Goal: Check status: Check status

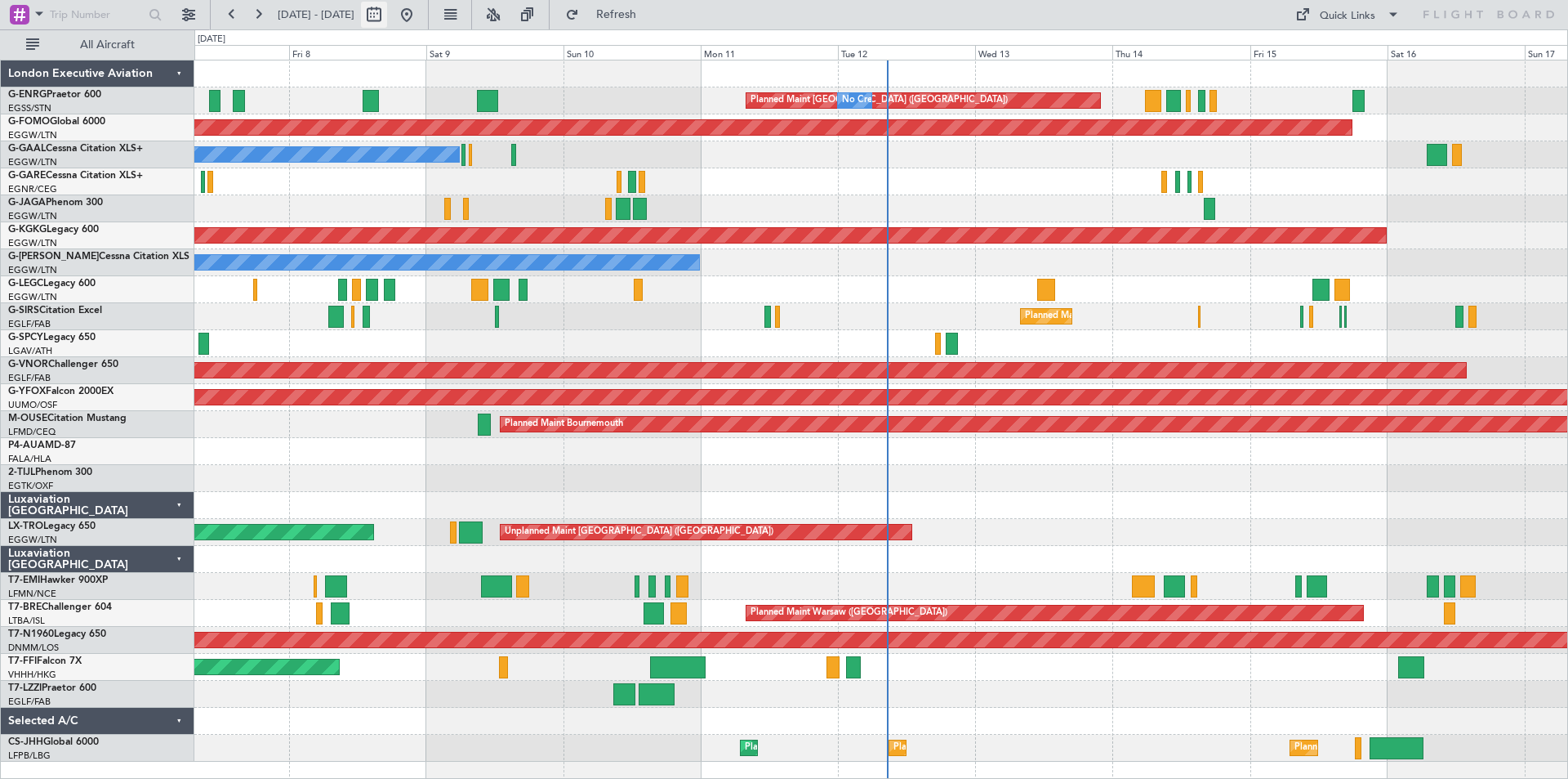
click at [387, 16] on button at bounding box center [374, 15] width 26 height 26
select select "8"
select select "2025"
click at [387, 21] on button at bounding box center [374, 15] width 26 height 26
select select "8"
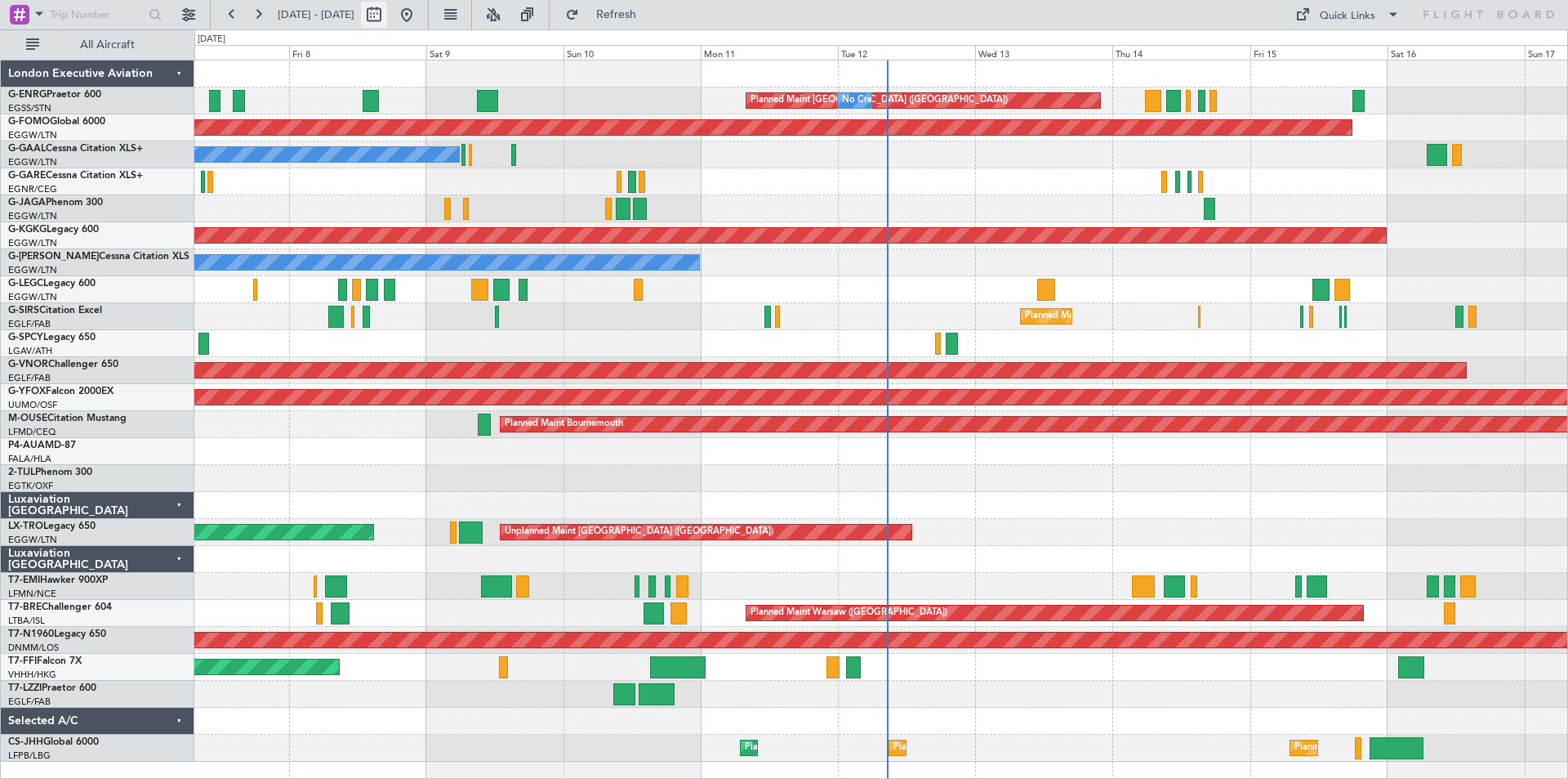
select select "2025"
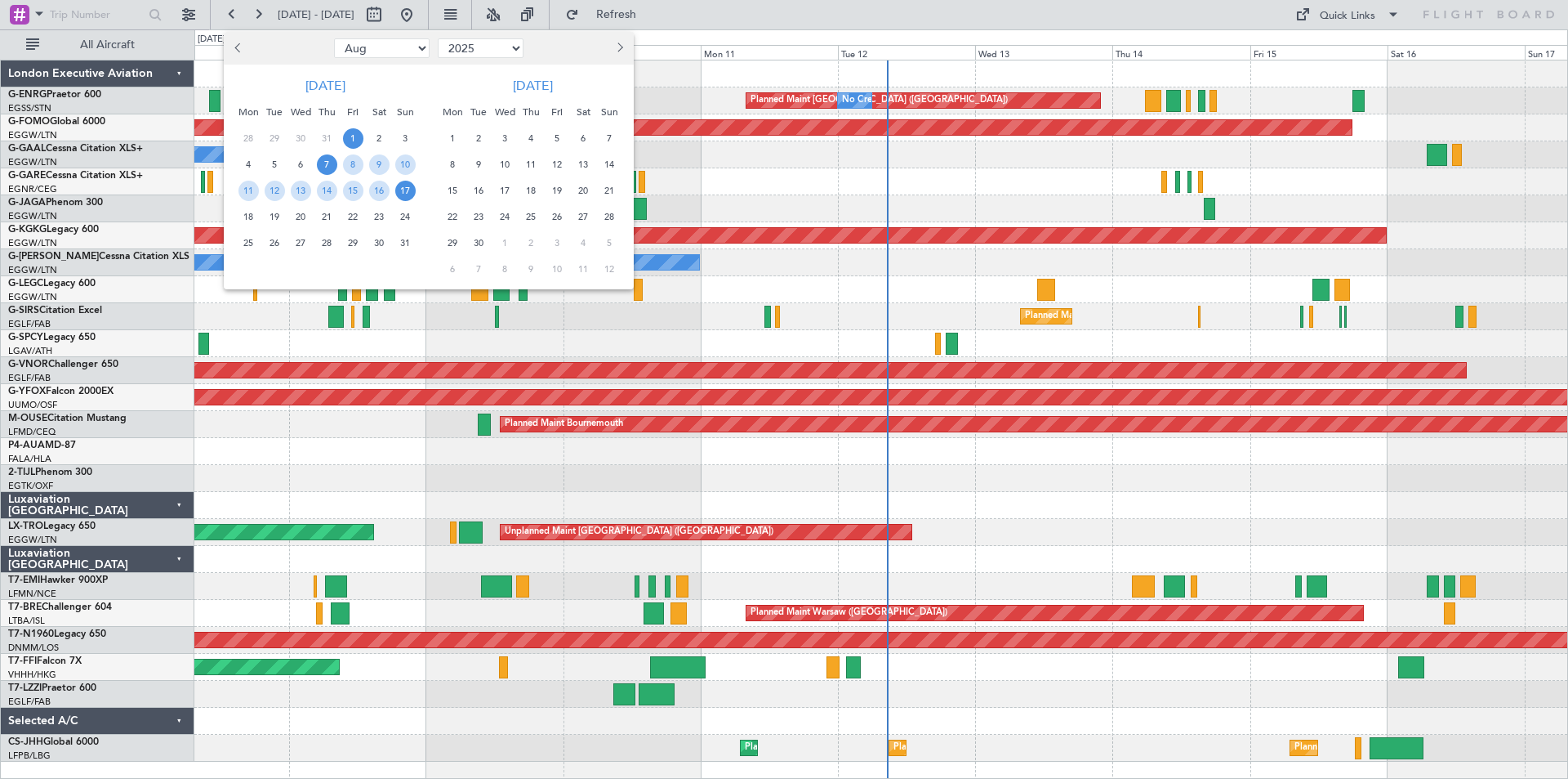
click at [356, 131] on span "1" at bounding box center [353, 139] width 20 height 20
click at [356, 192] on span "15" at bounding box center [353, 191] width 20 height 20
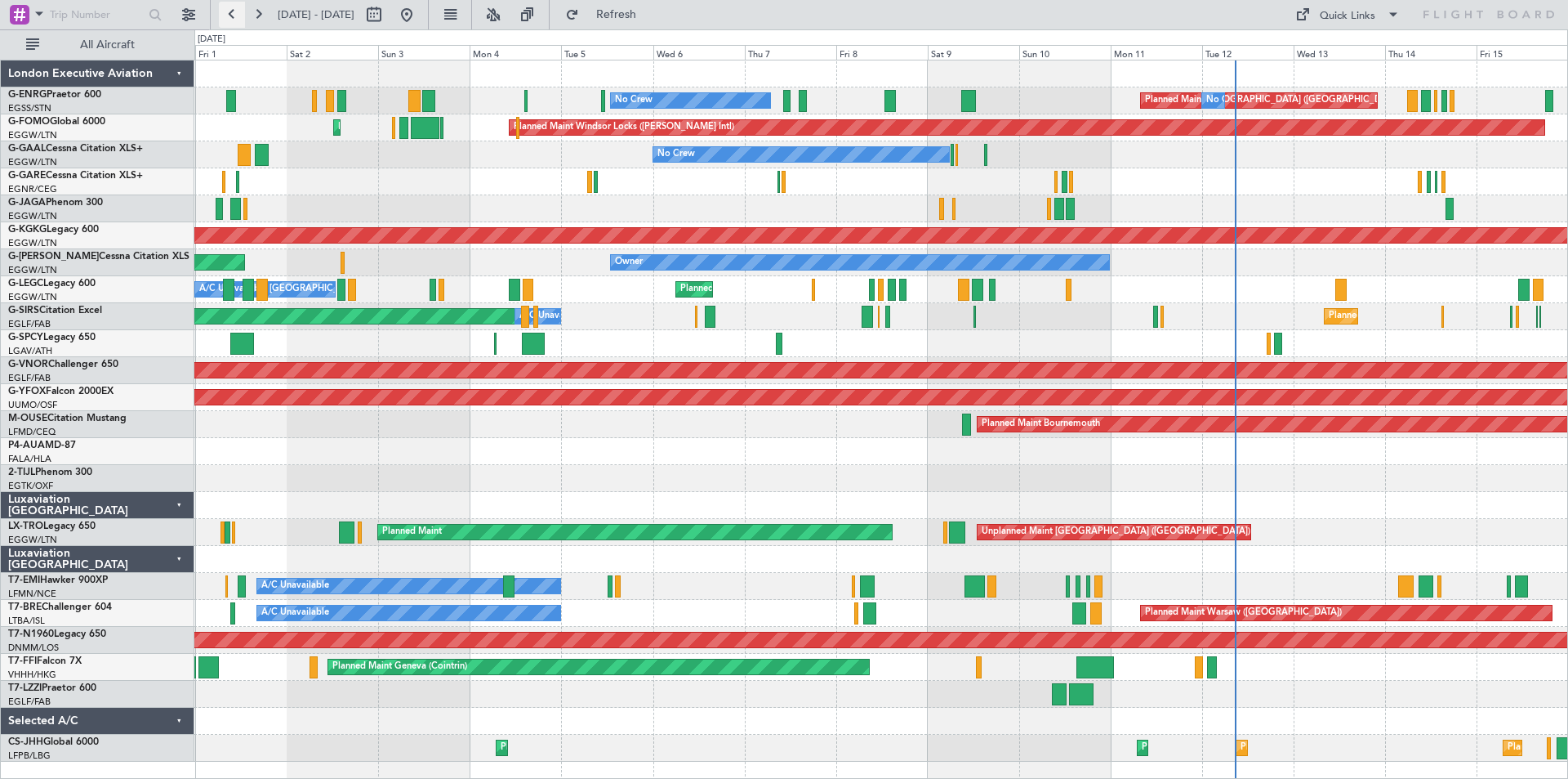
click at [231, 6] on button at bounding box center [232, 15] width 26 height 26
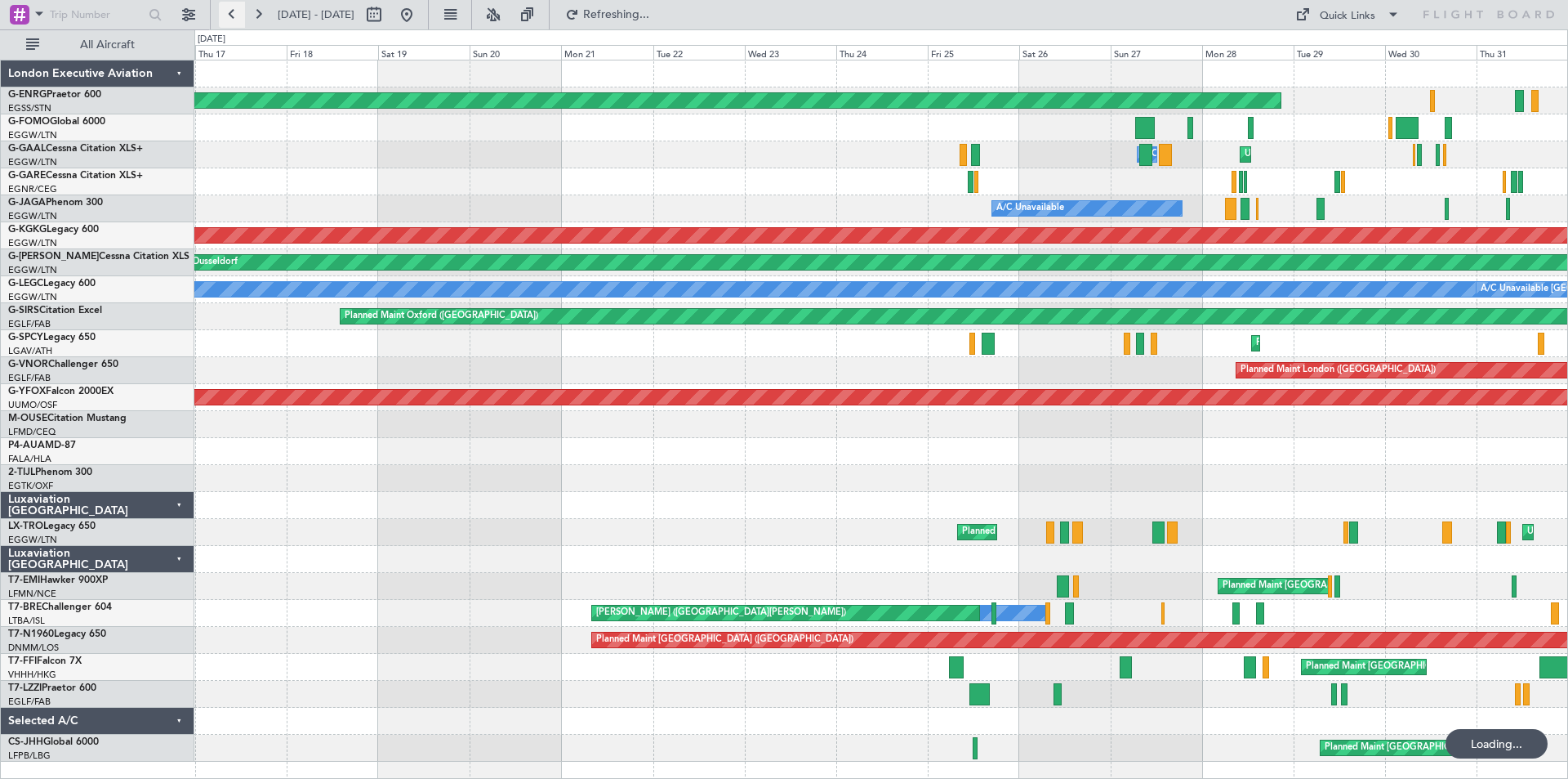
click at [231, 6] on button at bounding box center [232, 15] width 26 height 26
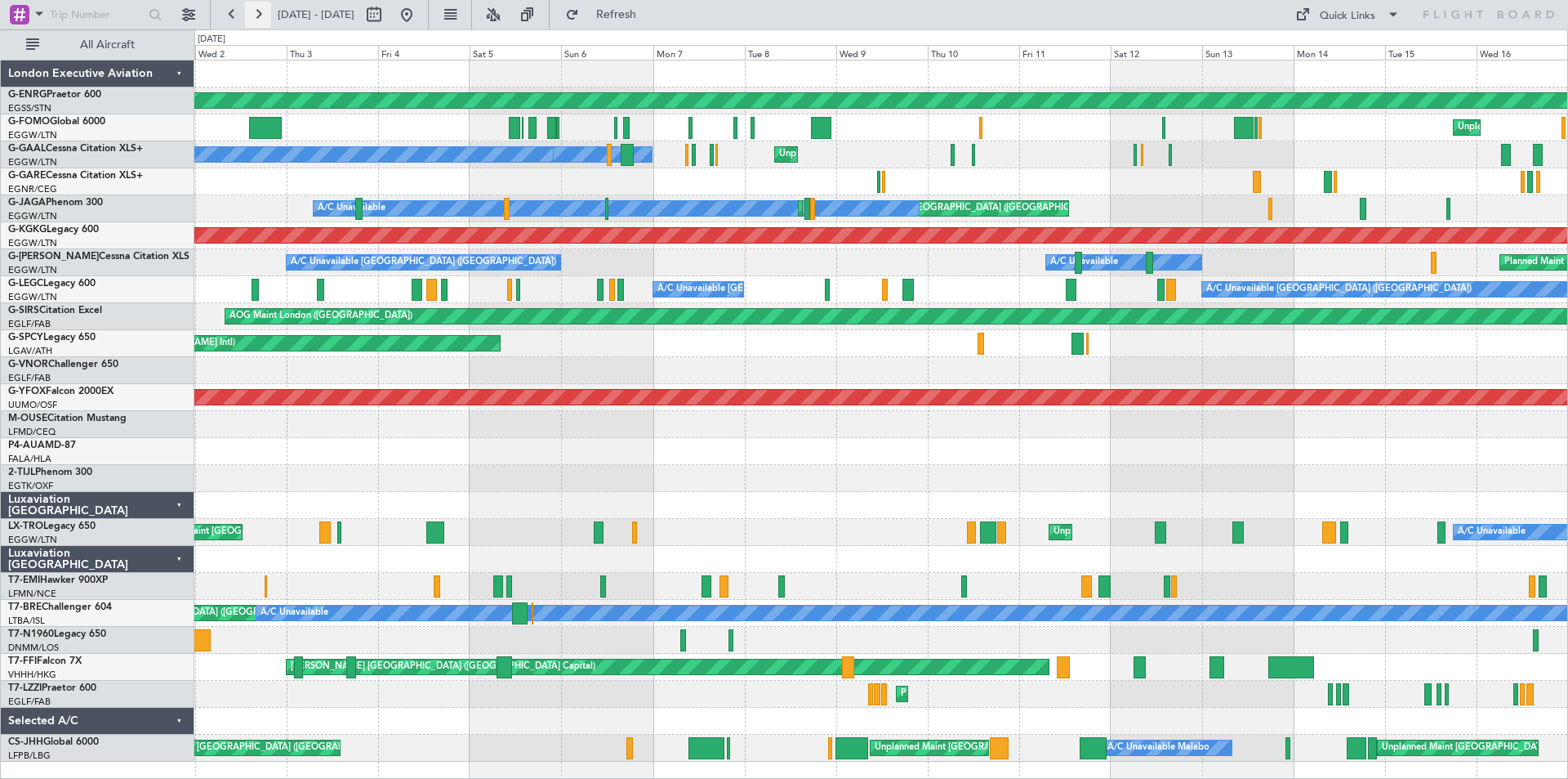
click at [253, 14] on button at bounding box center [258, 15] width 26 height 26
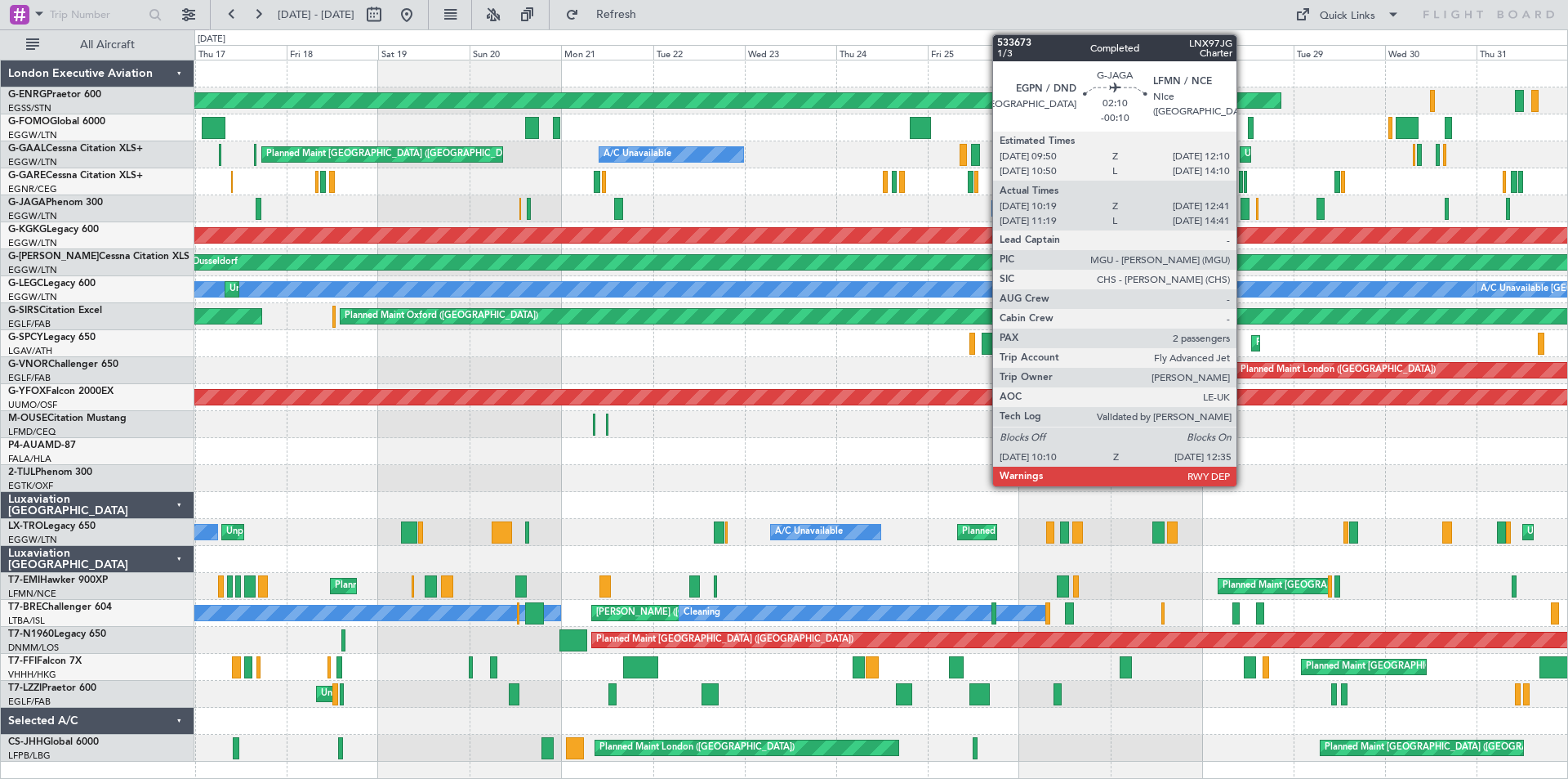
click at [1244, 210] on div at bounding box center [1245, 209] width 10 height 22
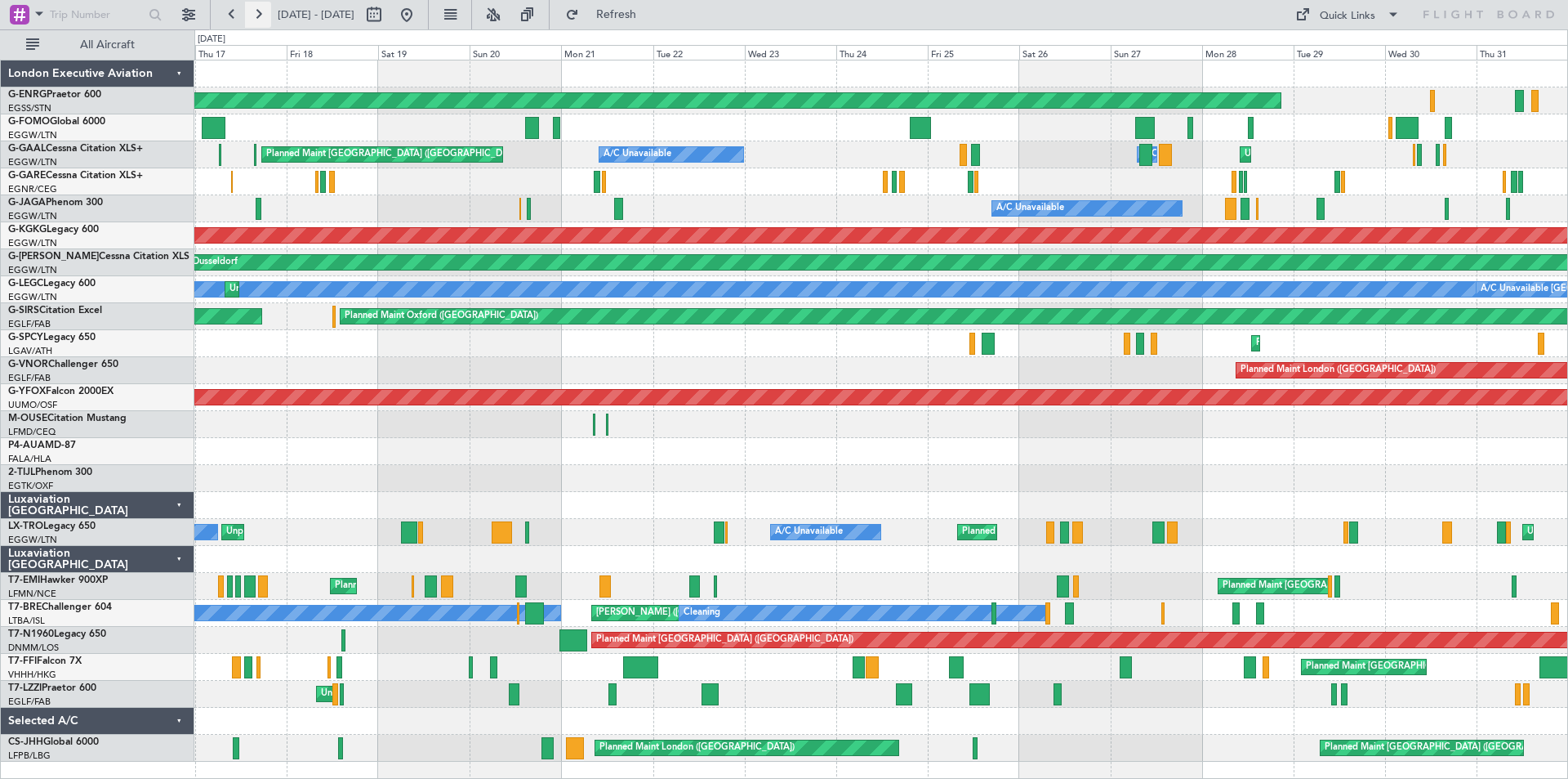
click at [263, 16] on button at bounding box center [258, 15] width 26 height 26
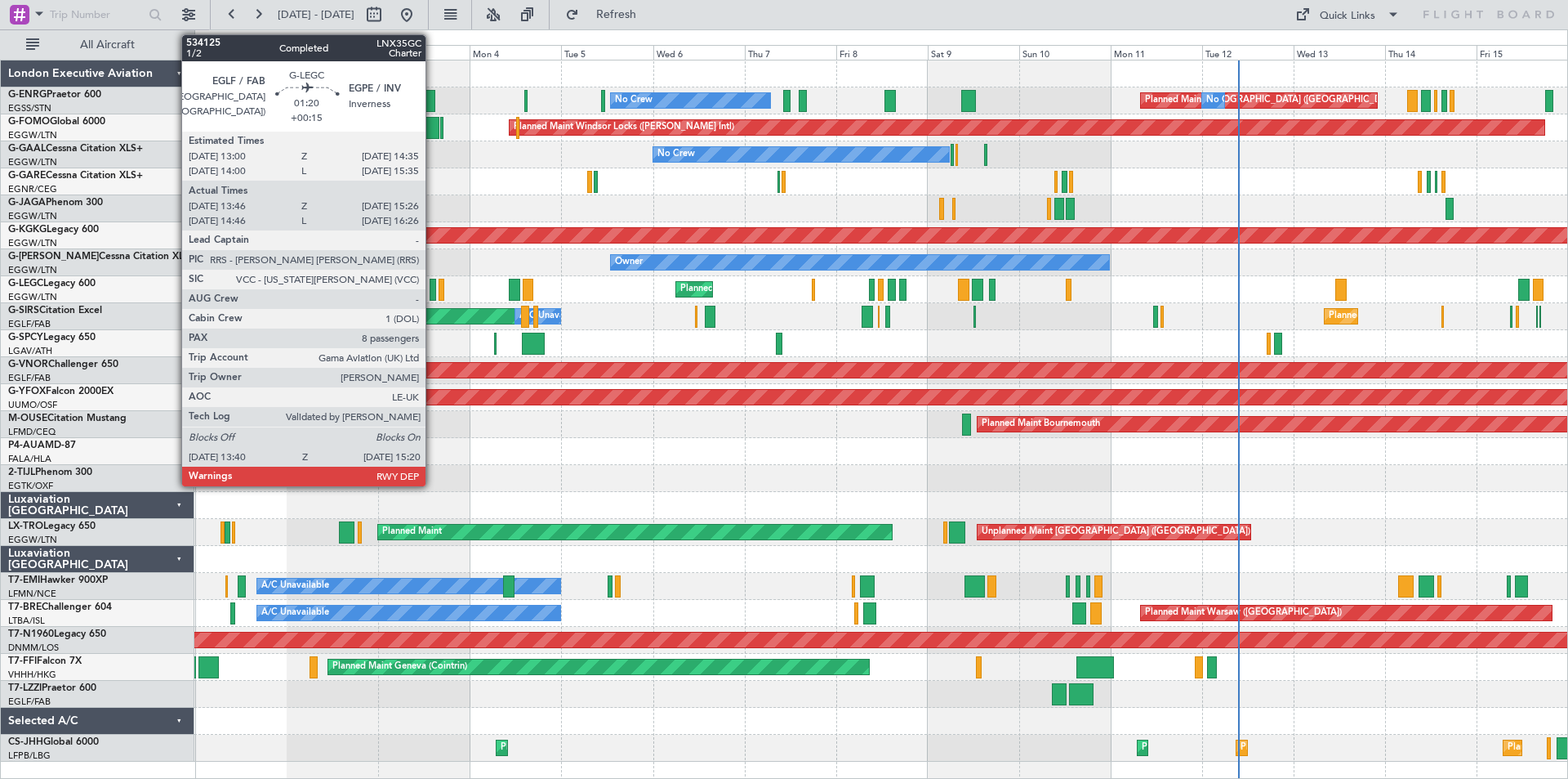
click at [433, 287] on div at bounding box center [432, 290] width 6 height 22
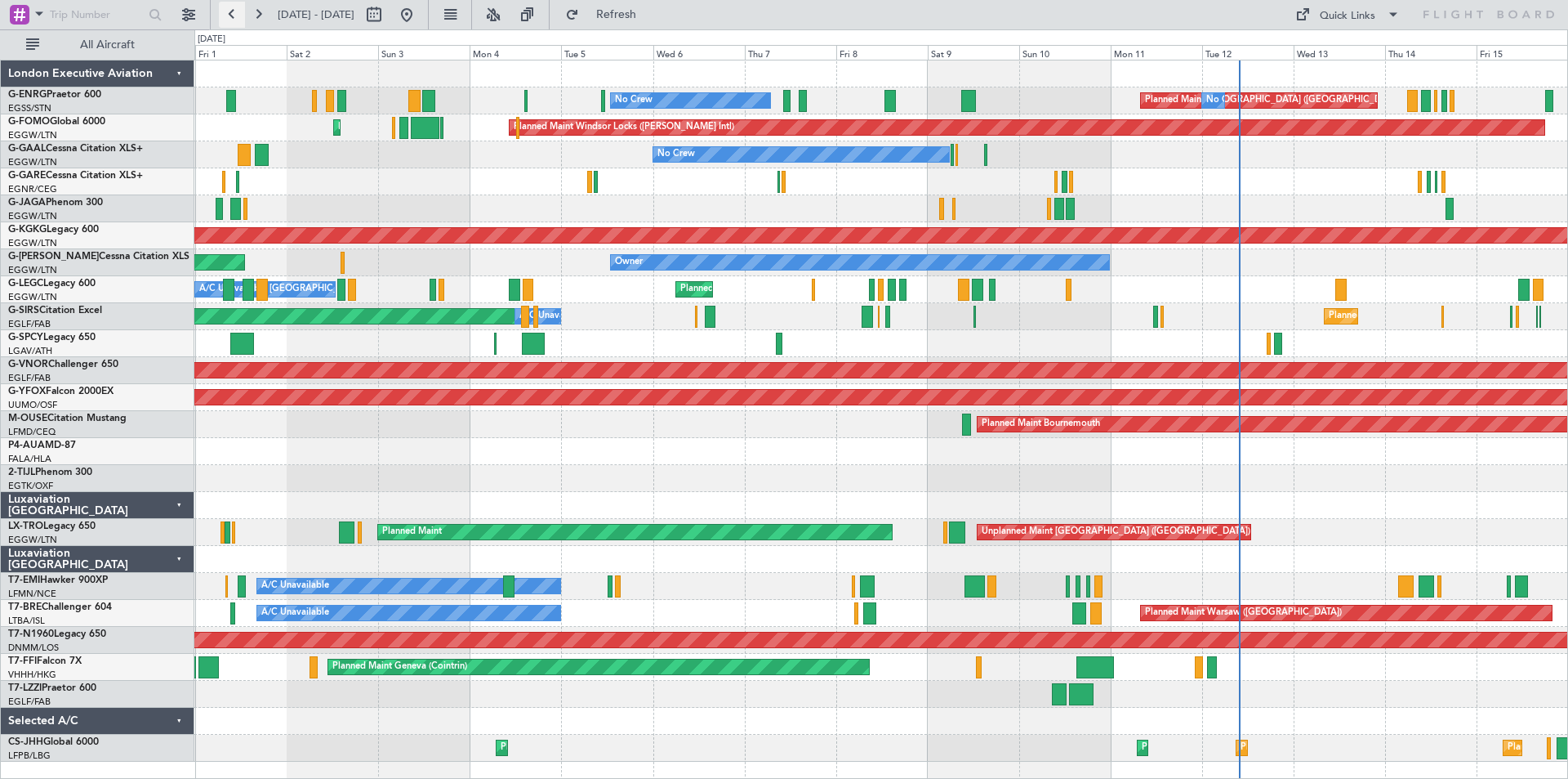
click at [225, 13] on button at bounding box center [232, 15] width 26 height 26
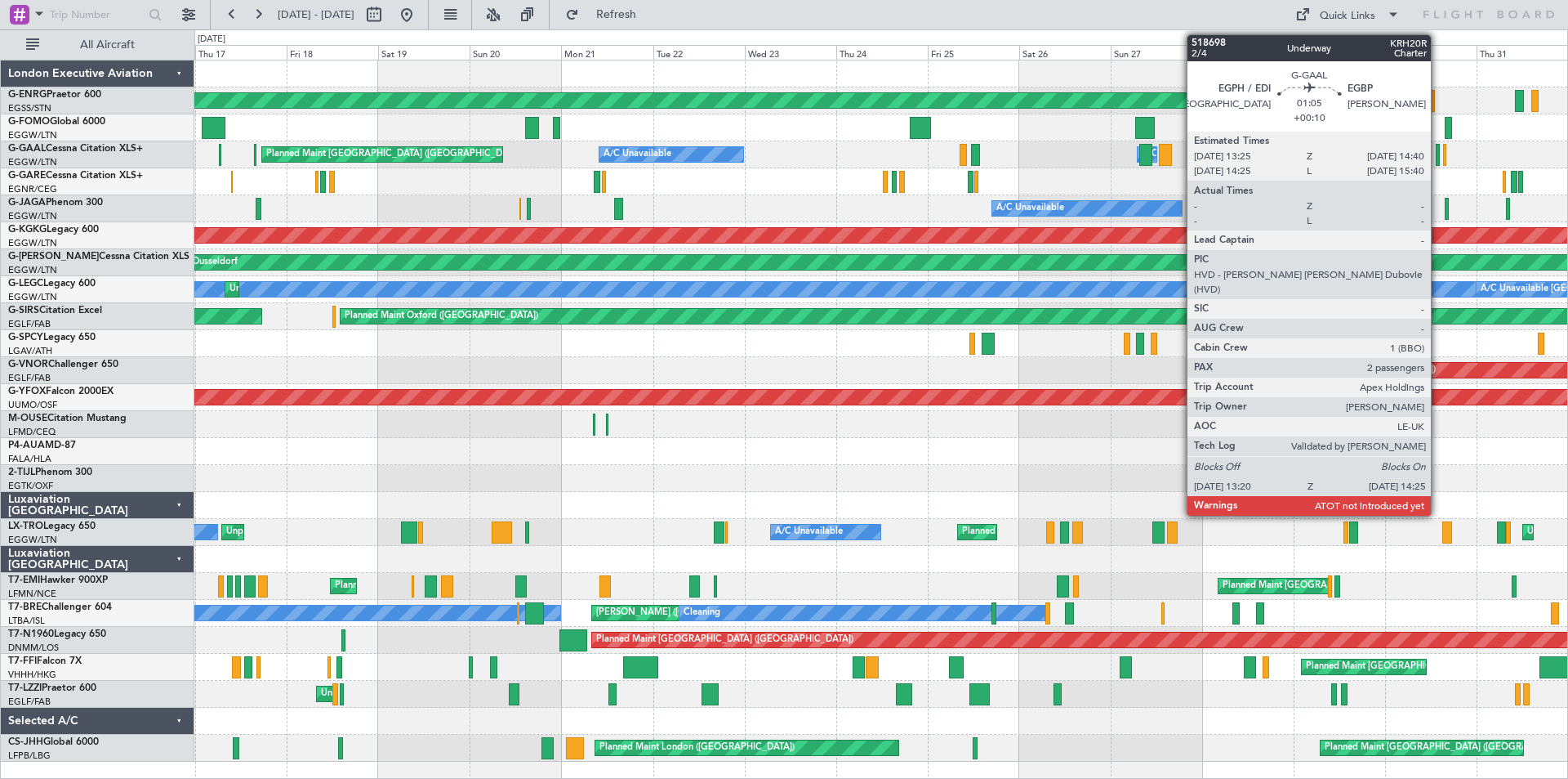
click at [1439, 157] on div at bounding box center [1438, 155] width 5 height 22
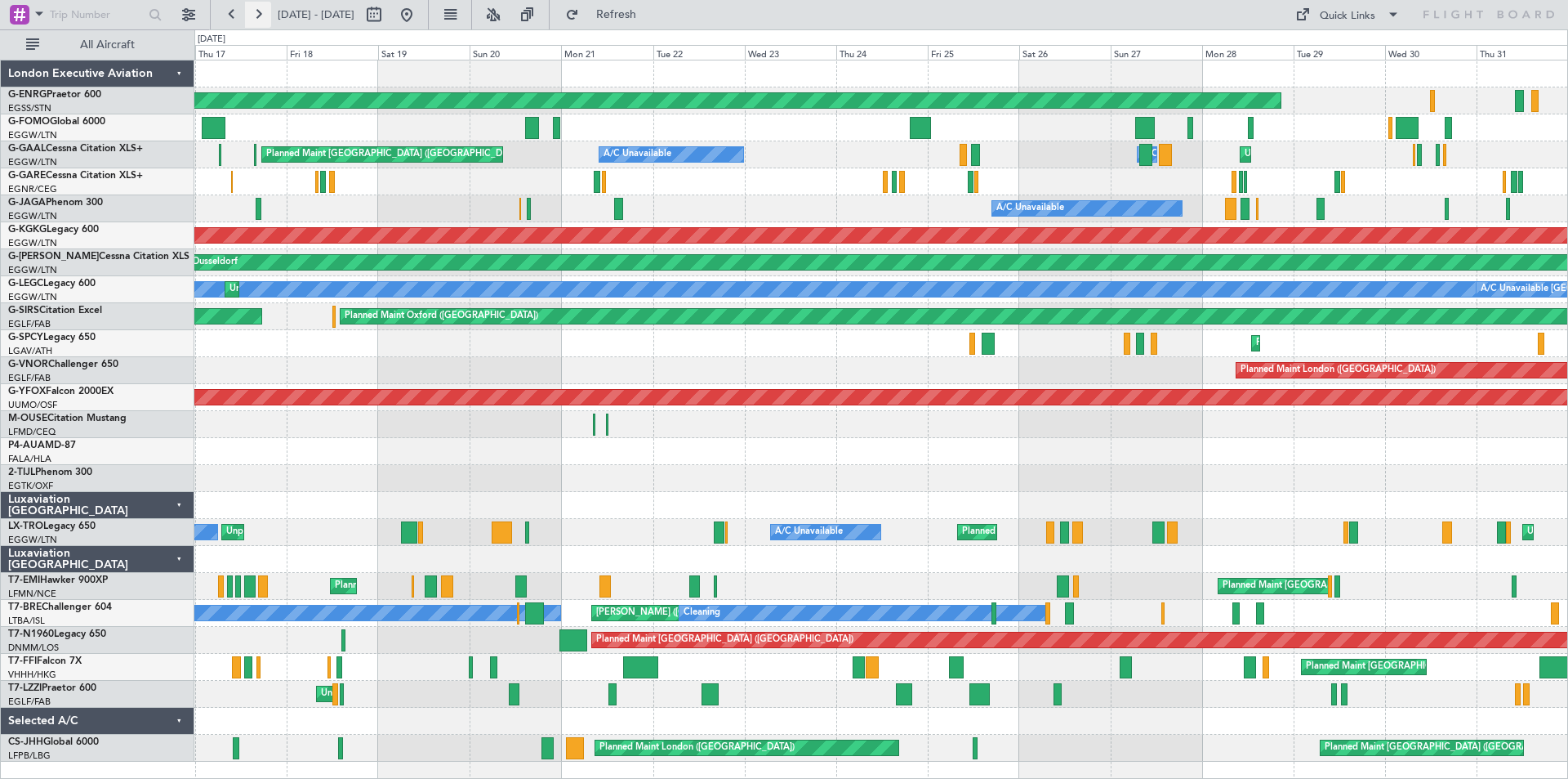
click at [254, 6] on button at bounding box center [258, 15] width 26 height 26
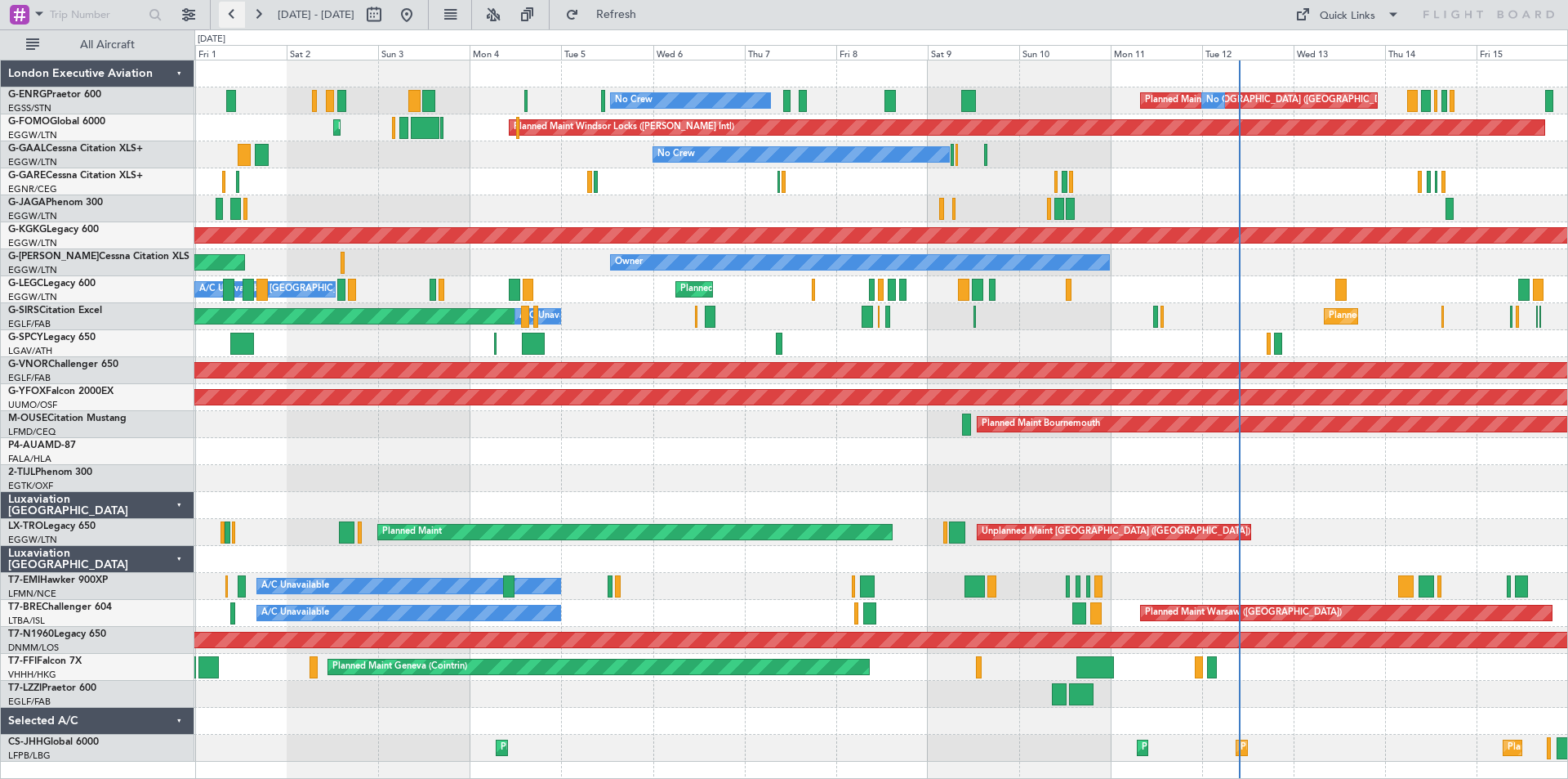
click at [233, 17] on button at bounding box center [232, 15] width 26 height 26
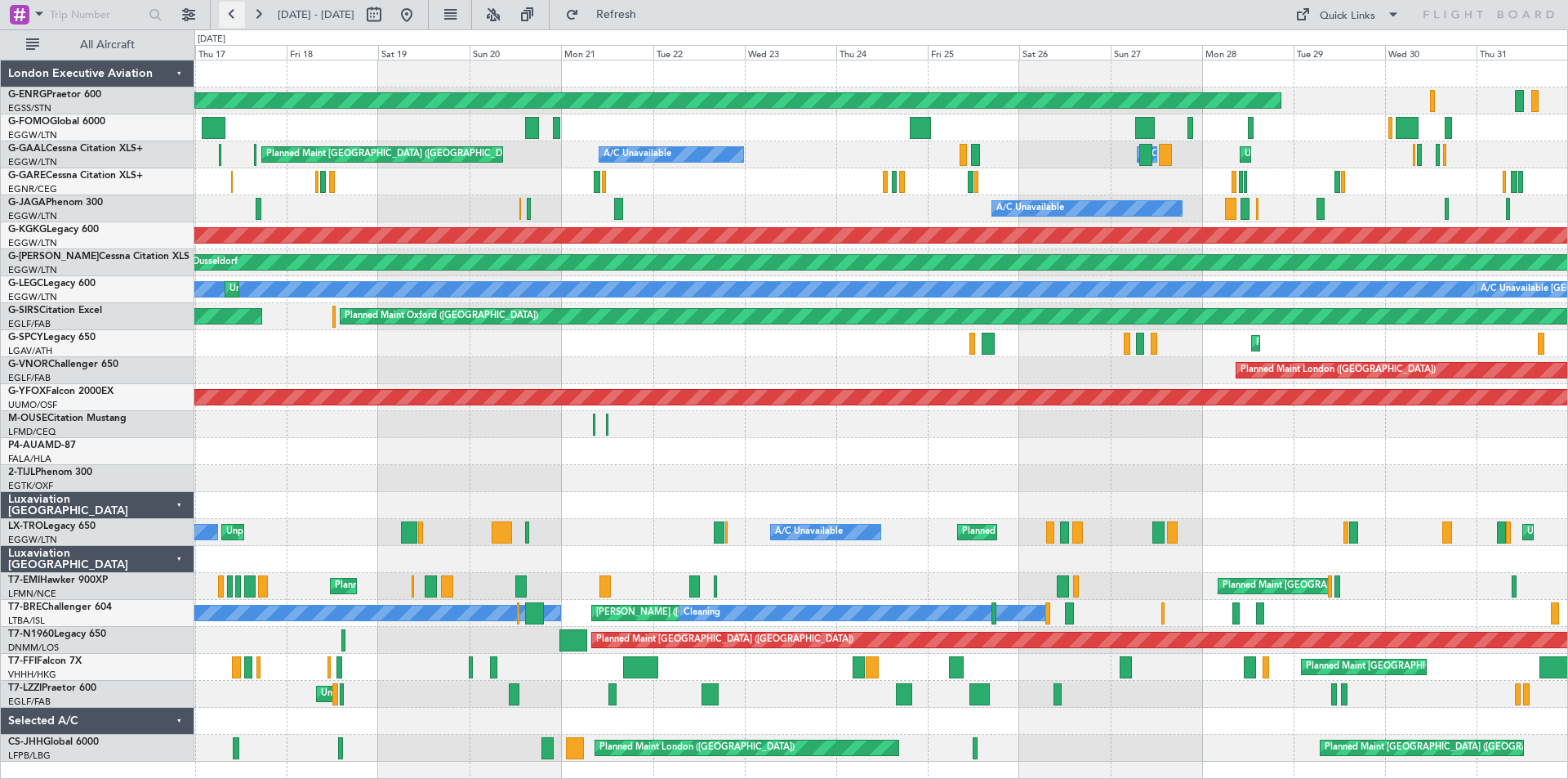
click at [221, 11] on button at bounding box center [232, 15] width 26 height 26
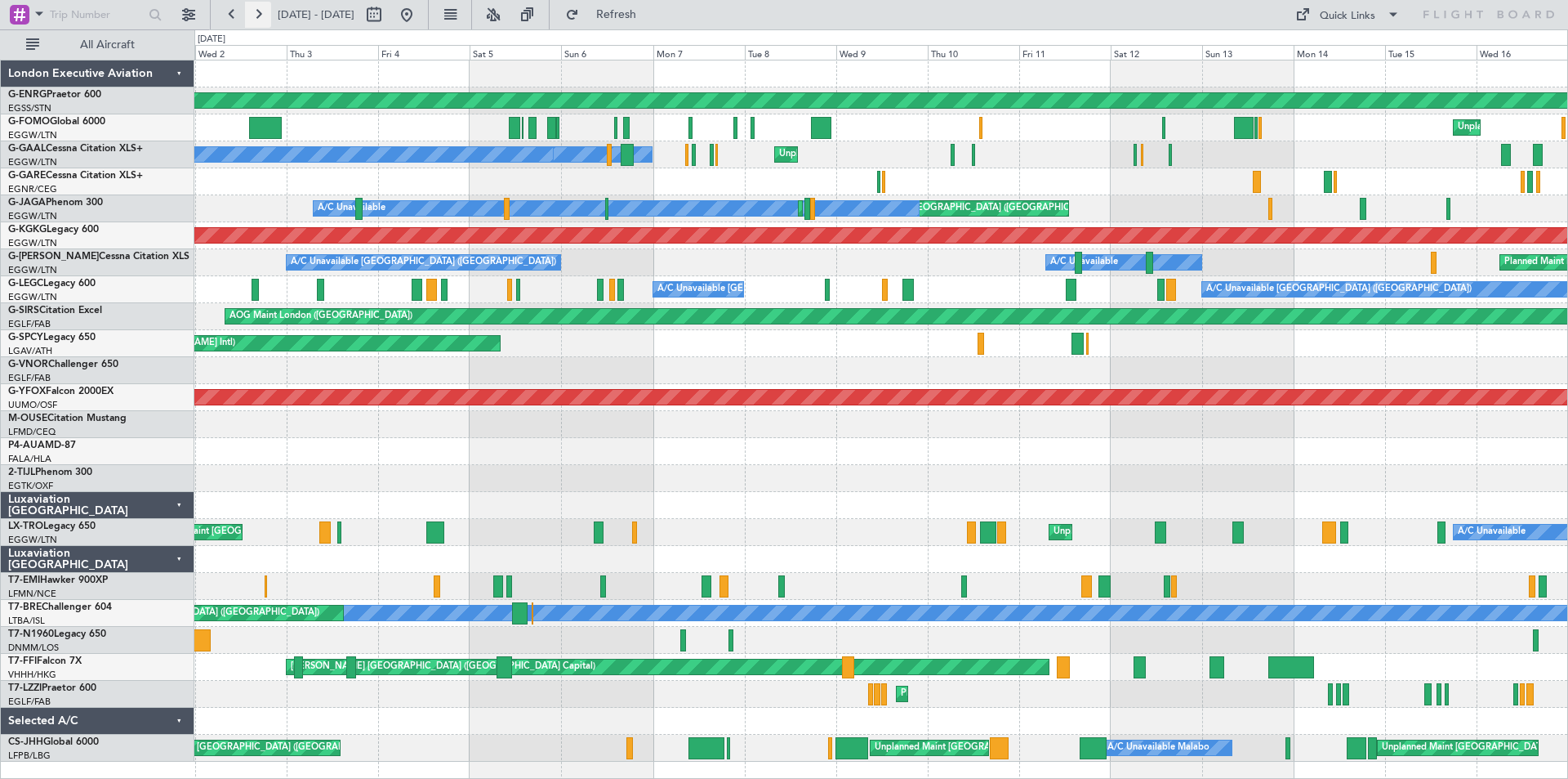
click at [260, 15] on button at bounding box center [258, 15] width 26 height 26
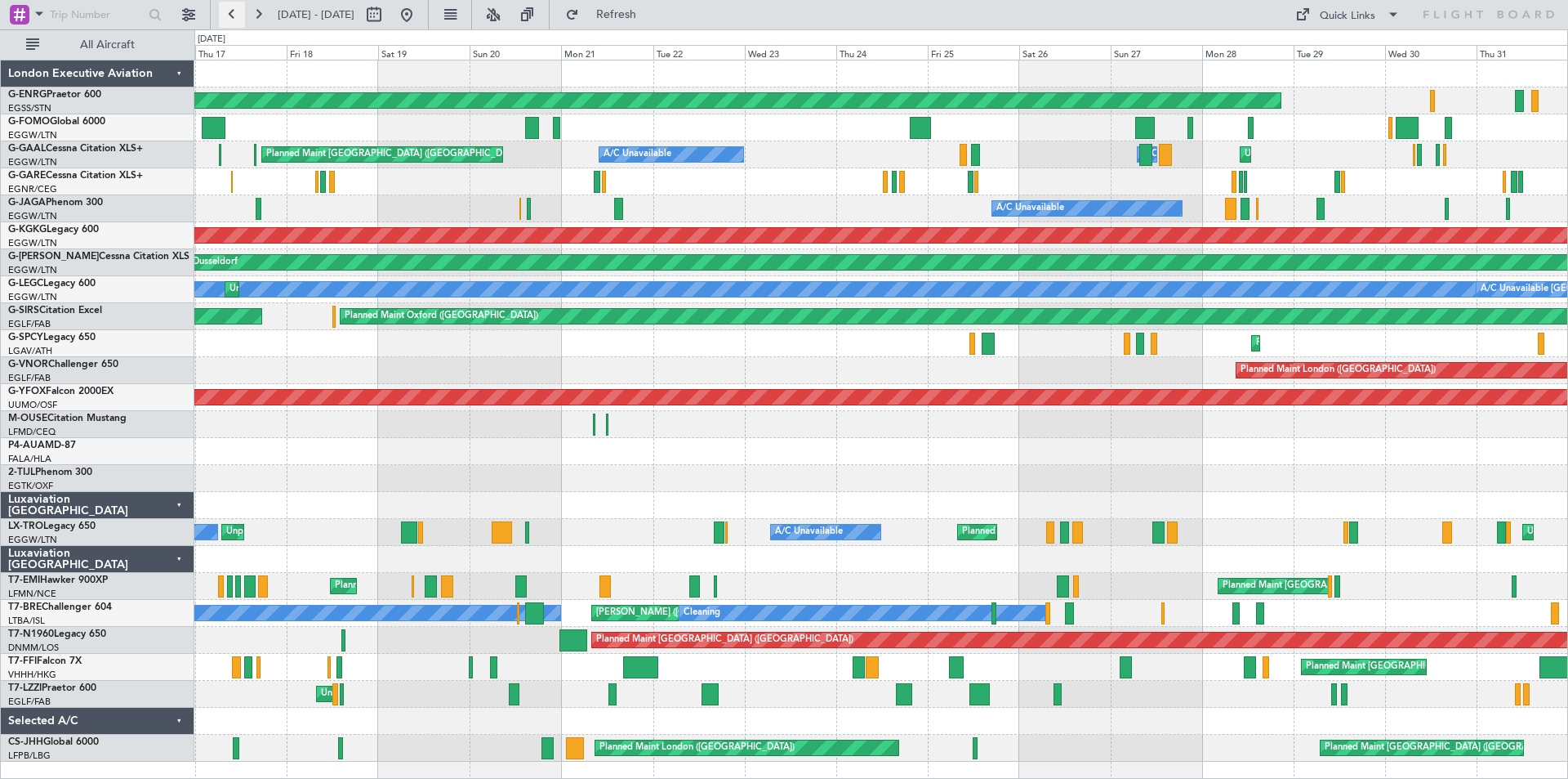
click at [232, 14] on button at bounding box center [232, 15] width 26 height 26
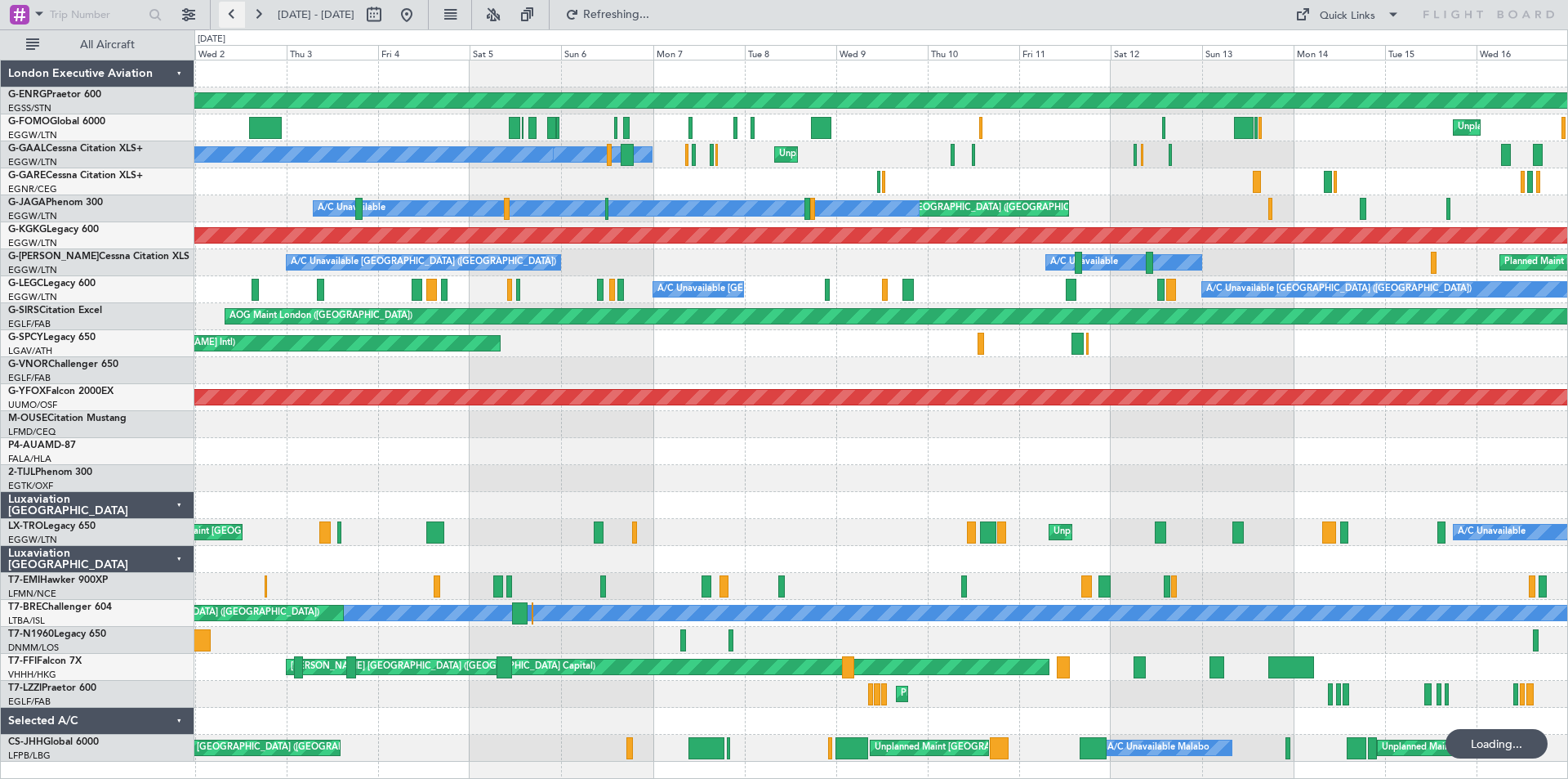
click at [232, 14] on button at bounding box center [232, 15] width 26 height 26
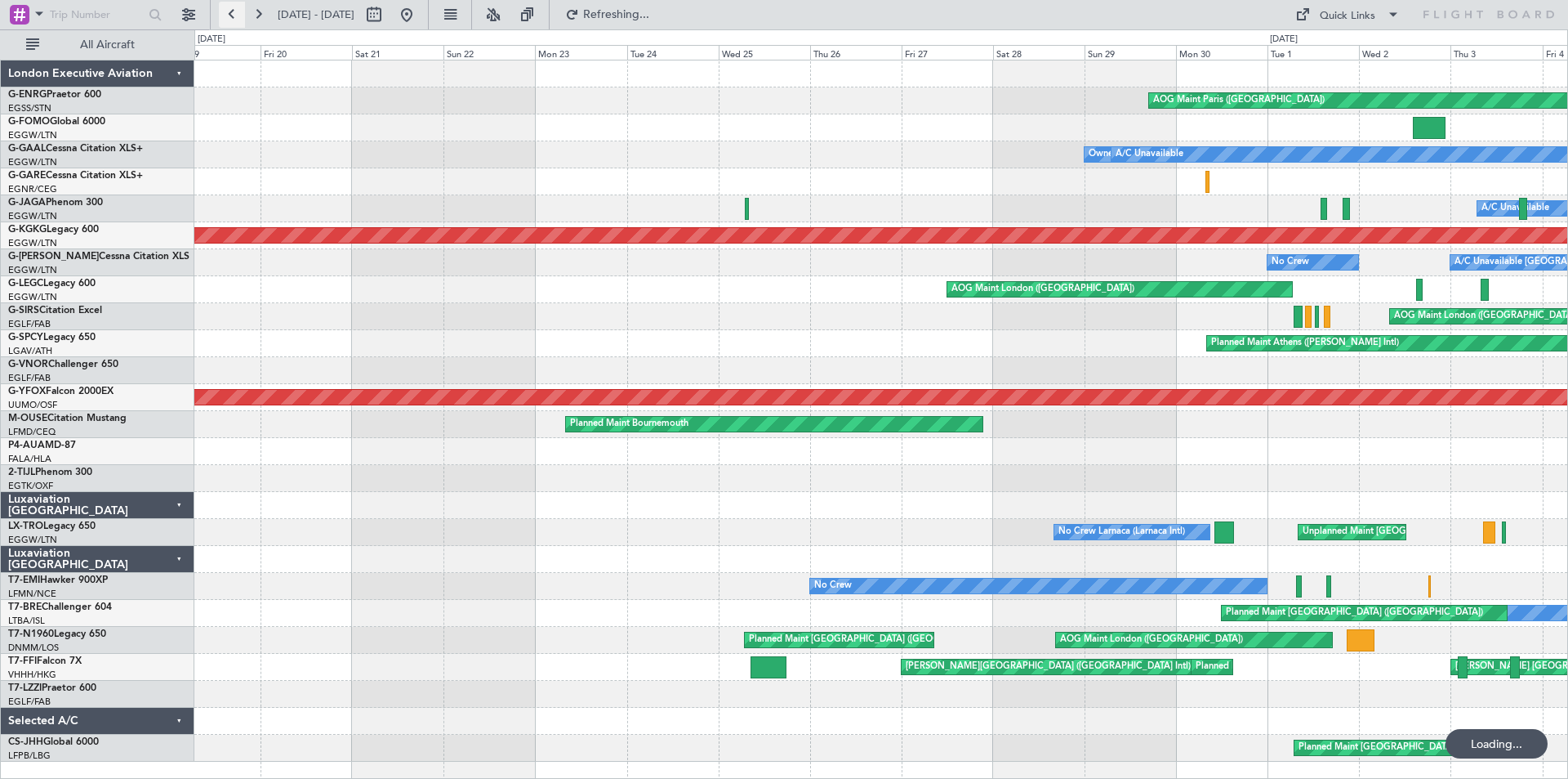
click at [232, 14] on button at bounding box center [232, 15] width 26 height 26
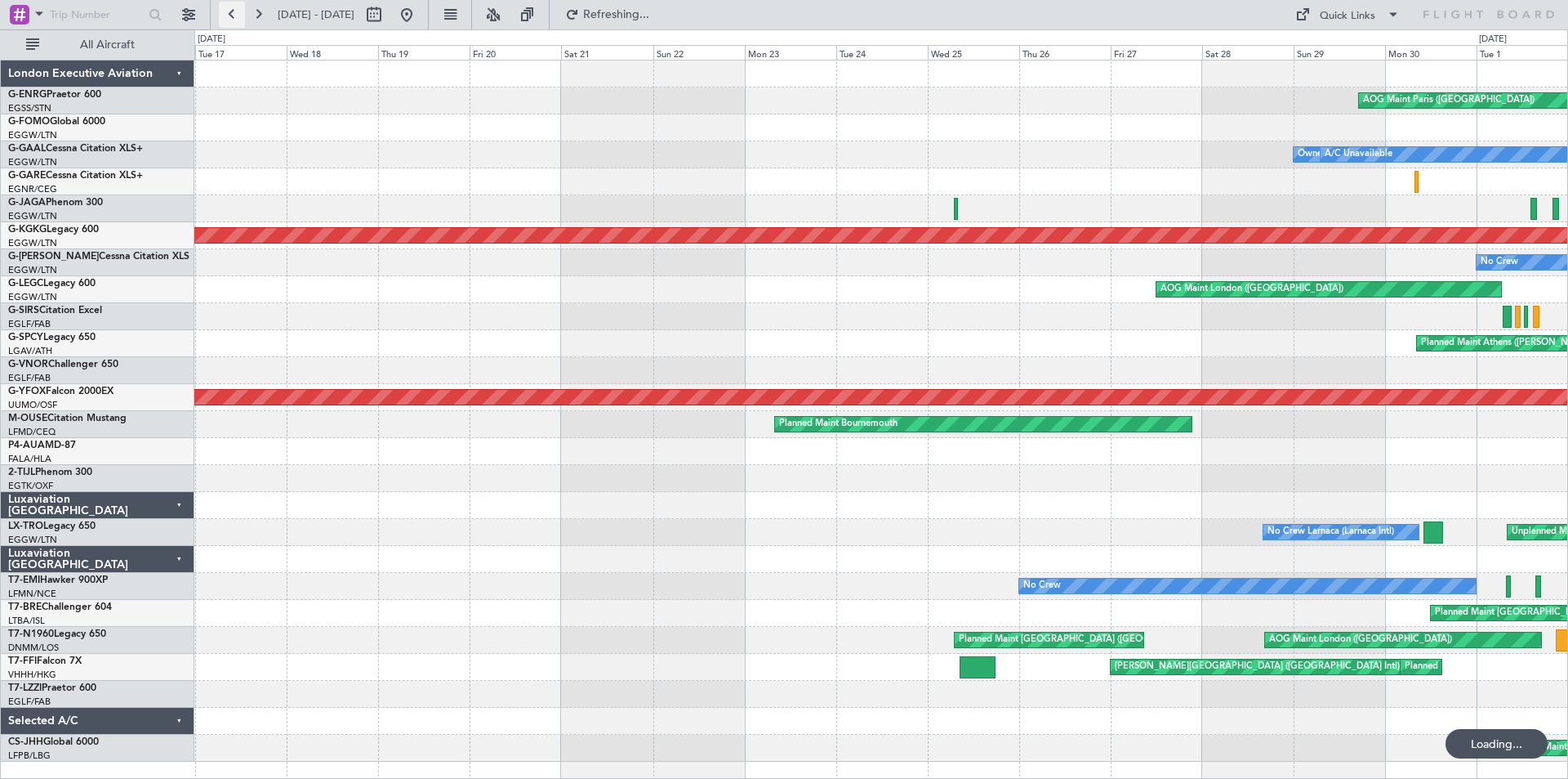
click at [232, 14] on button at bounding box center [232, 15] width 26 height 26
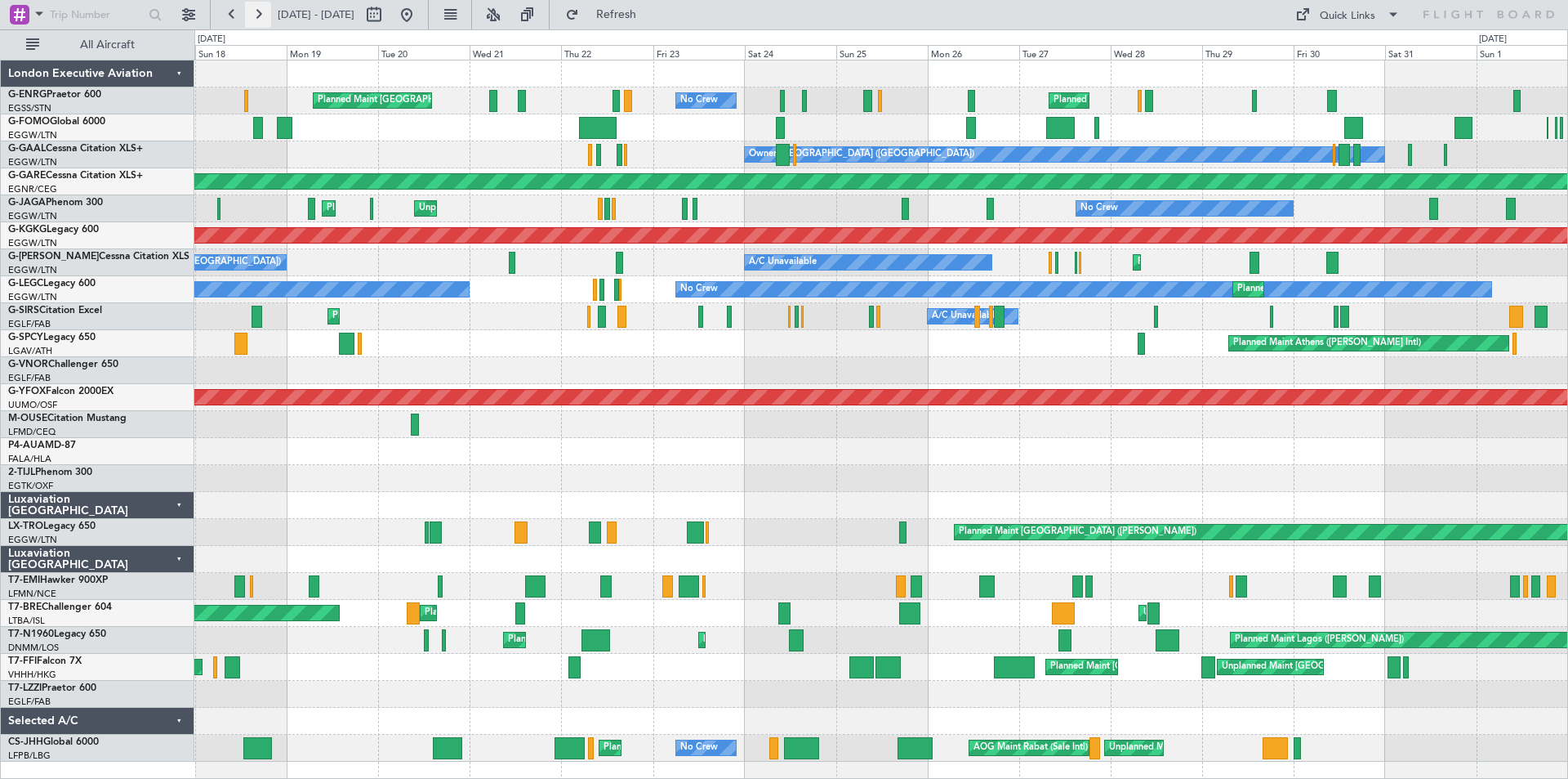
click at [259, 15] on button at bounding box center [258, 15] width 26 height 26
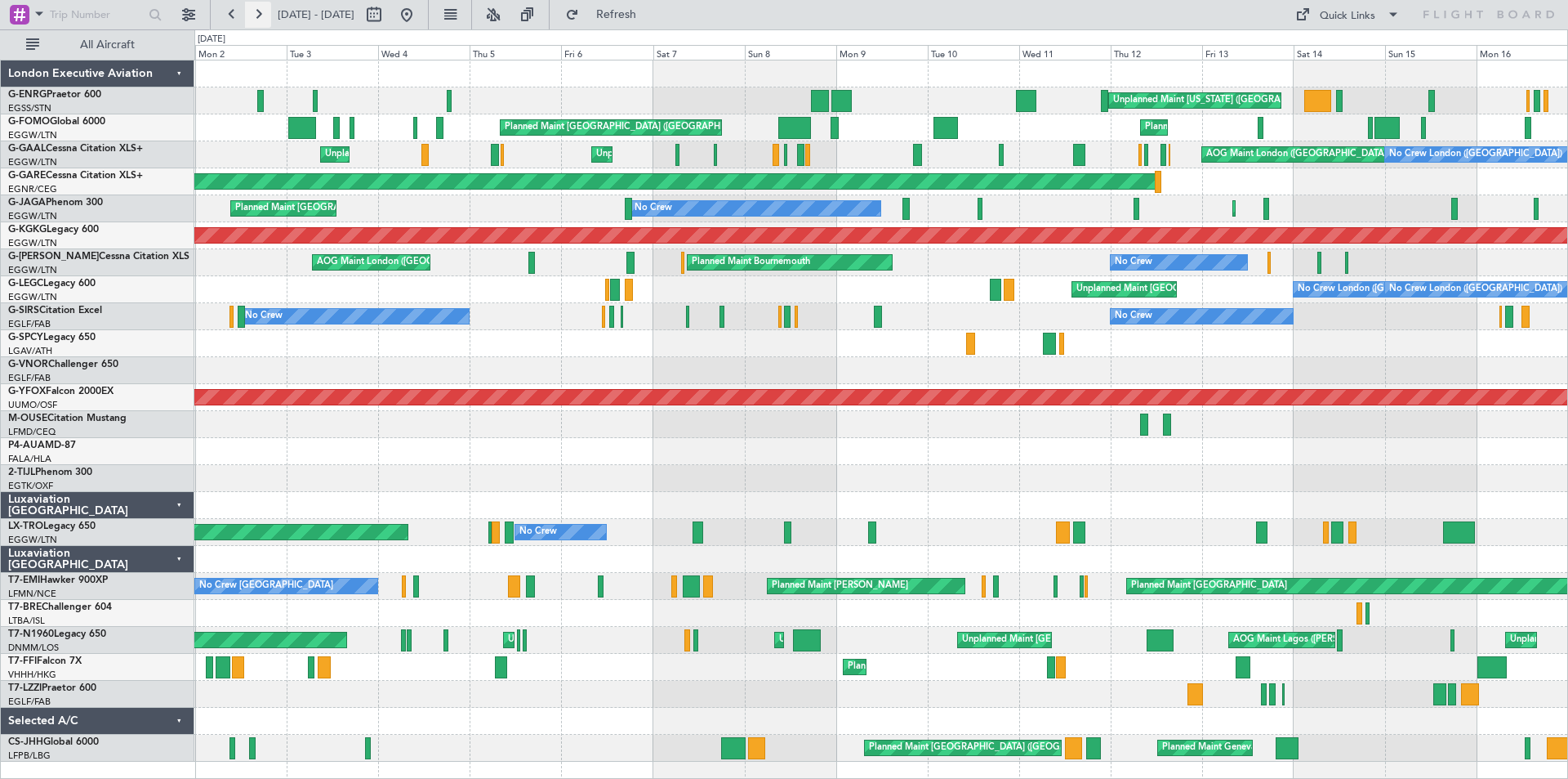
click at [255, 16] on button at bounding box center [258, 15] width 26 height 26
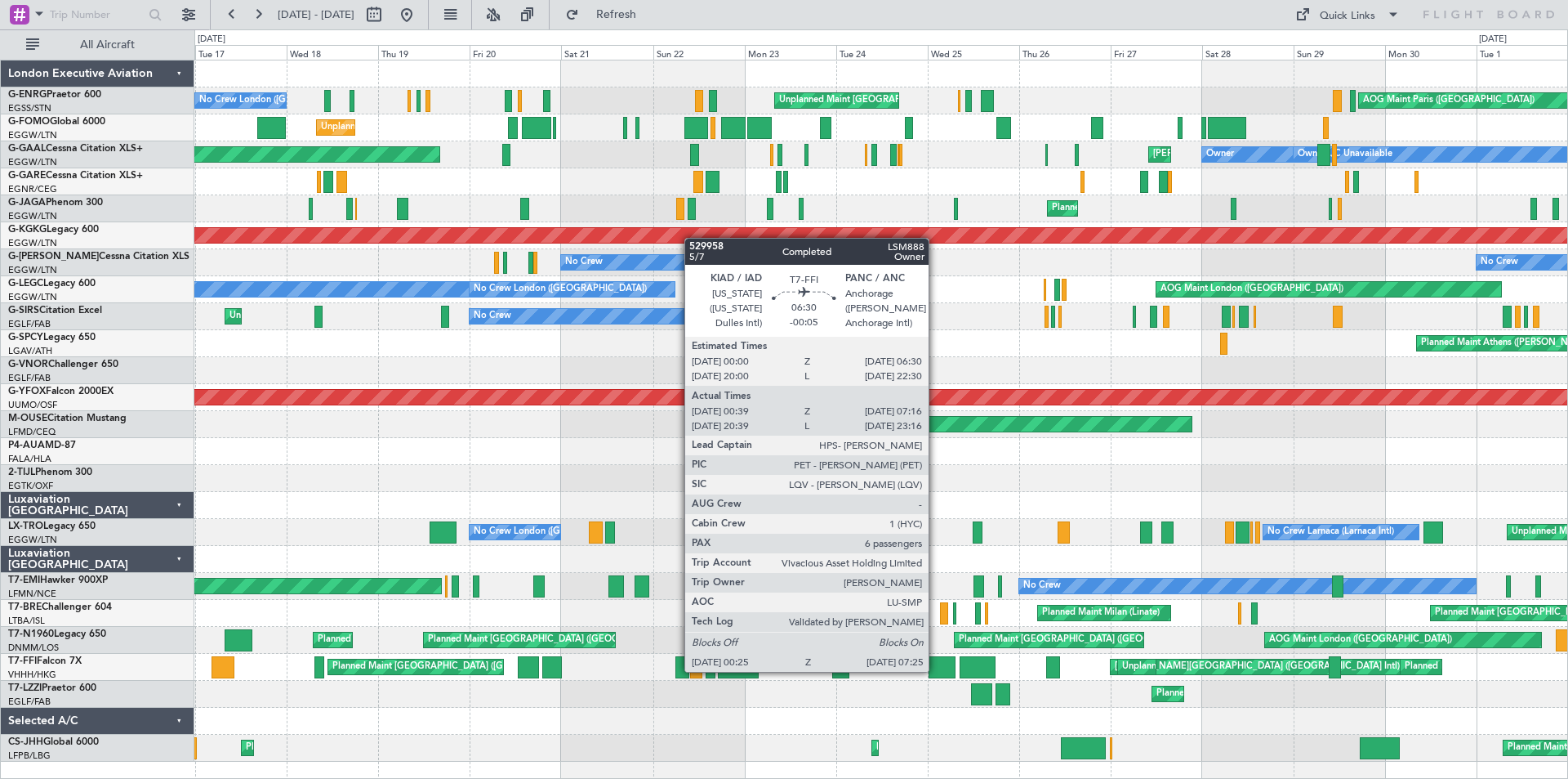
click at [936, 670] on div at bounding box center [943, 668] width 27 height 22
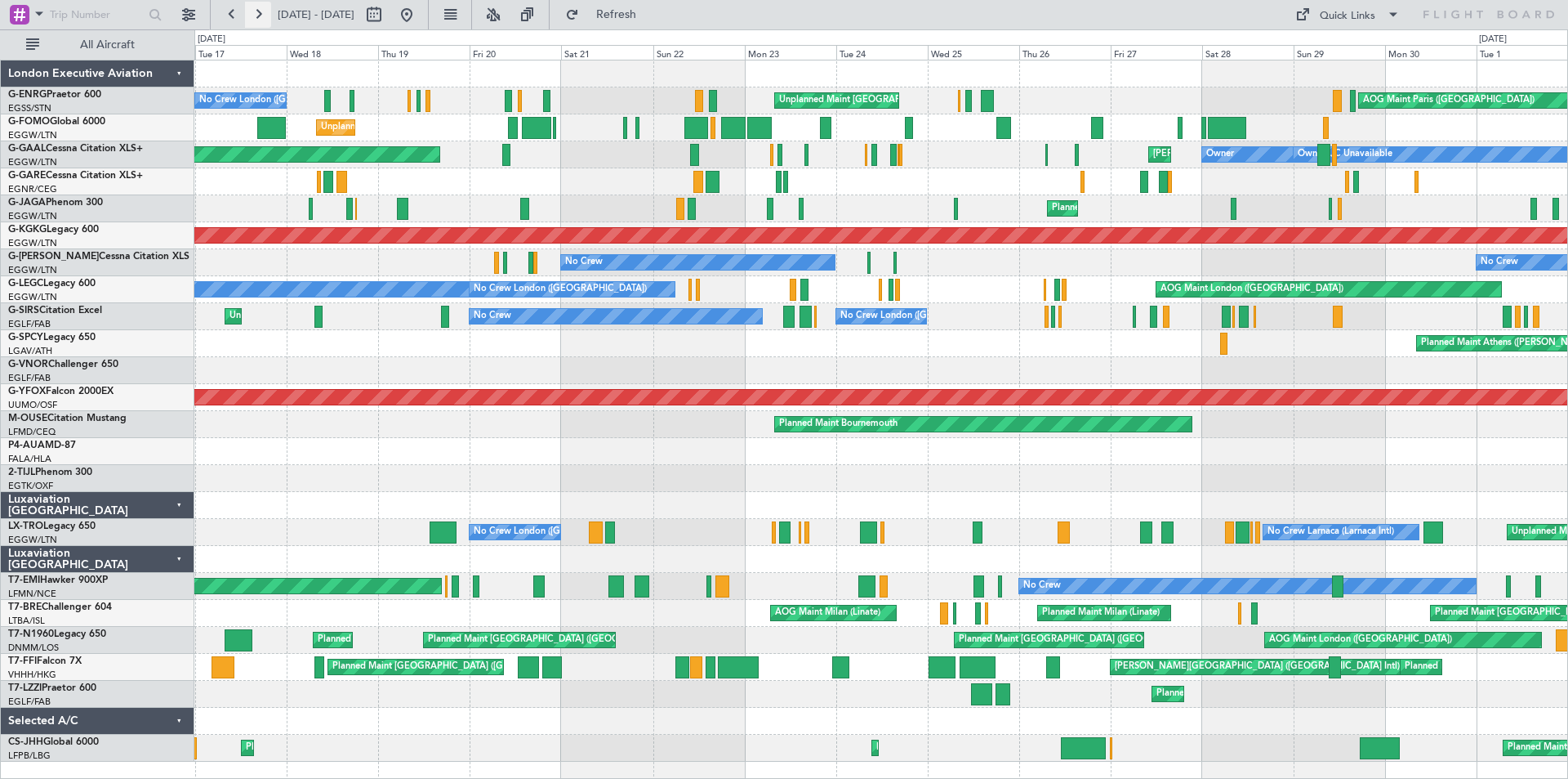
click at [255, 18] on button at bounding box center [258, 15] width 26 height 26
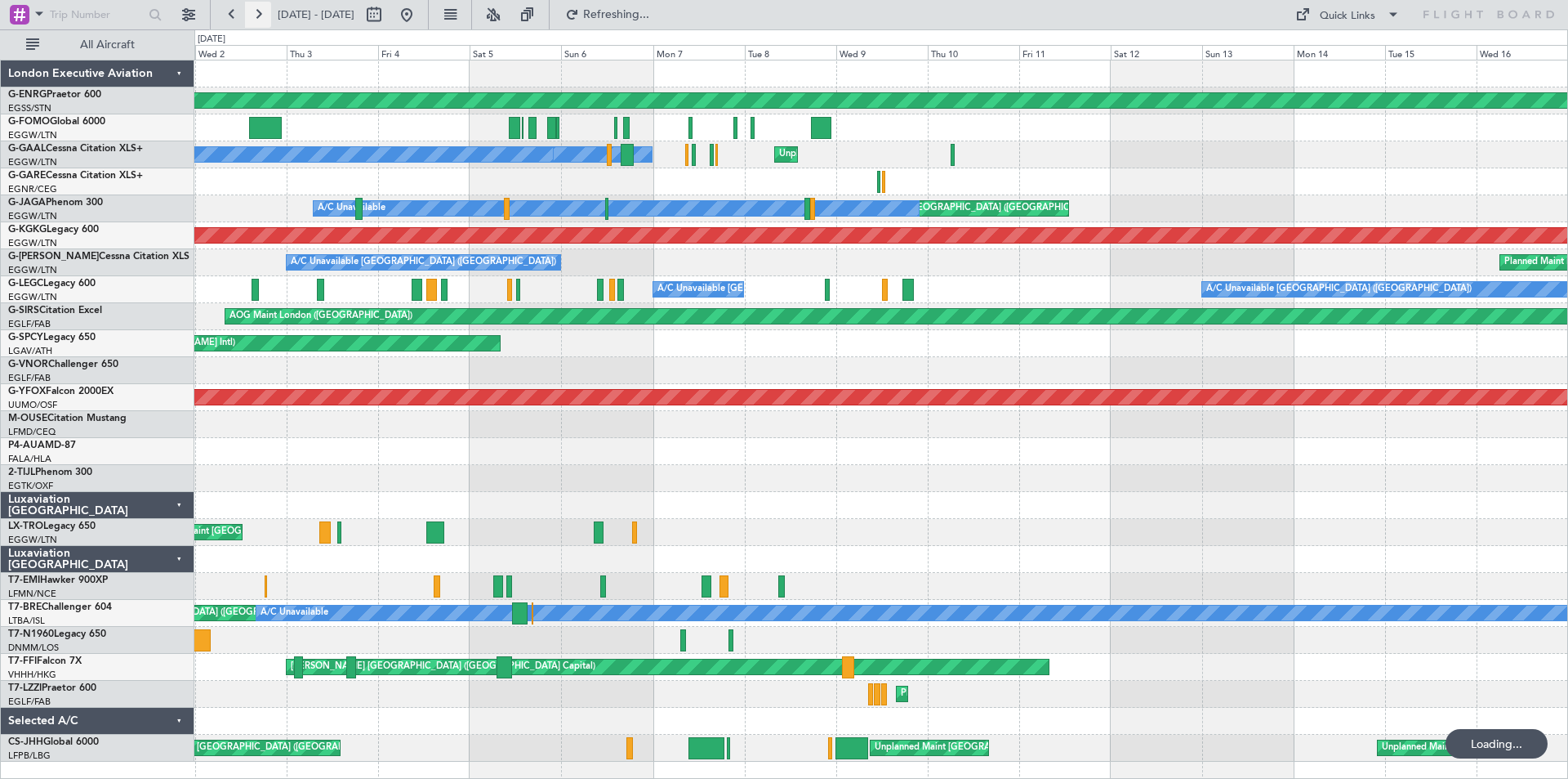
click at [255, 18] on button at bounding box center [258, 15] width 26 height 26
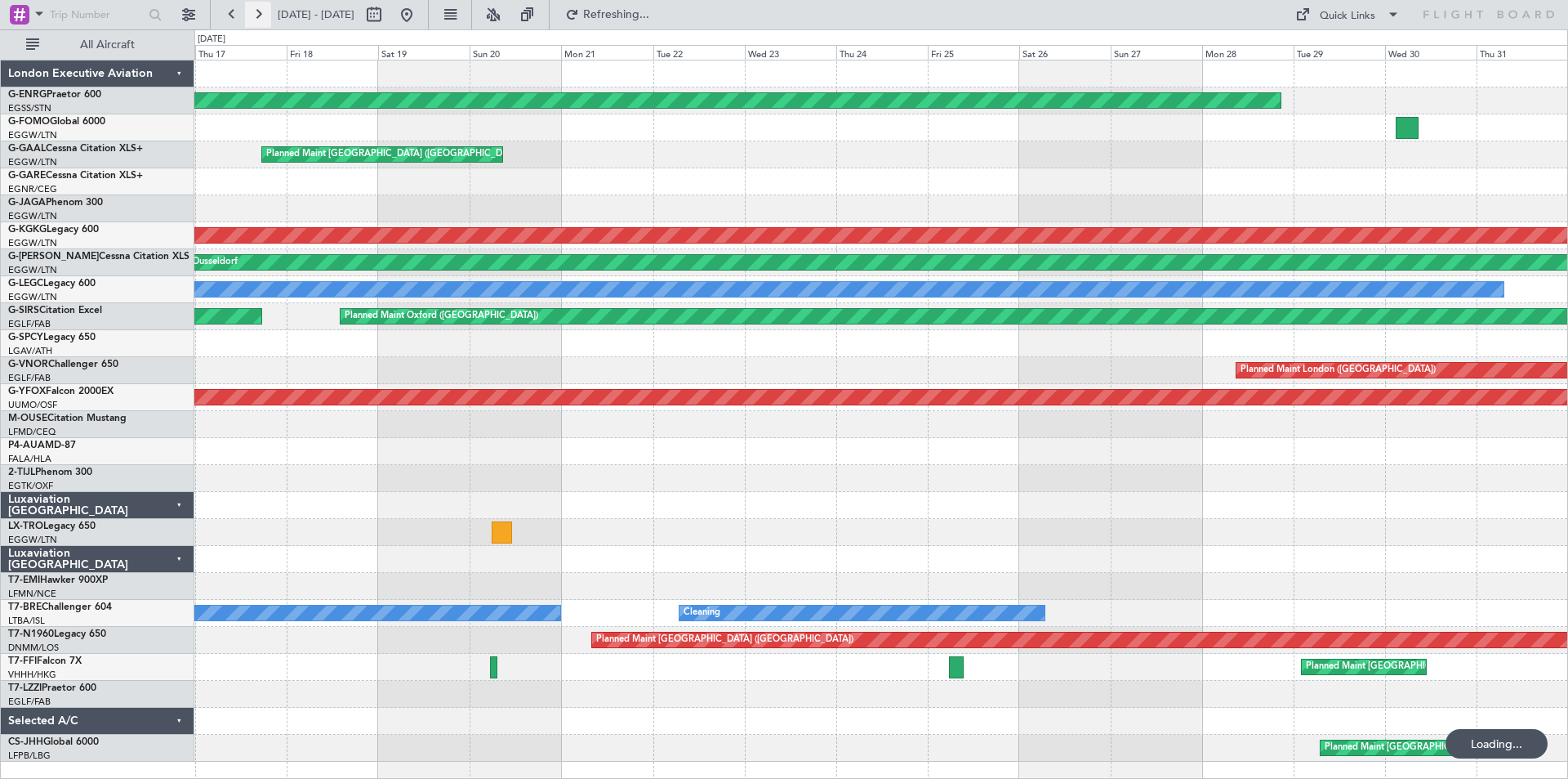
click at [255, 18] on button at bounding box center [258, 15] width 26 height 26
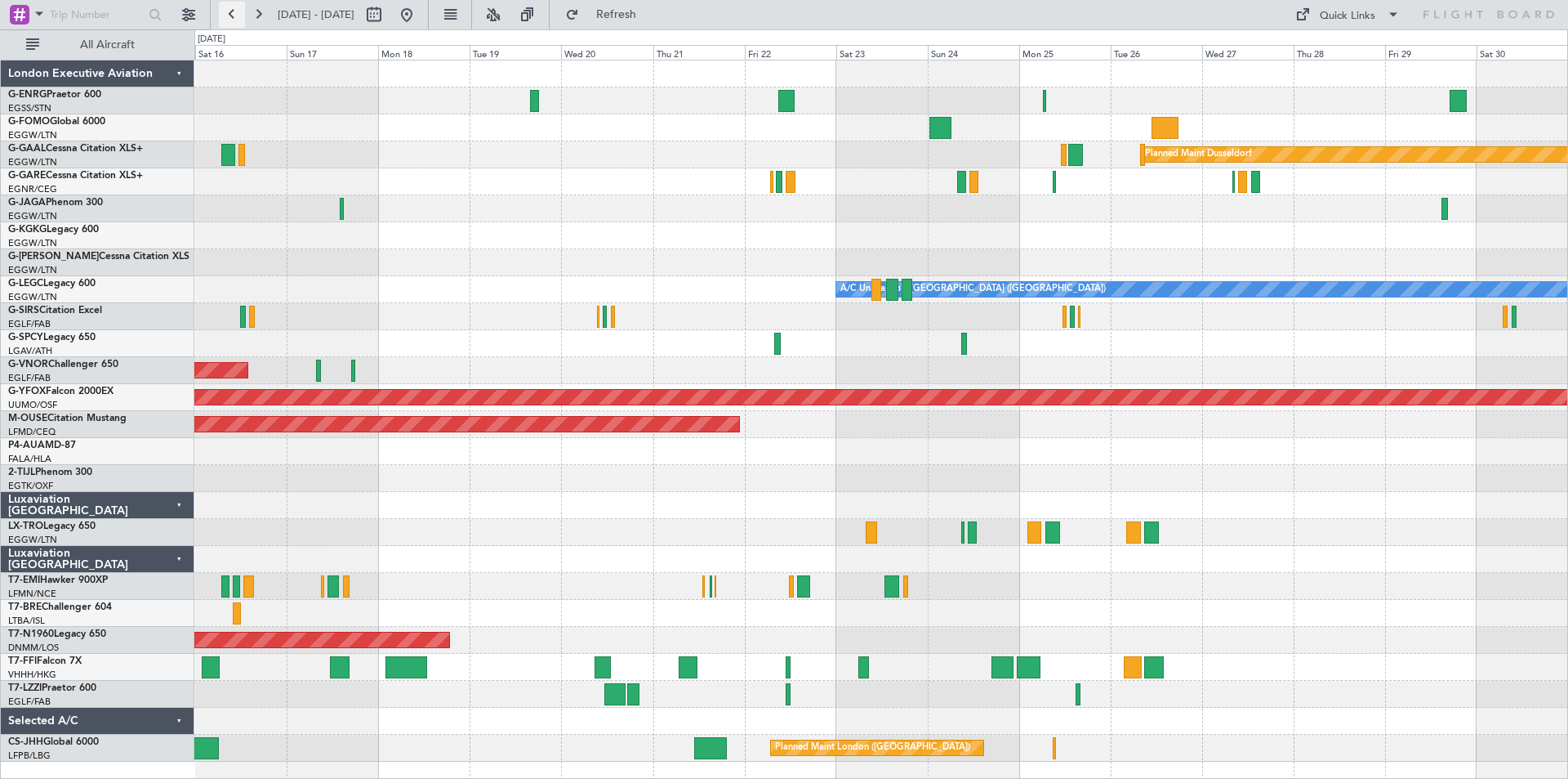
click at [231, 16] on button at bounding box center [232, 15] width 26 height 26
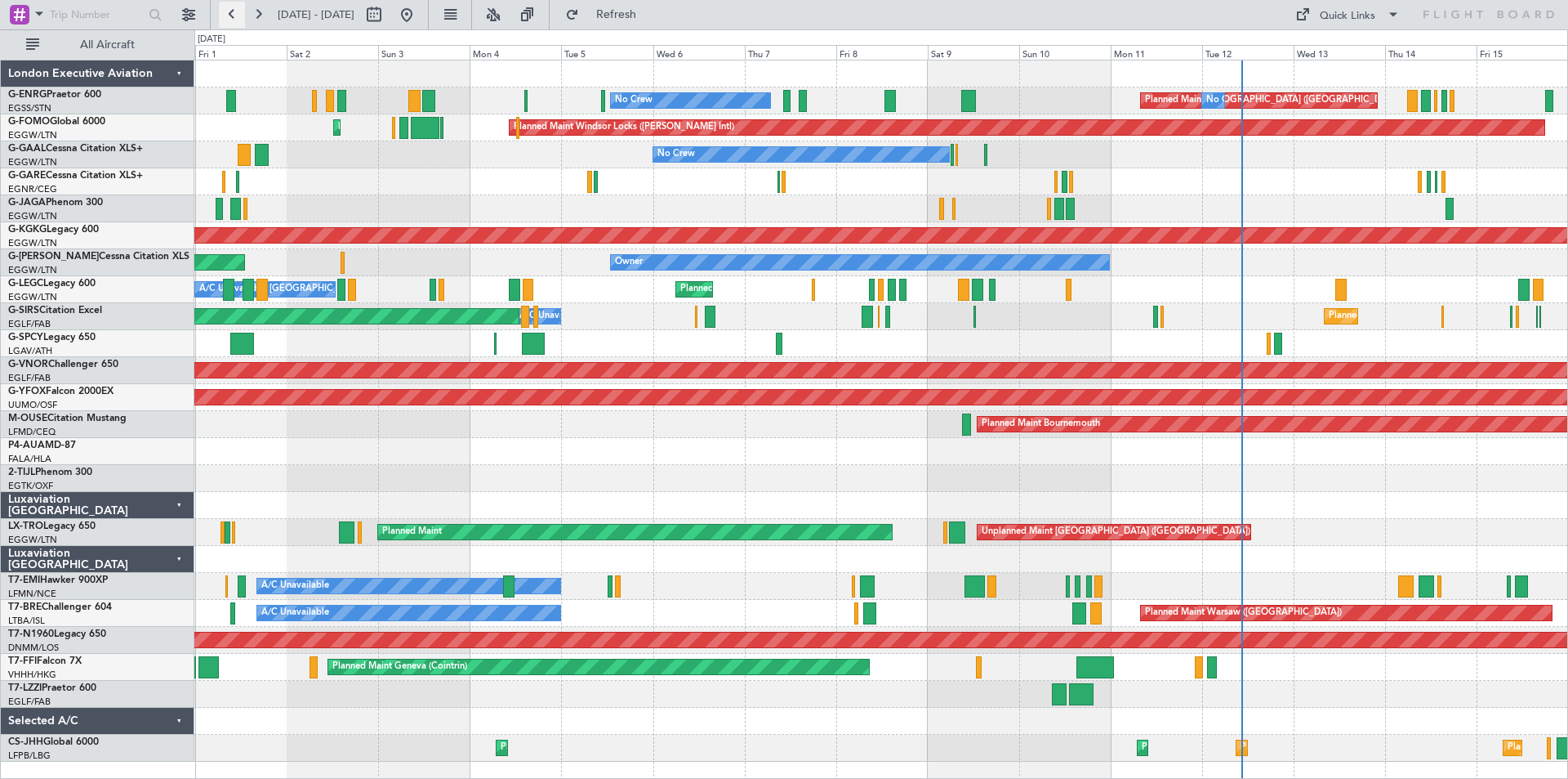
click at [232, 15] on button at bounding box center [232, 15] width 26 height 26
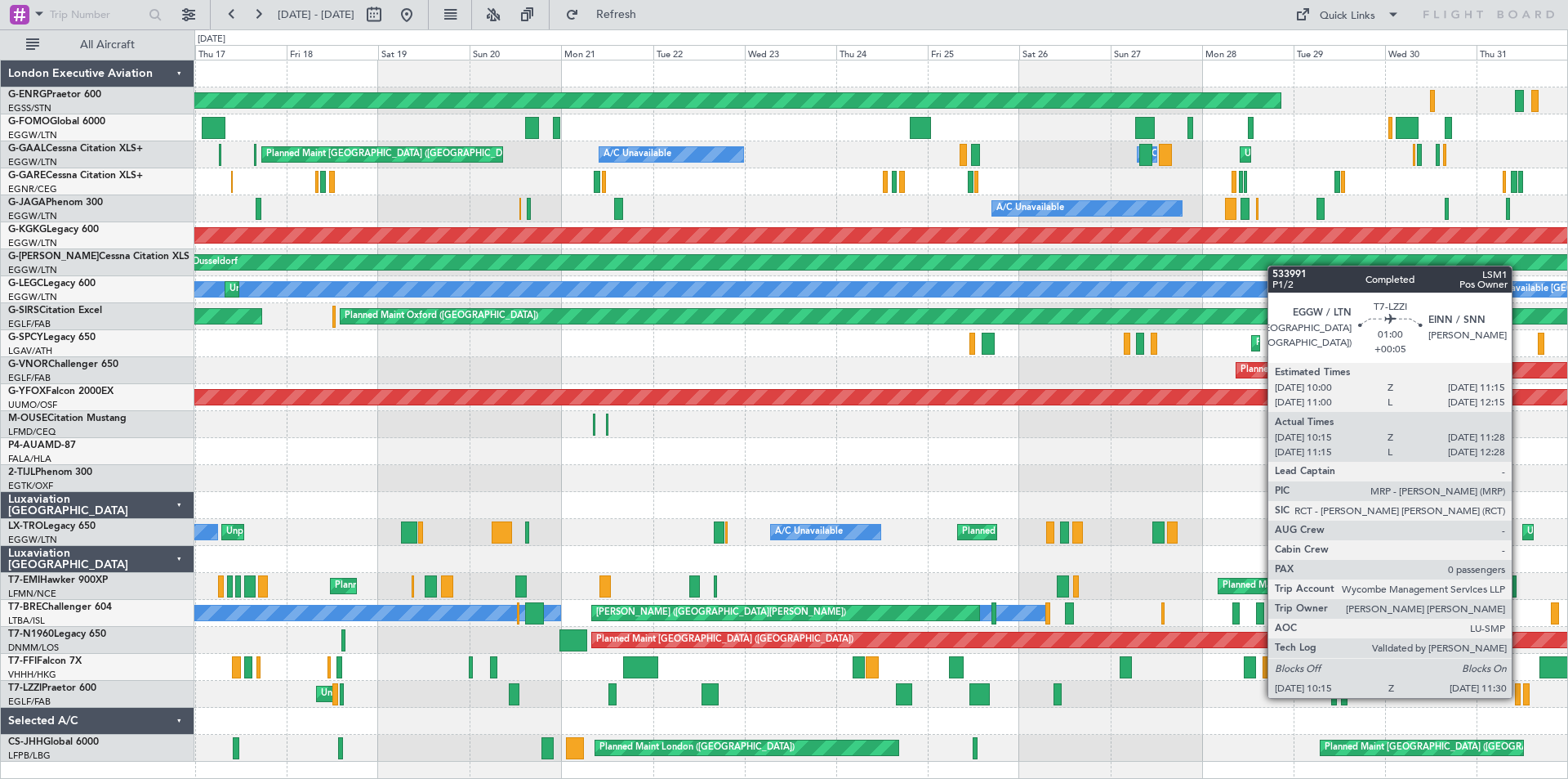
click at [1520, 696] on div at bounding box center [1517, 694] width 5 height 22
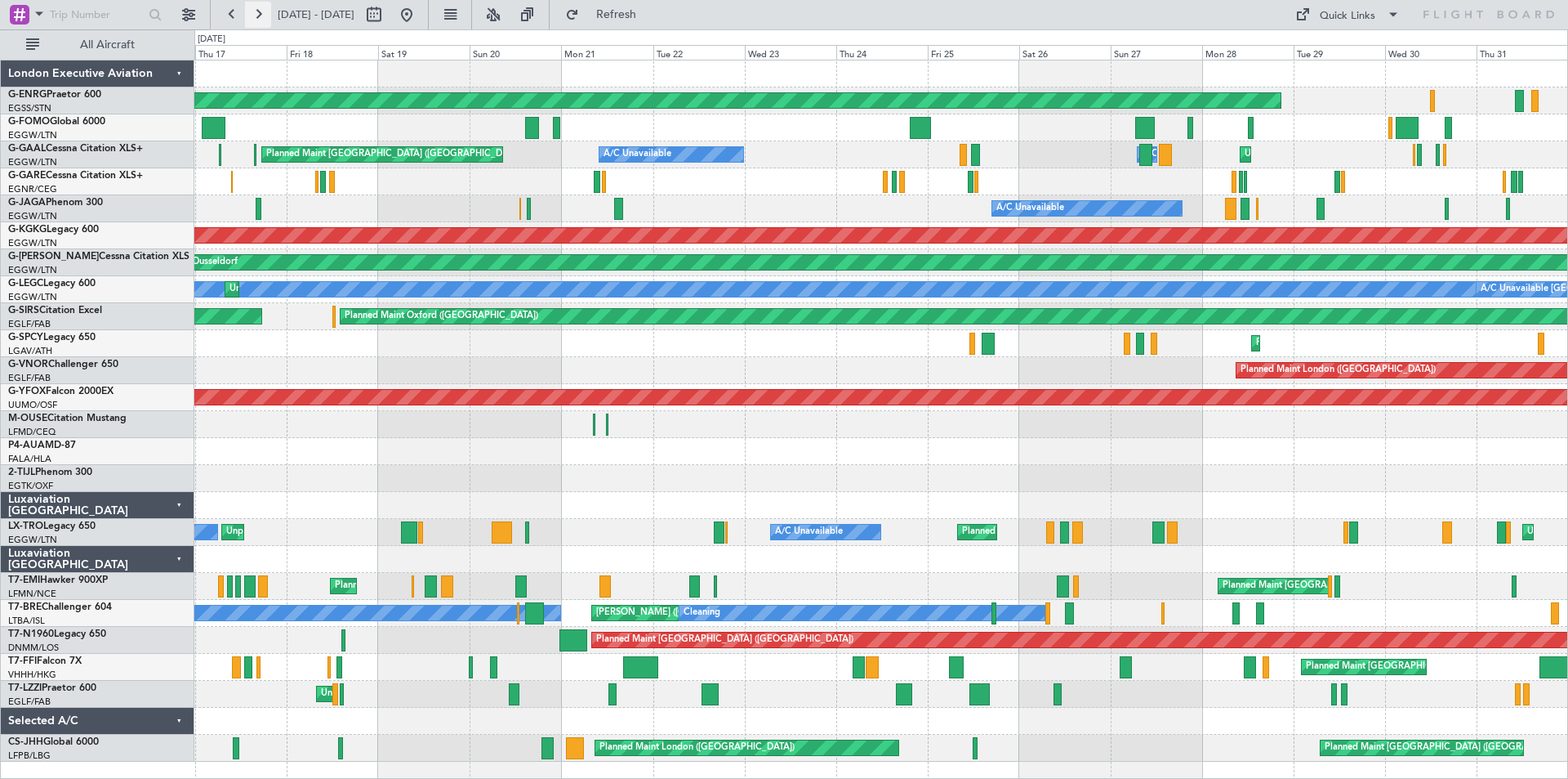
click at [254, 15] on button at bounding box center [258, 15] width 26 height 26
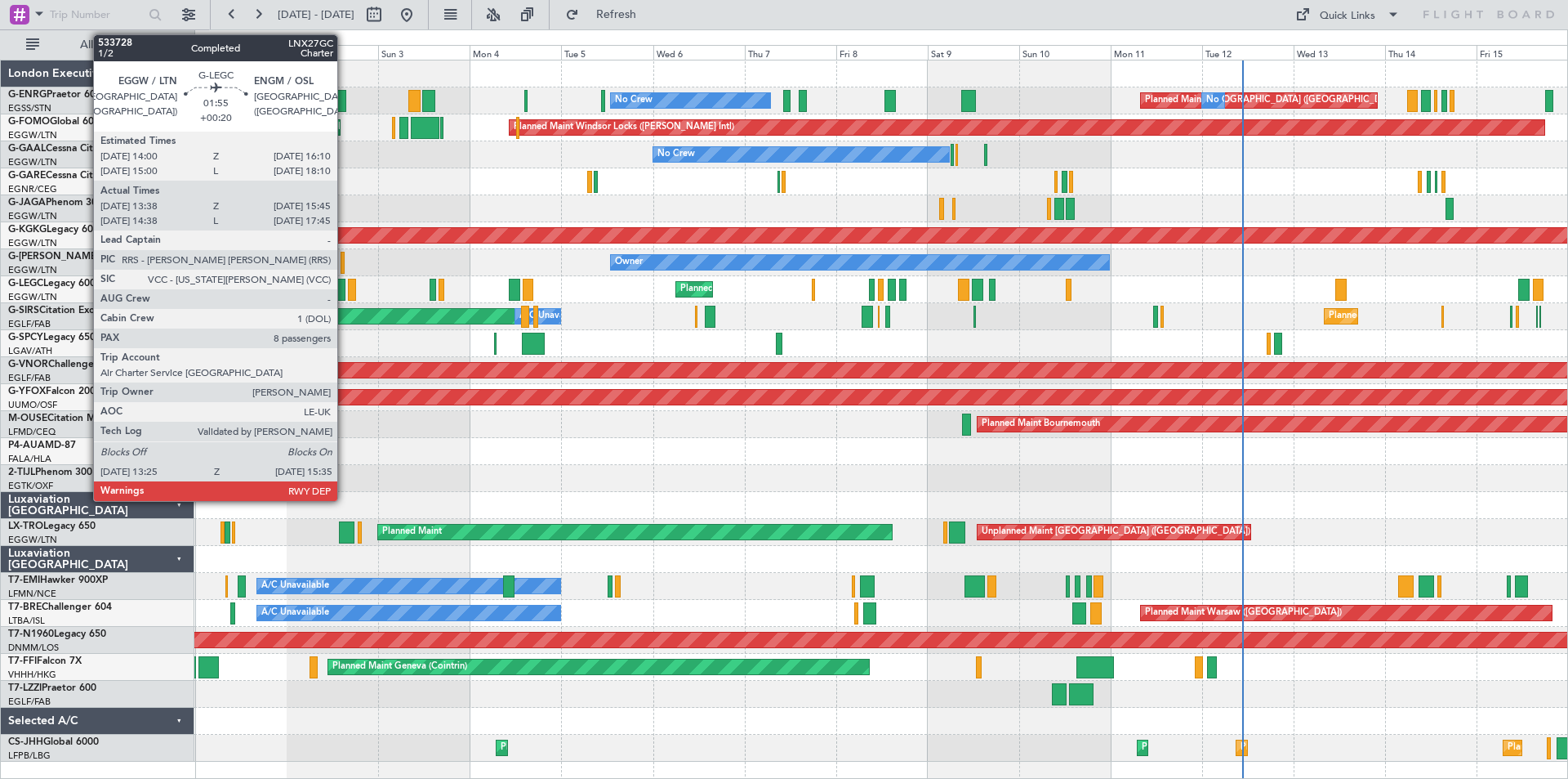
click at [345, 291] on div at bounding box center [342, 290] width 9 height 22
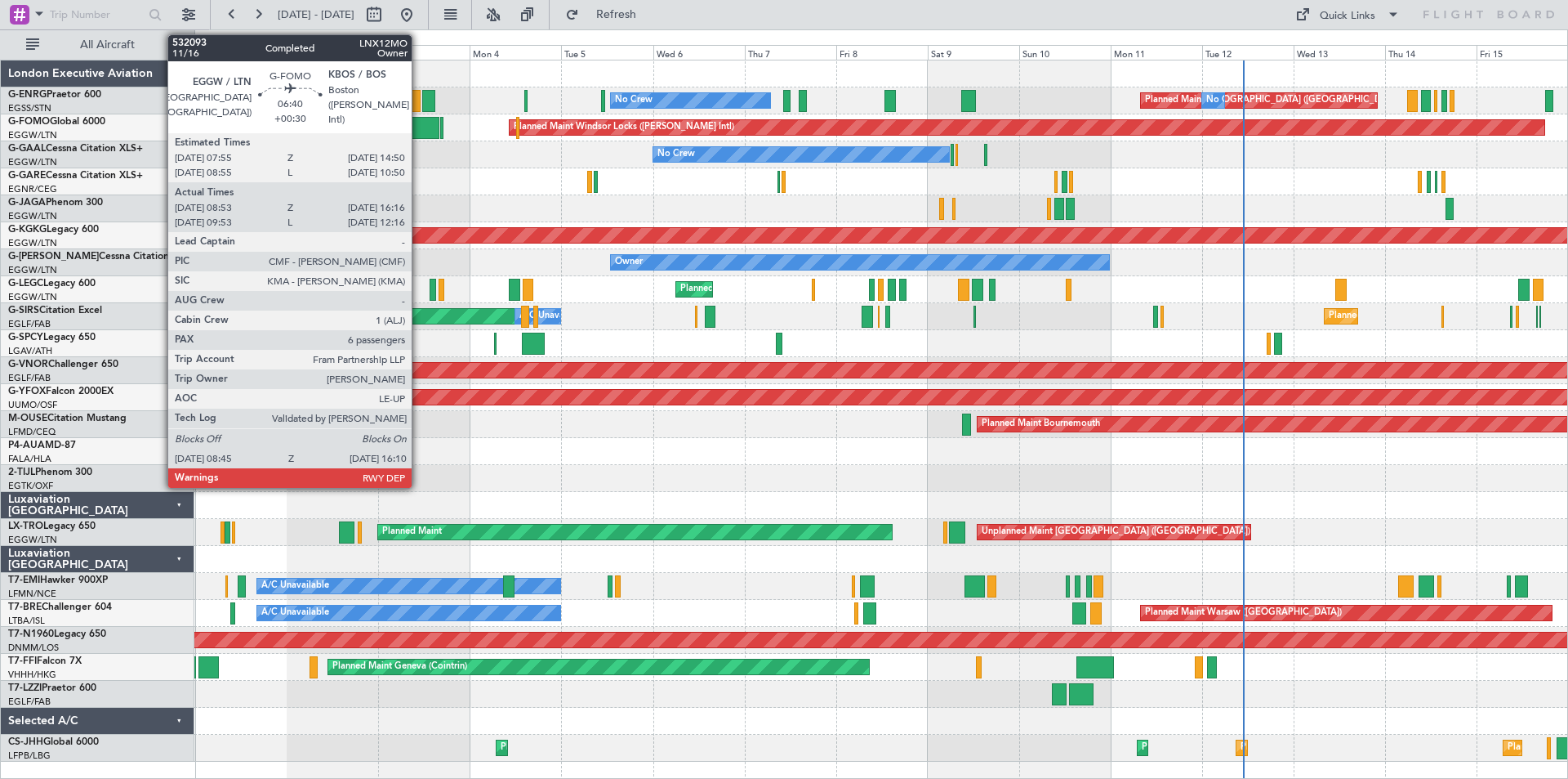
click at [419, 126] on div at bounding box center [425, 128] width 28 height 22
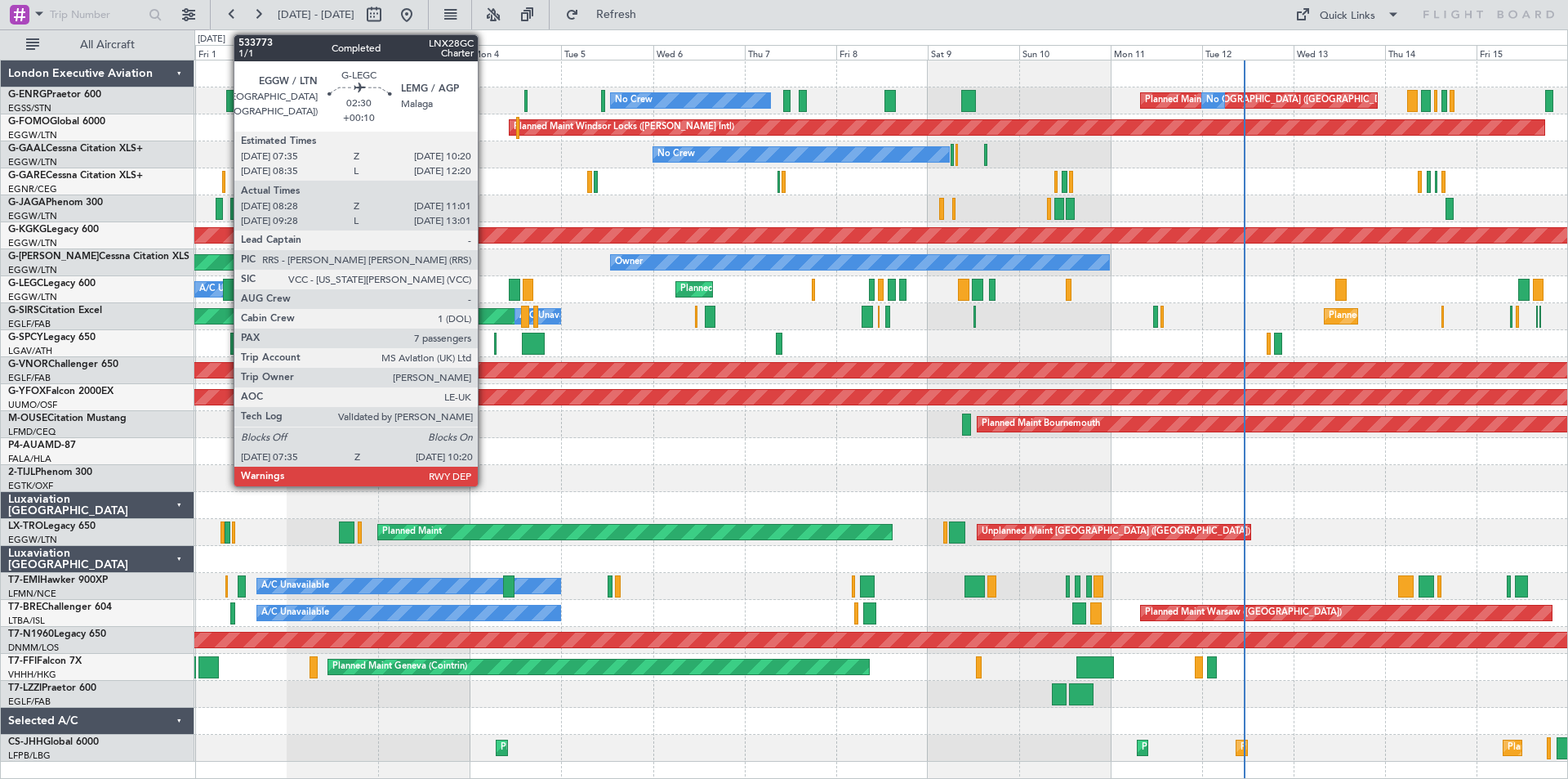
click at [226, 291] on div at bounding box center [229, 290] width 11 height 22
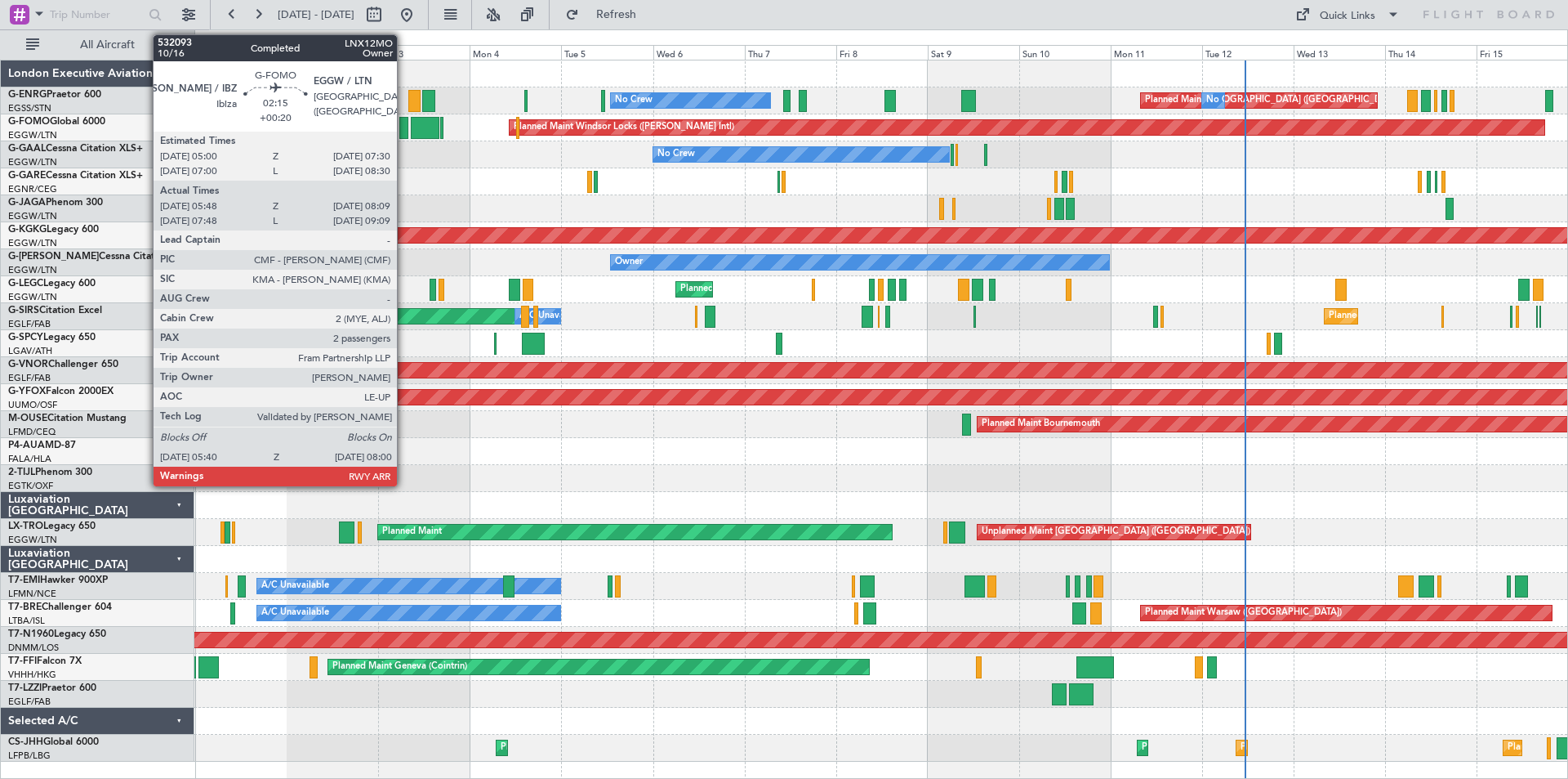
click at [405, 126] on div at bounding box center [404, 128] width 9 height 22
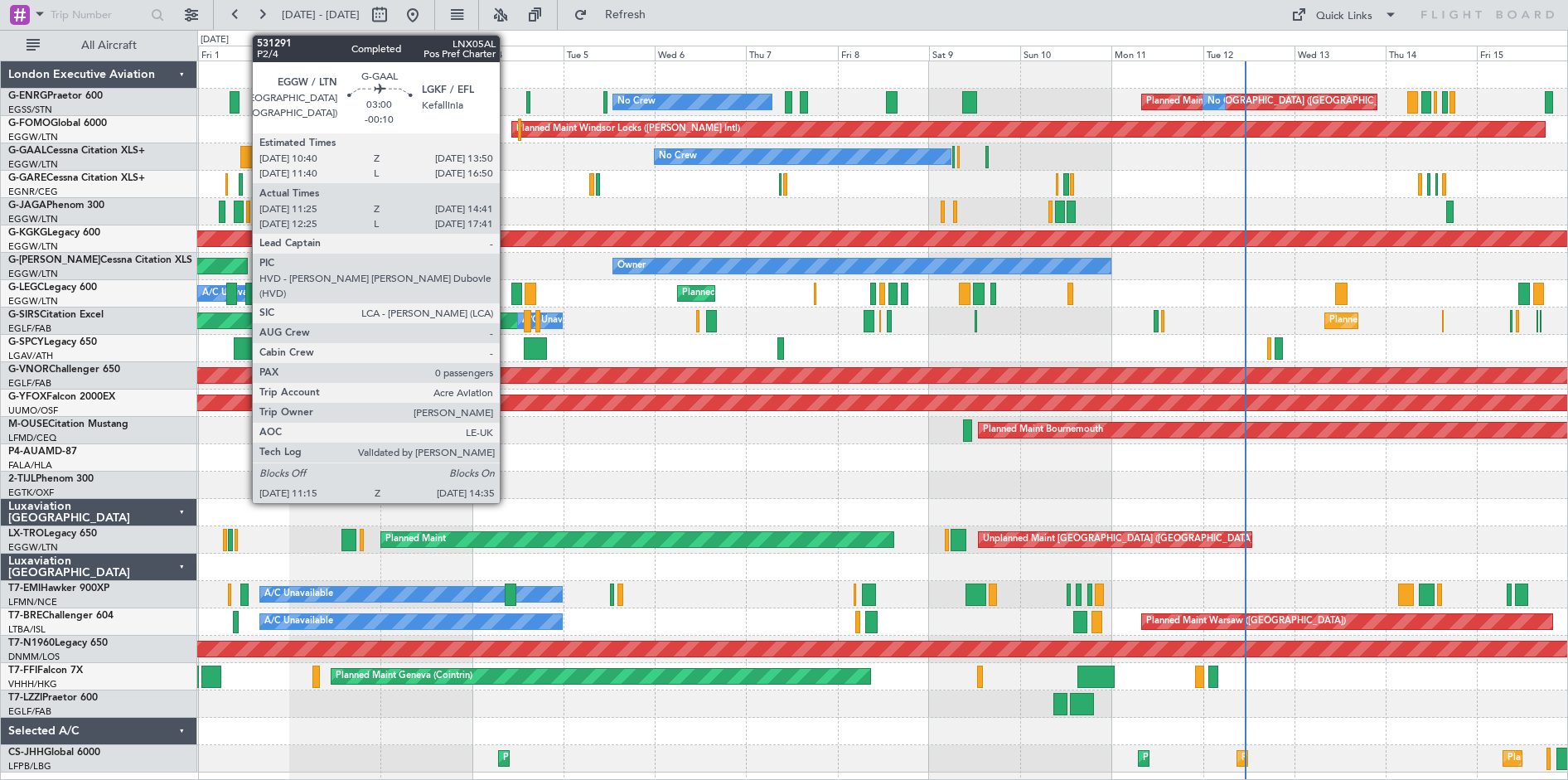
click at [243, 154] on div at bounding box center [247, 157] width 13 height 22
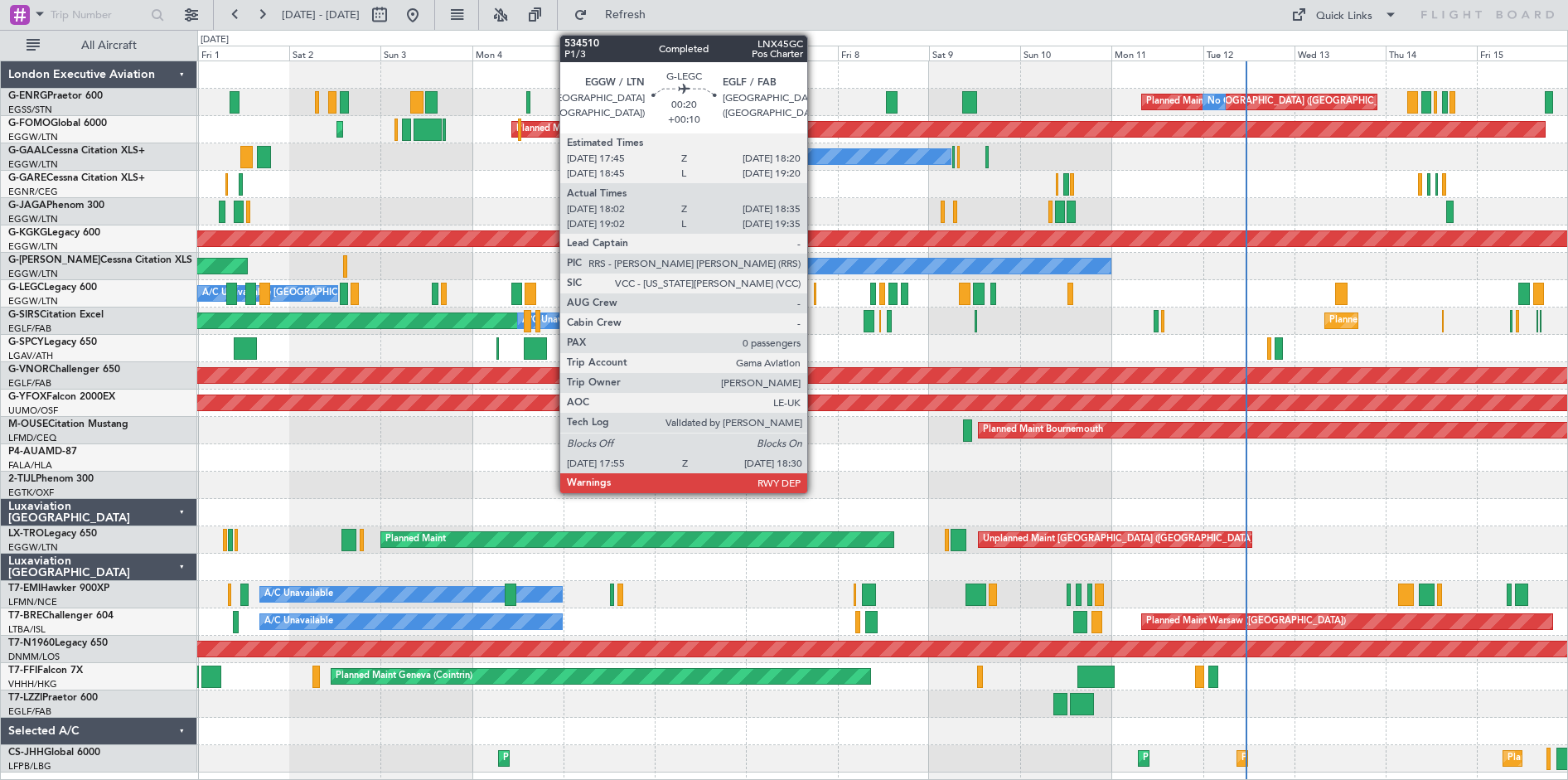
click at [815, 299] on div at bounding box center [815, 294] width 3 height 22
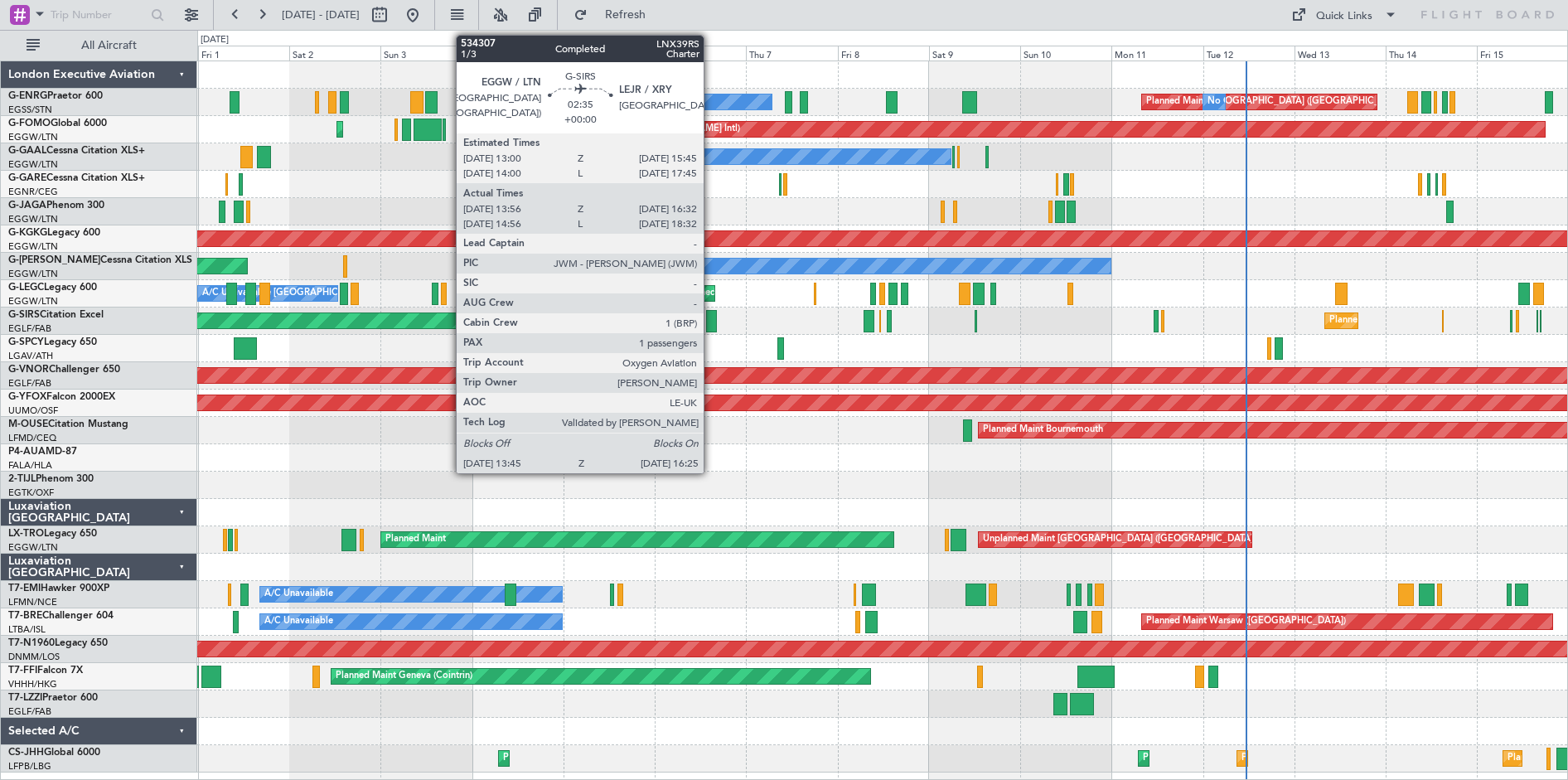
click at [711, 323] on div at bounding box center [711, 321] width 11 height 22
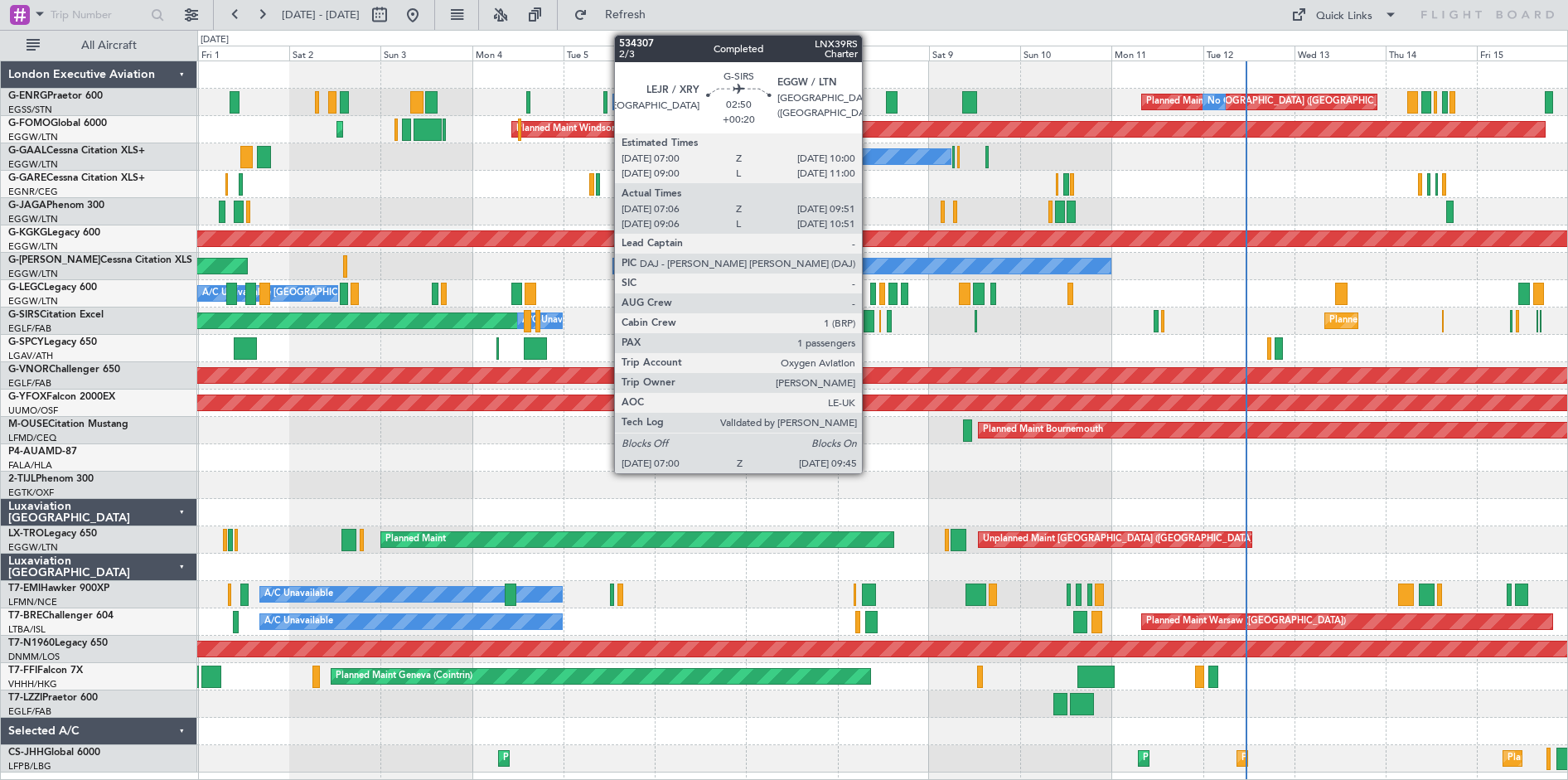
click at [870, 324] on div at bounding box center [870, 321] width 11 height 22
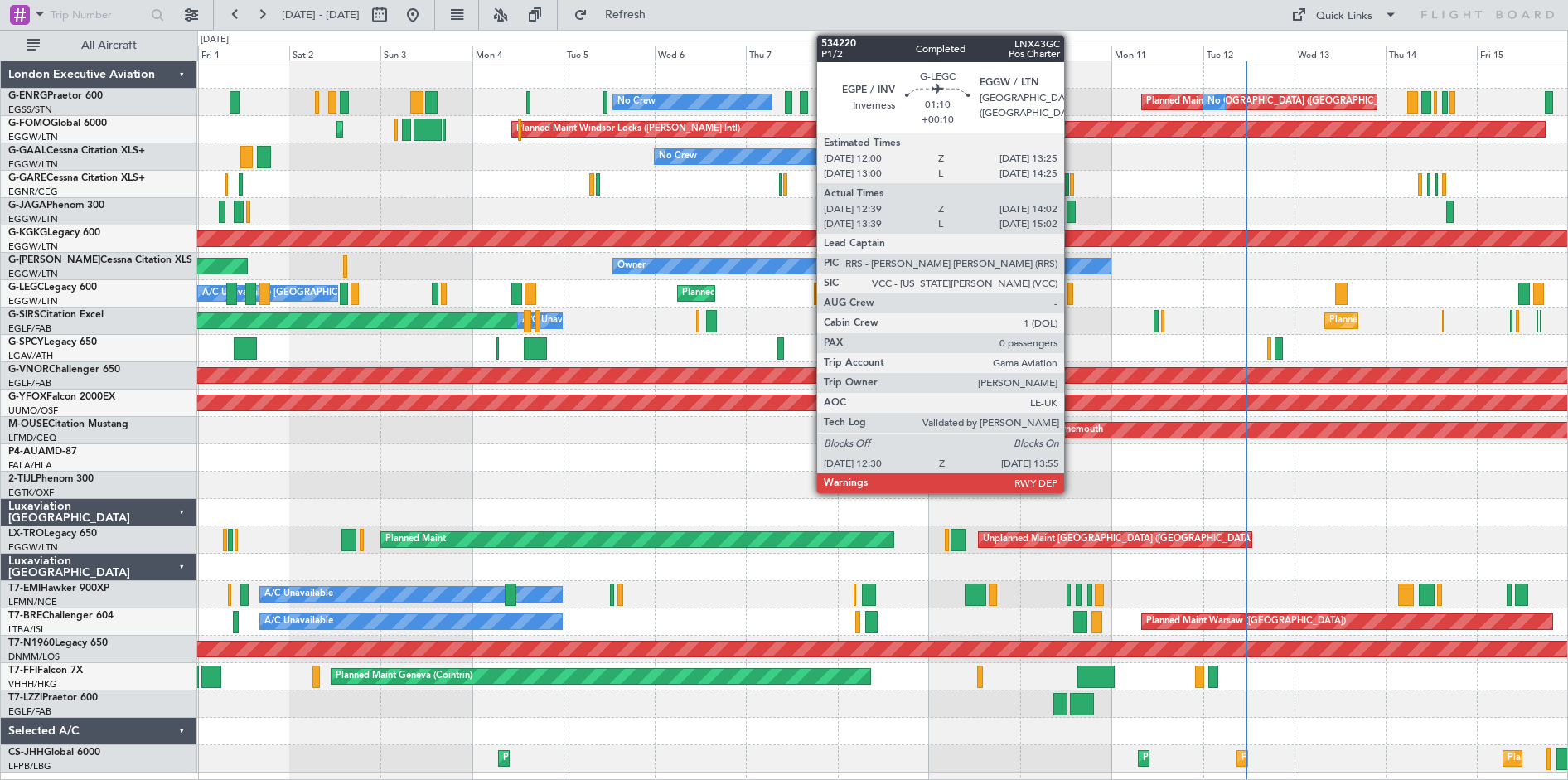
click at [1072, 298] on div at bounding box center [1070, 294] width 6 height 22
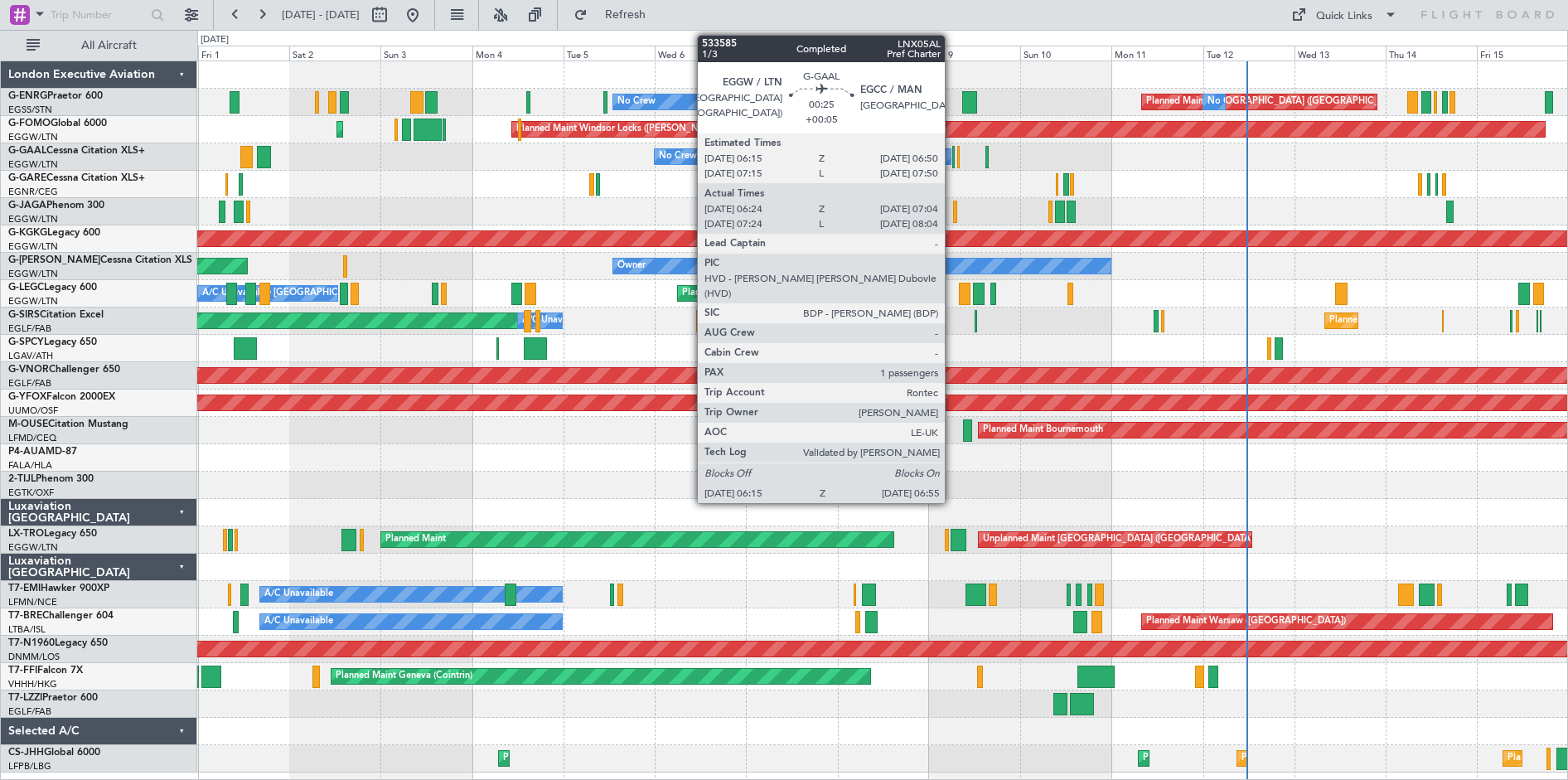
click at [953, 163] on div at bounding box center [955, 157] width 4 height 22
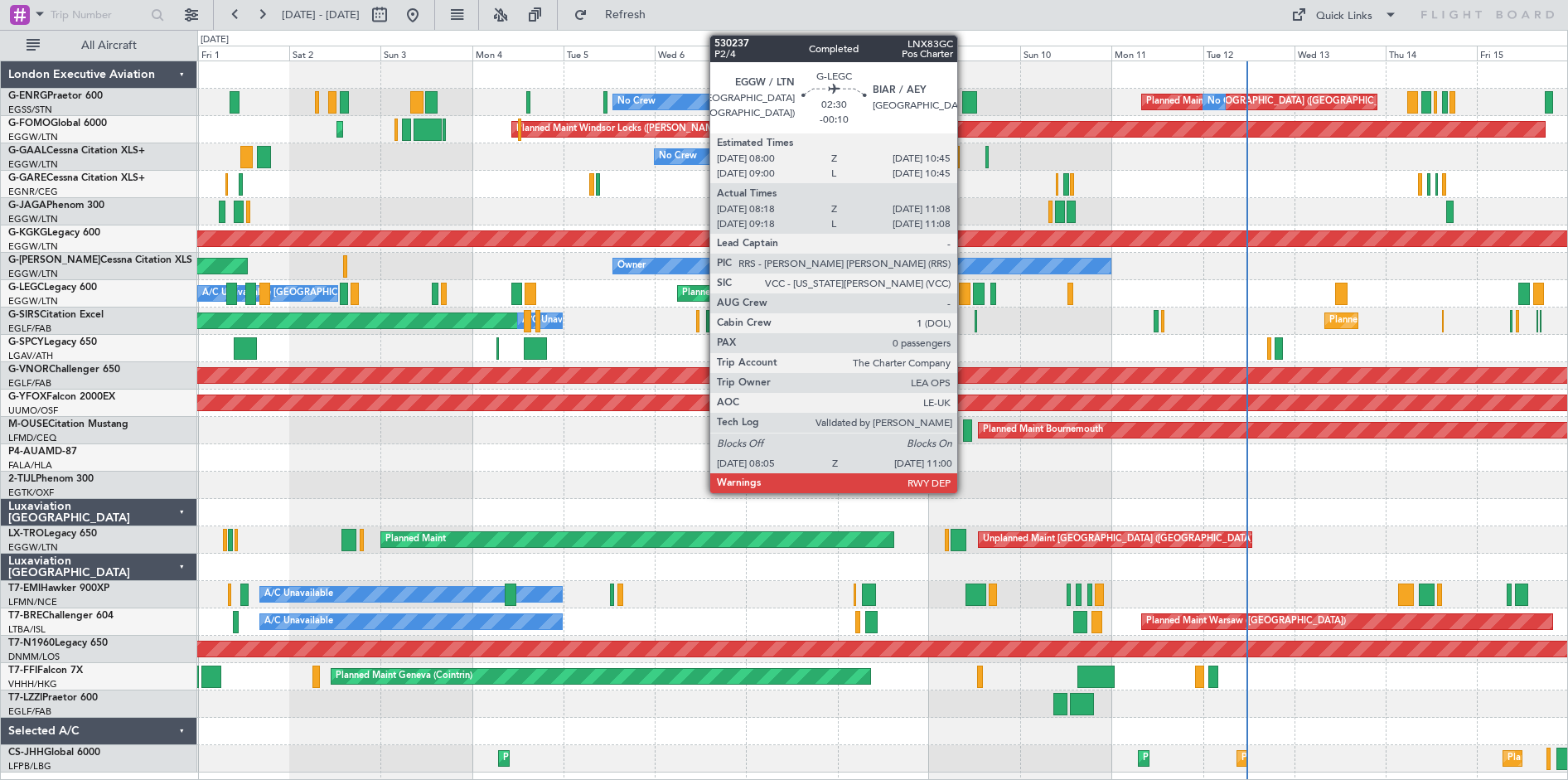
click at [965, 300] on div at bounding box center [965, 294] width 12 height 22
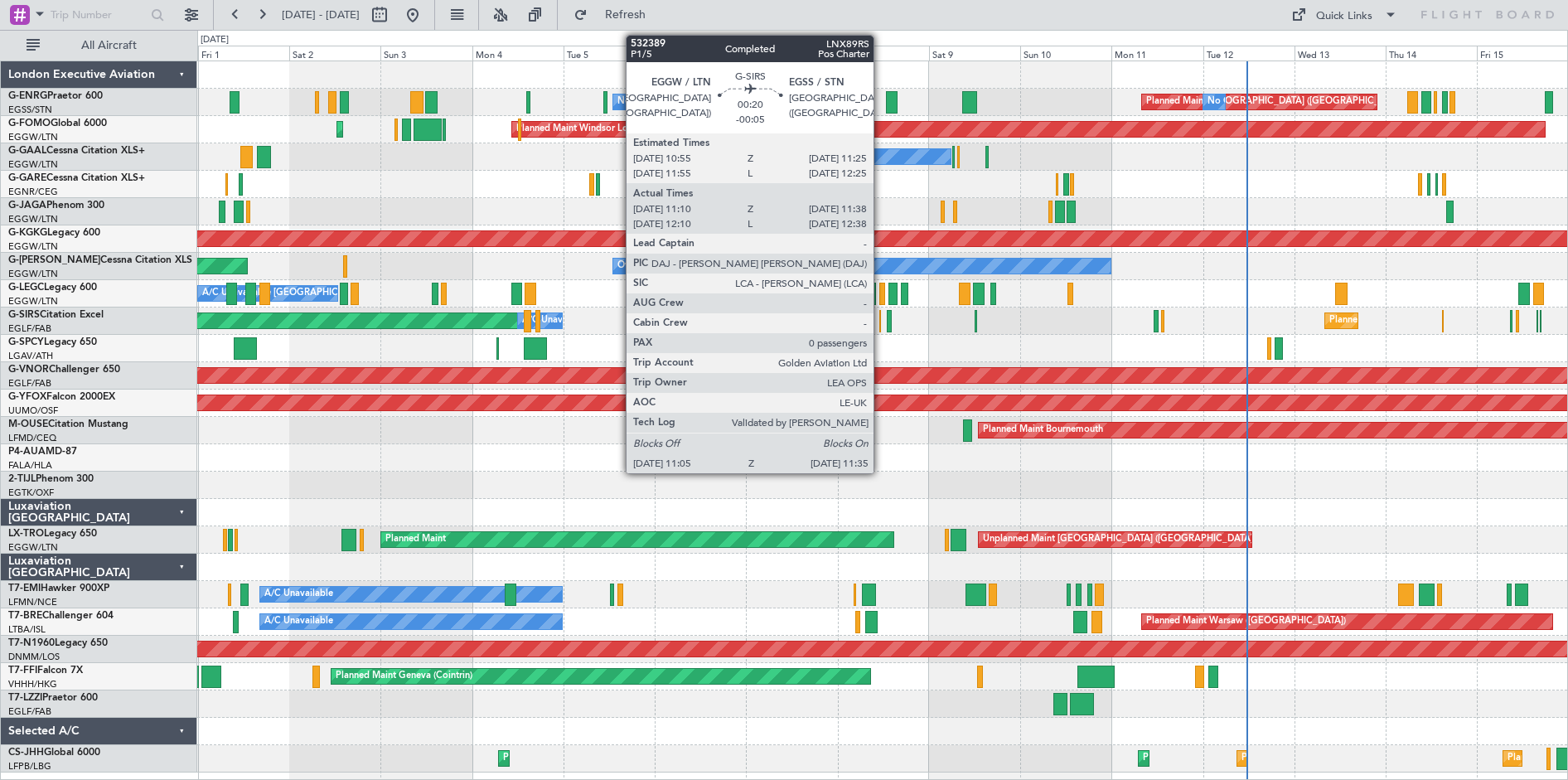
click at [881, 322] on div at bounding box center [881, 321] width 3 height 22
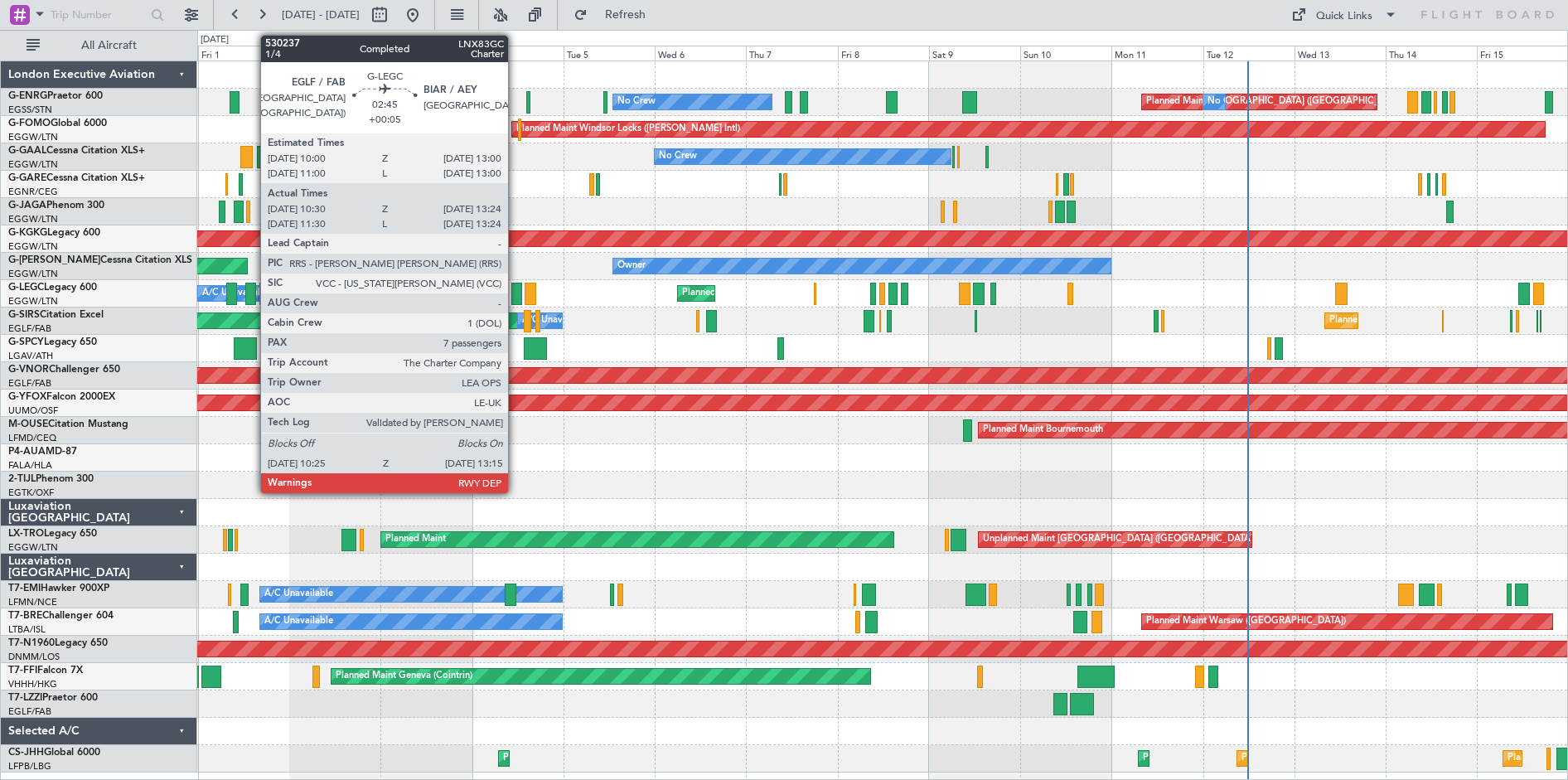
click at [515, 299] on div at bounding box center [517, 294] width 12 height 22
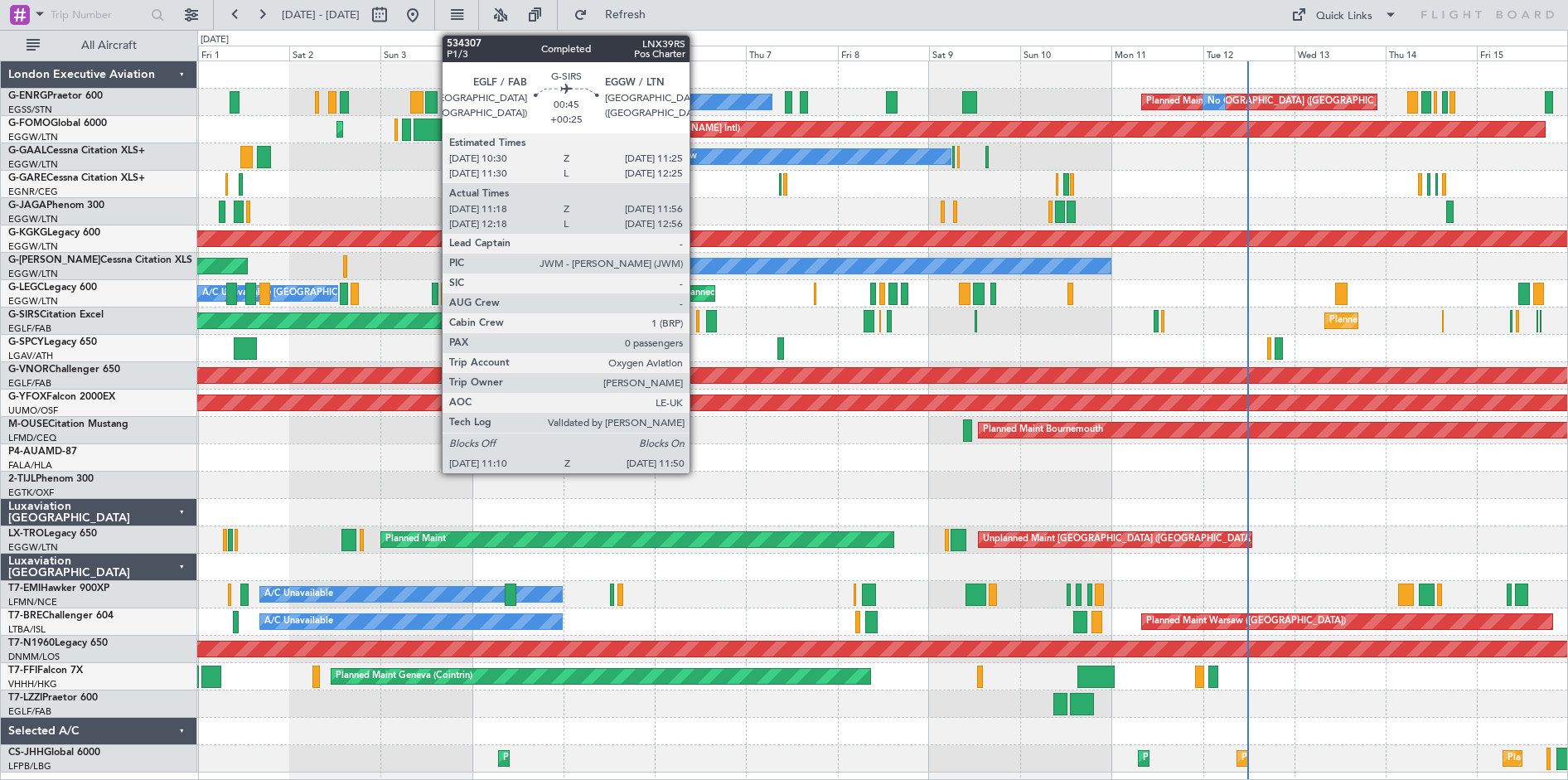
click at [698, 323] on div at bounding box center [698, 321] width 4 height 22
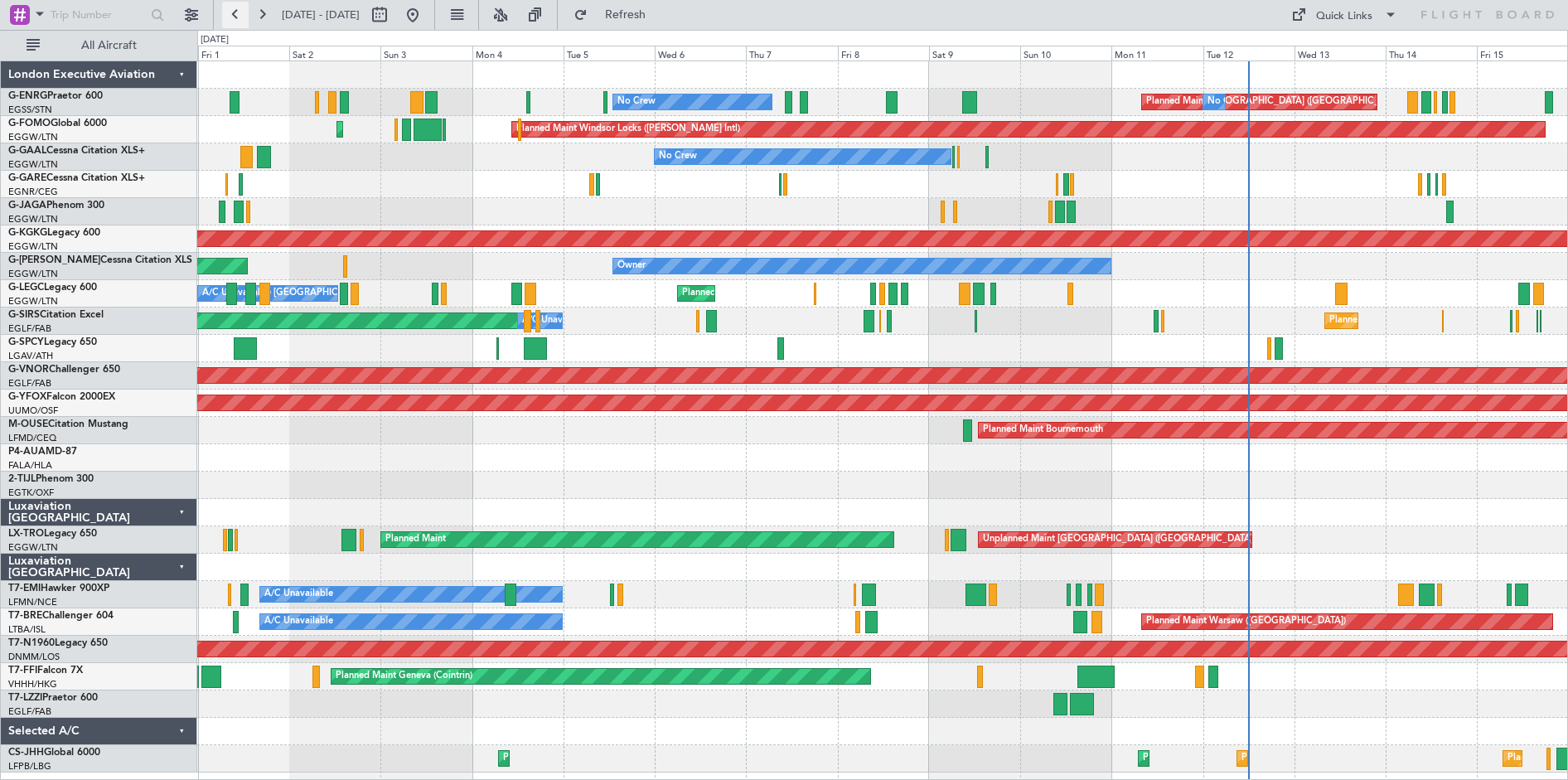
click at [239, 16] on button at bounding box center [235, 15] width 27 height 27
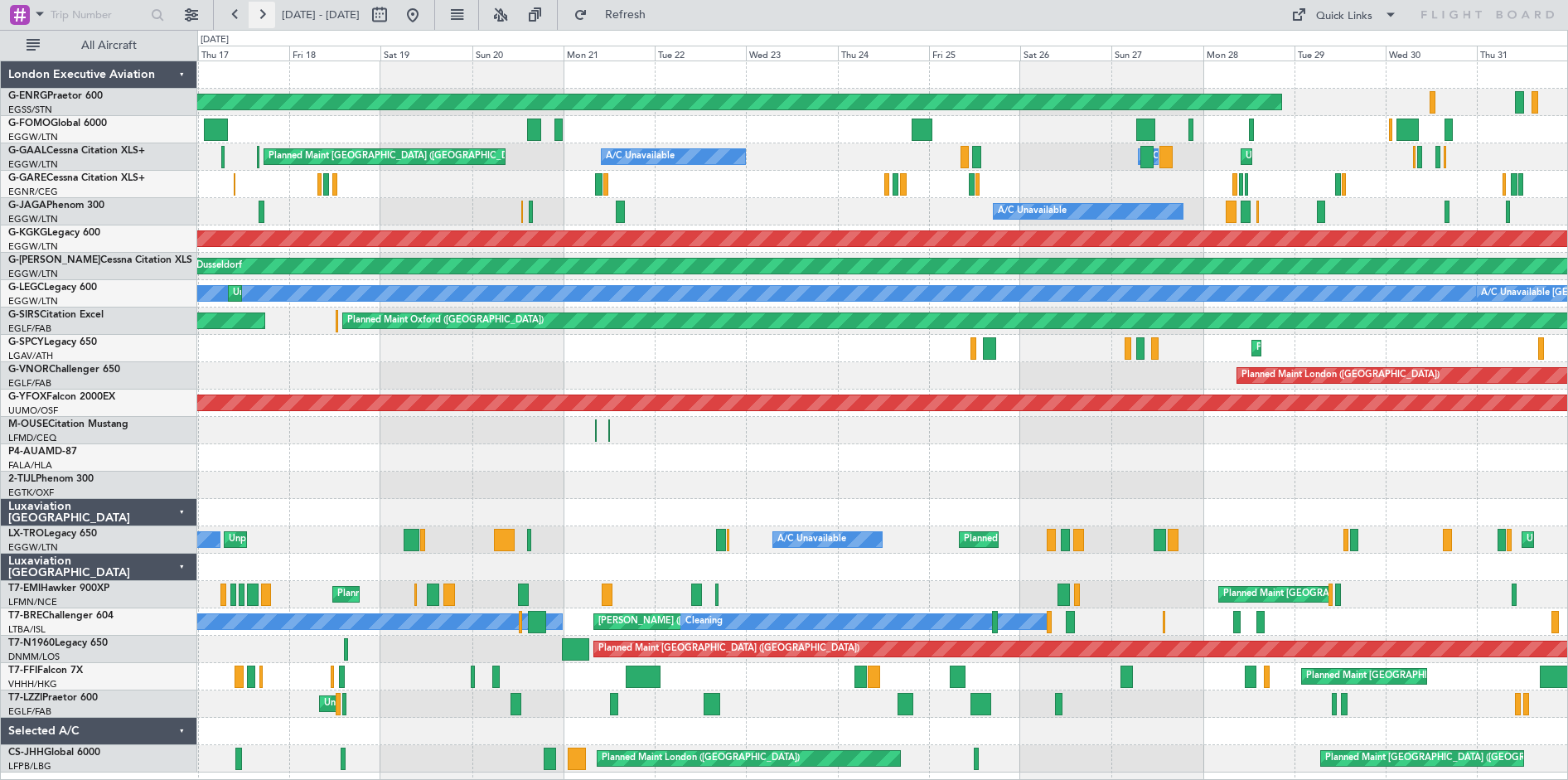
click at [263, 17] on button at bounding box center [262, 15] width 27 height 27
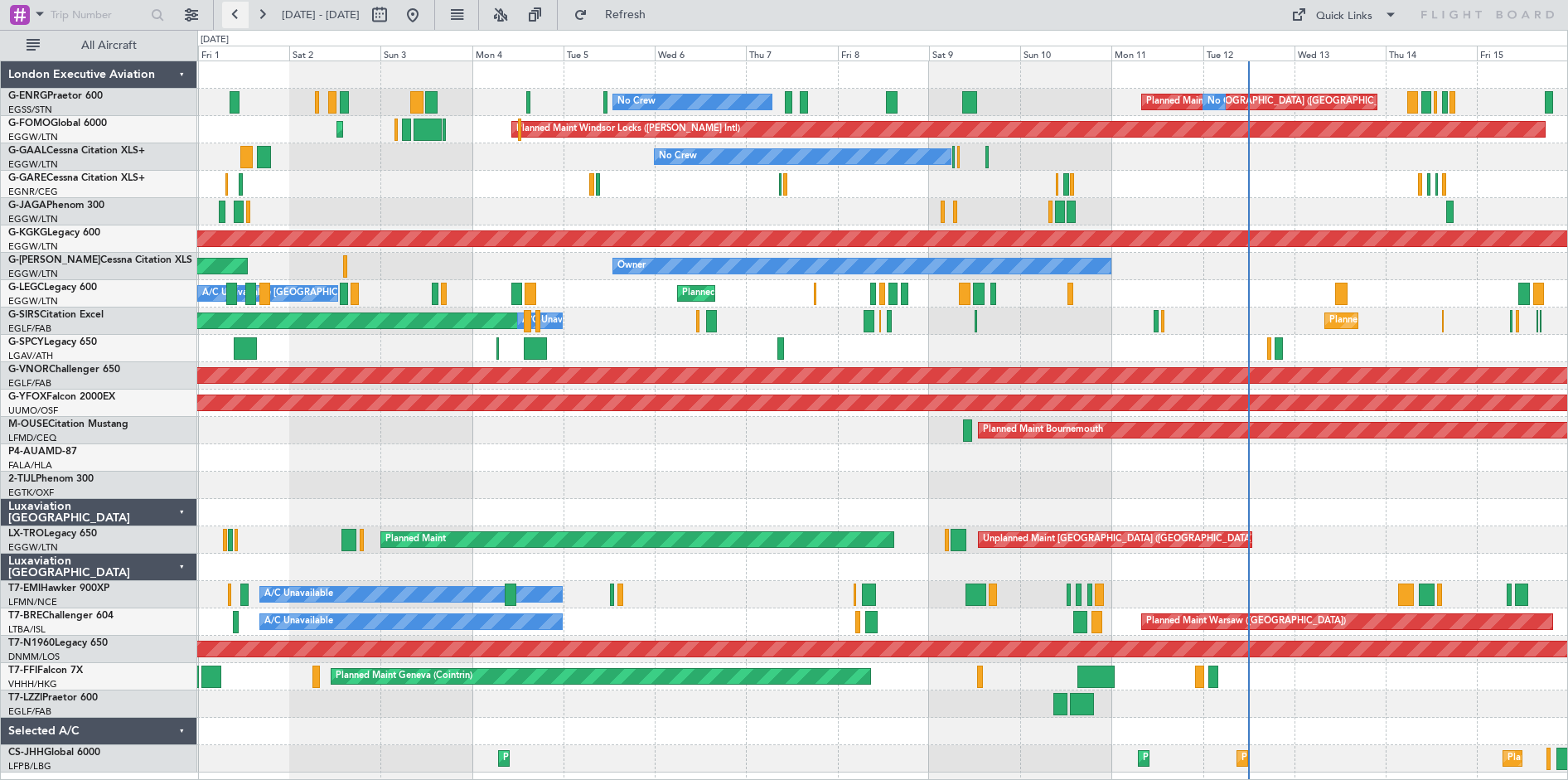
click at [235, 21] on button at bounding box center [235, 15] width 27 height 27
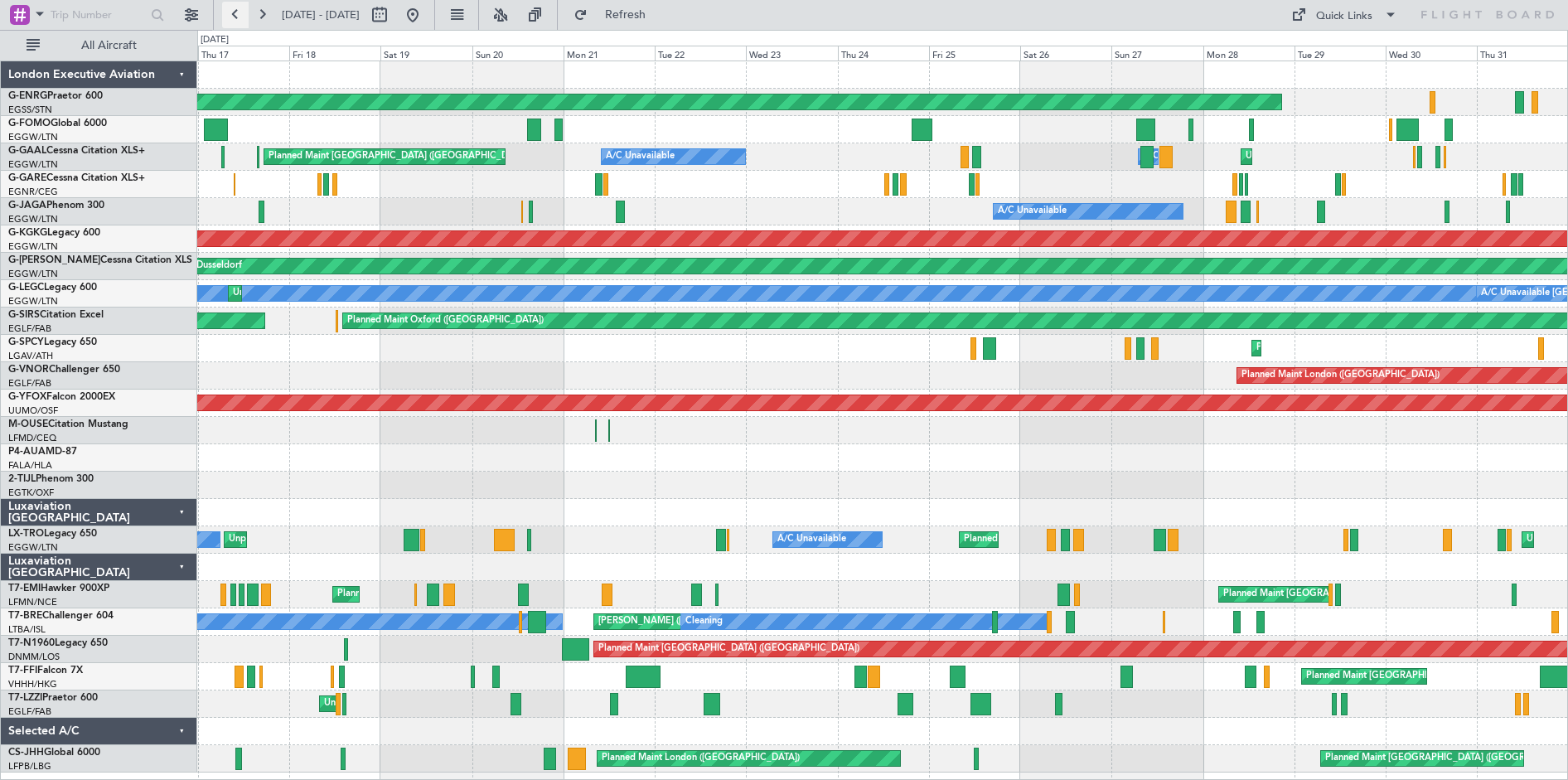
click at [224, 12] on button at bounding box center [235, 15] width 27 height 27
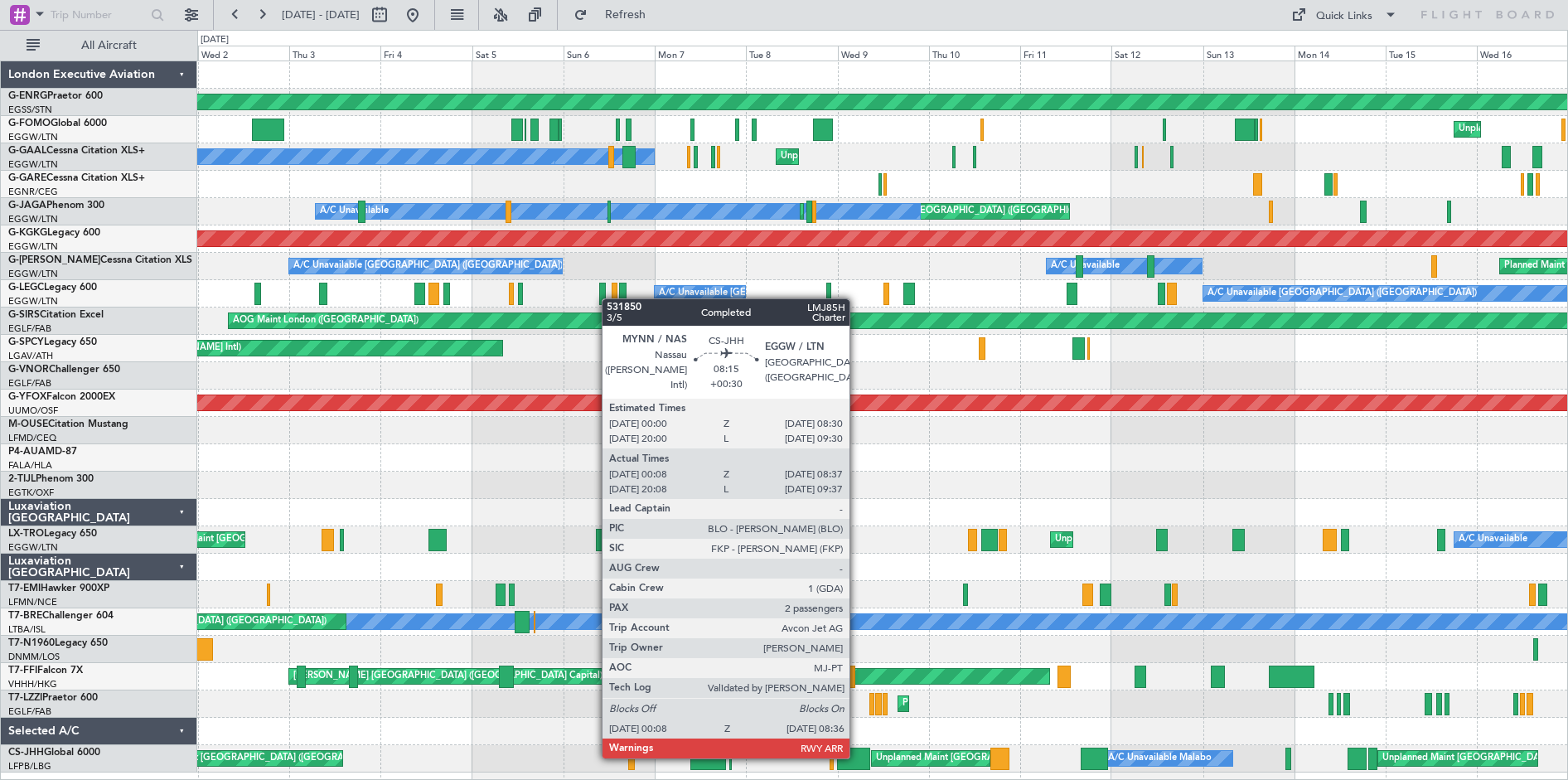
click at [858, 755] on div at bounding box center [853, 759] width 32 height 22
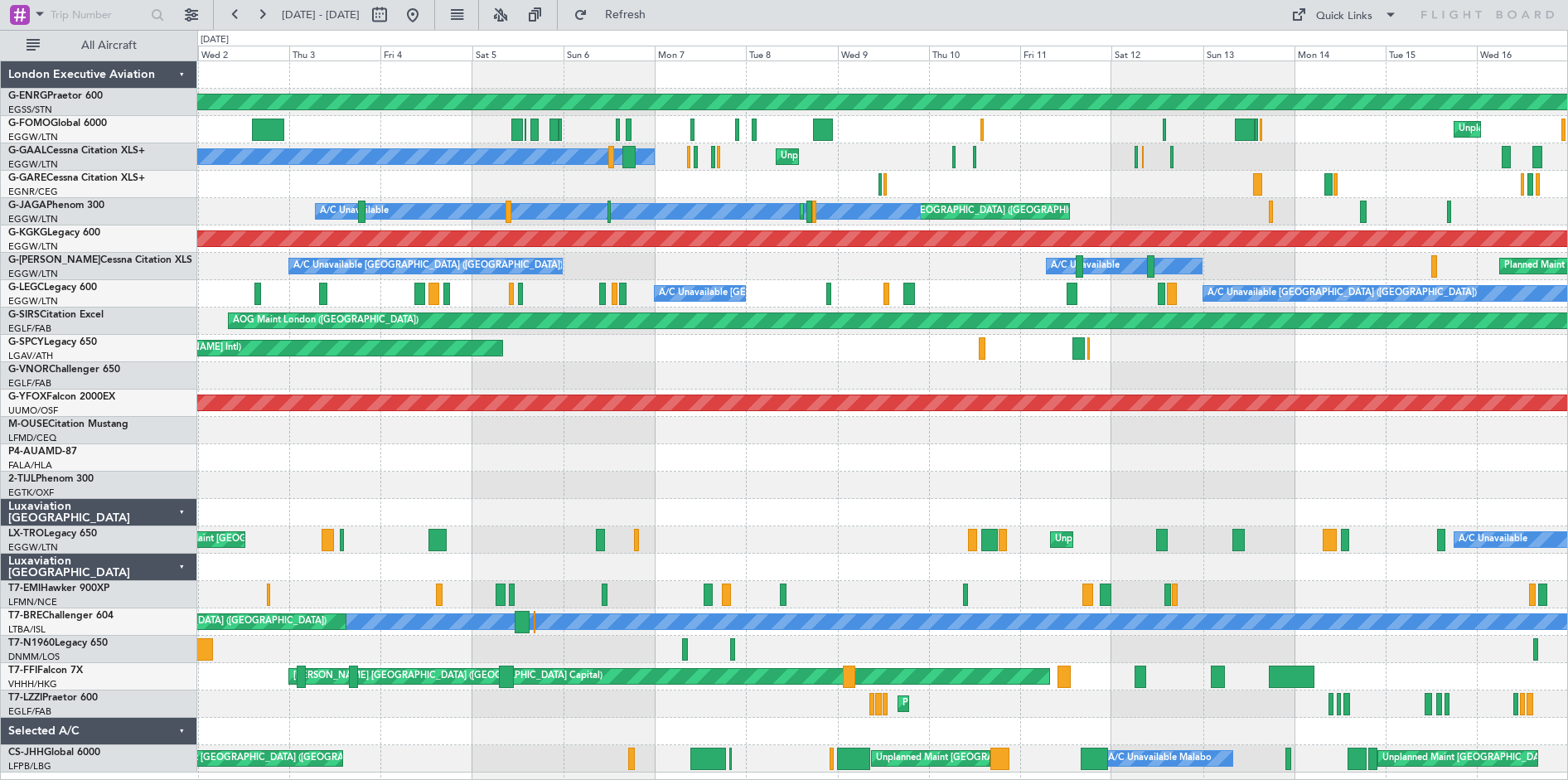
click at [892, 761] on div "Unplanned Maint [GEOGRAPHIC_DATA] ([GEOGRAPHIC_DATA])" at bounding box center [1012, 758] width 273 height 25
click at [253, 17] on button at bounding box center [262, 15] width 27 height 27
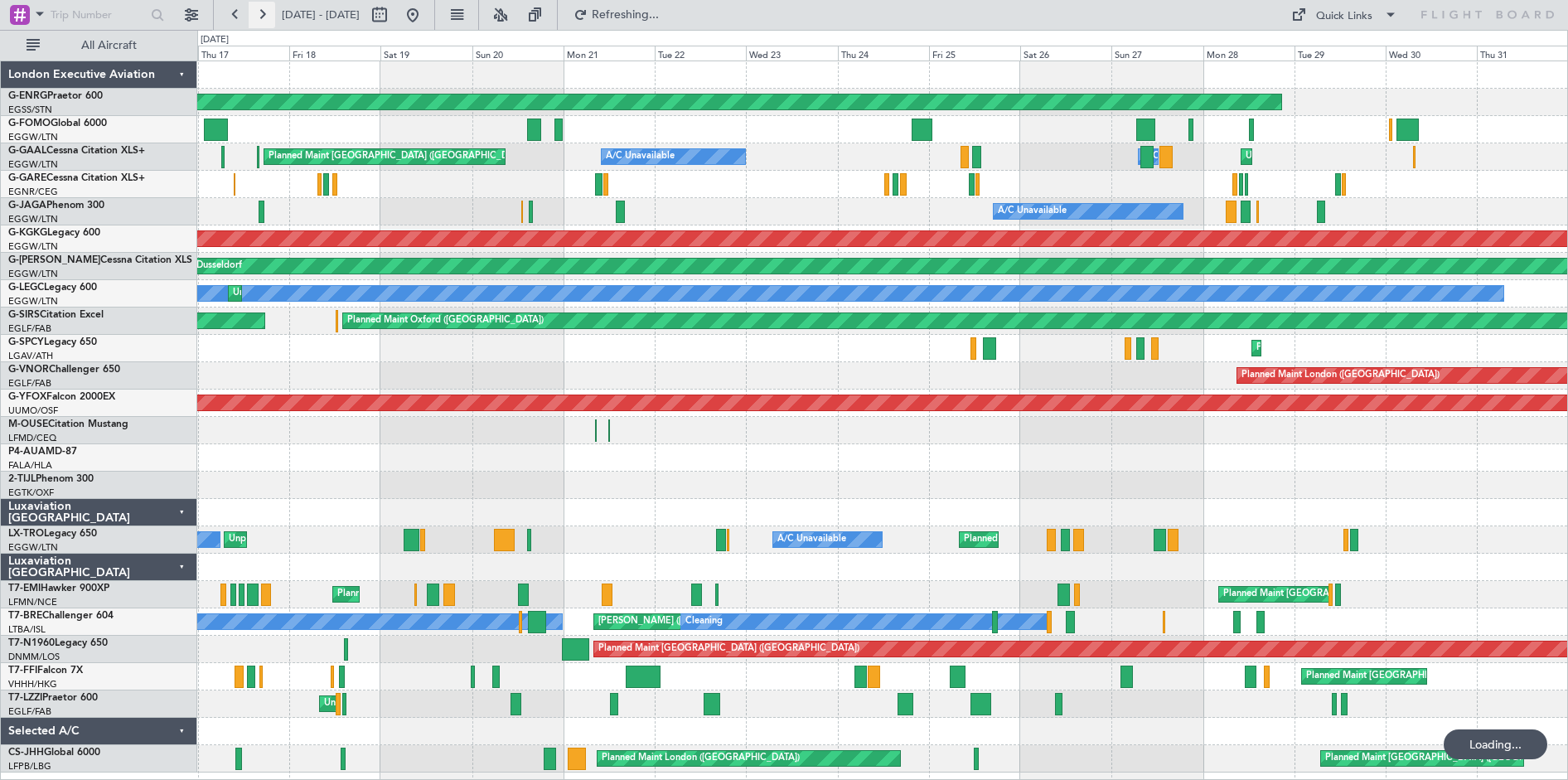
click at [261, 16] on button at bounding box center [262, 15] width 27 height 27
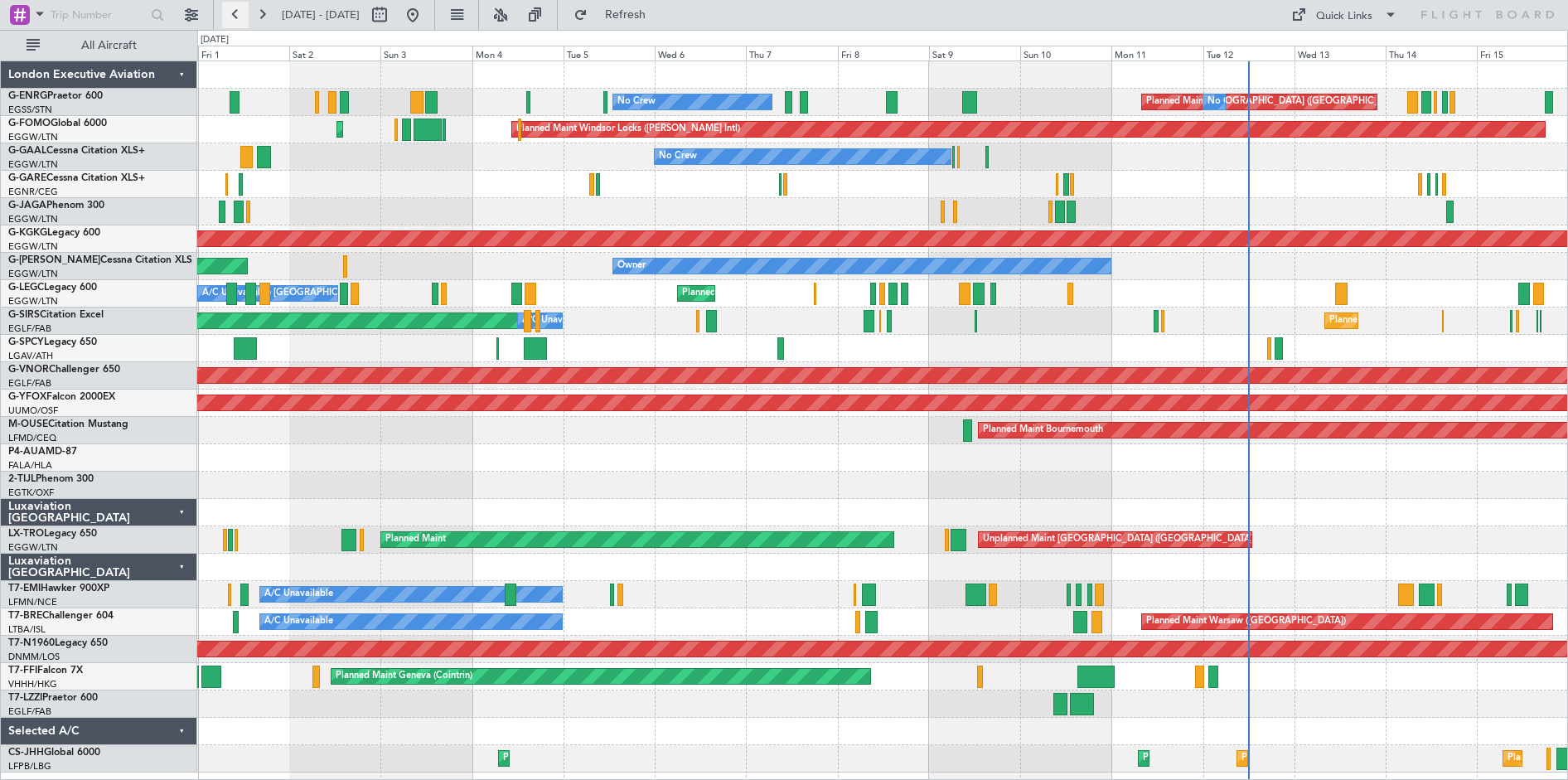
click at [238, 16] on button at bounding box center [235, 15] width 27 height 27
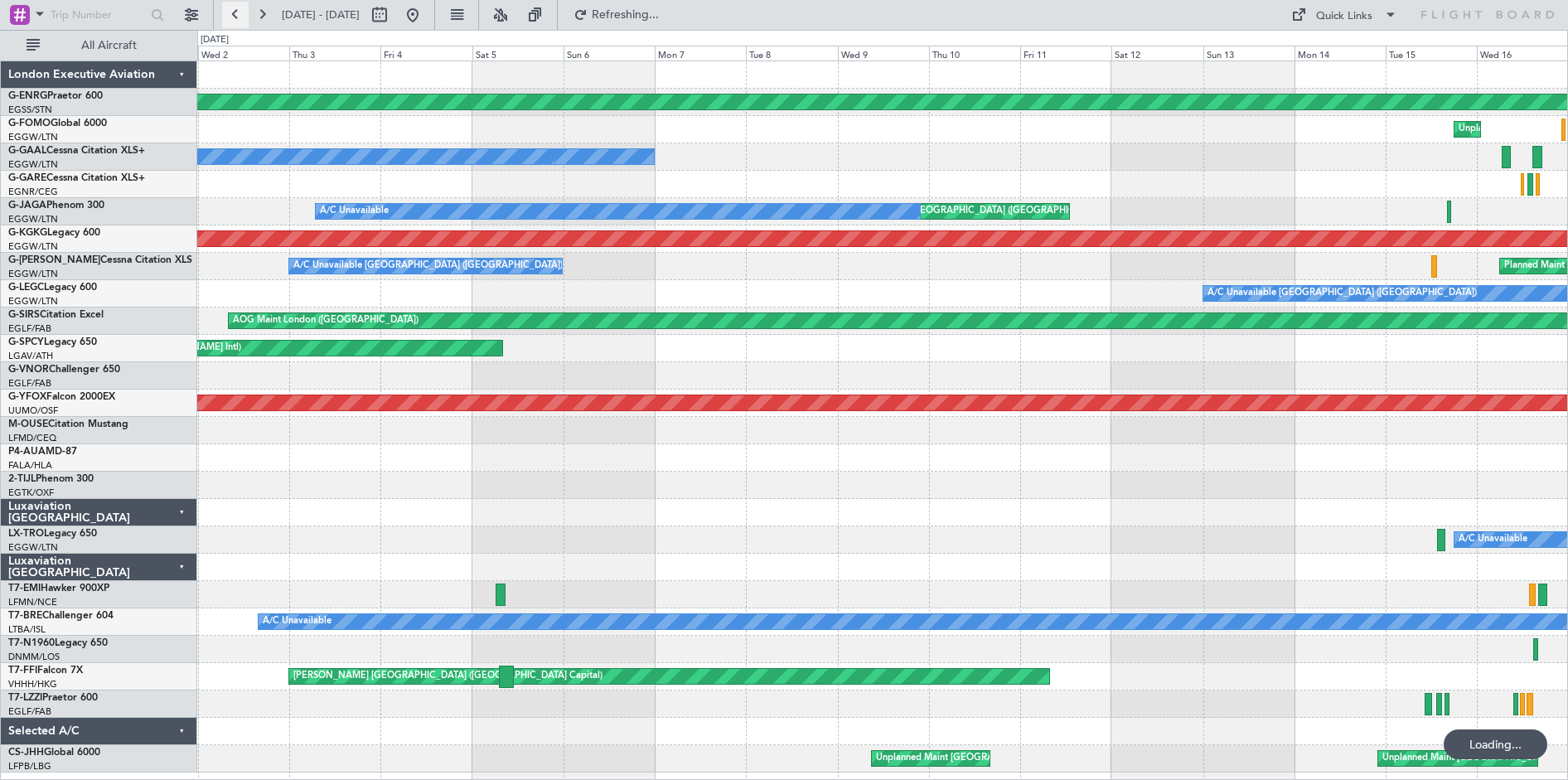
click at [238, 16] on button at bounding box center [235, 15] width 27 height 27
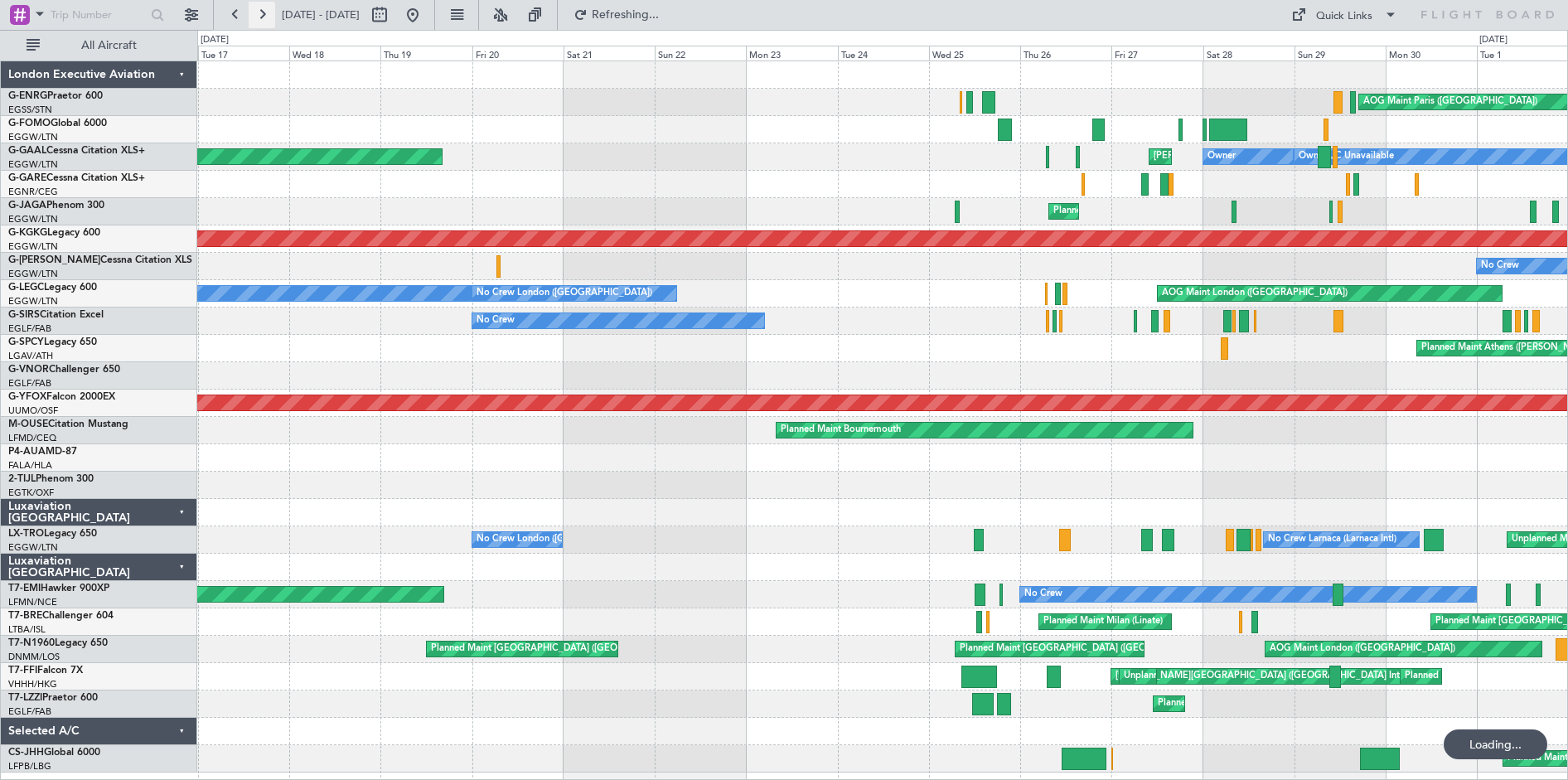
click at [267, 16] on button at bounding box center [262, 15] width 27 height 27
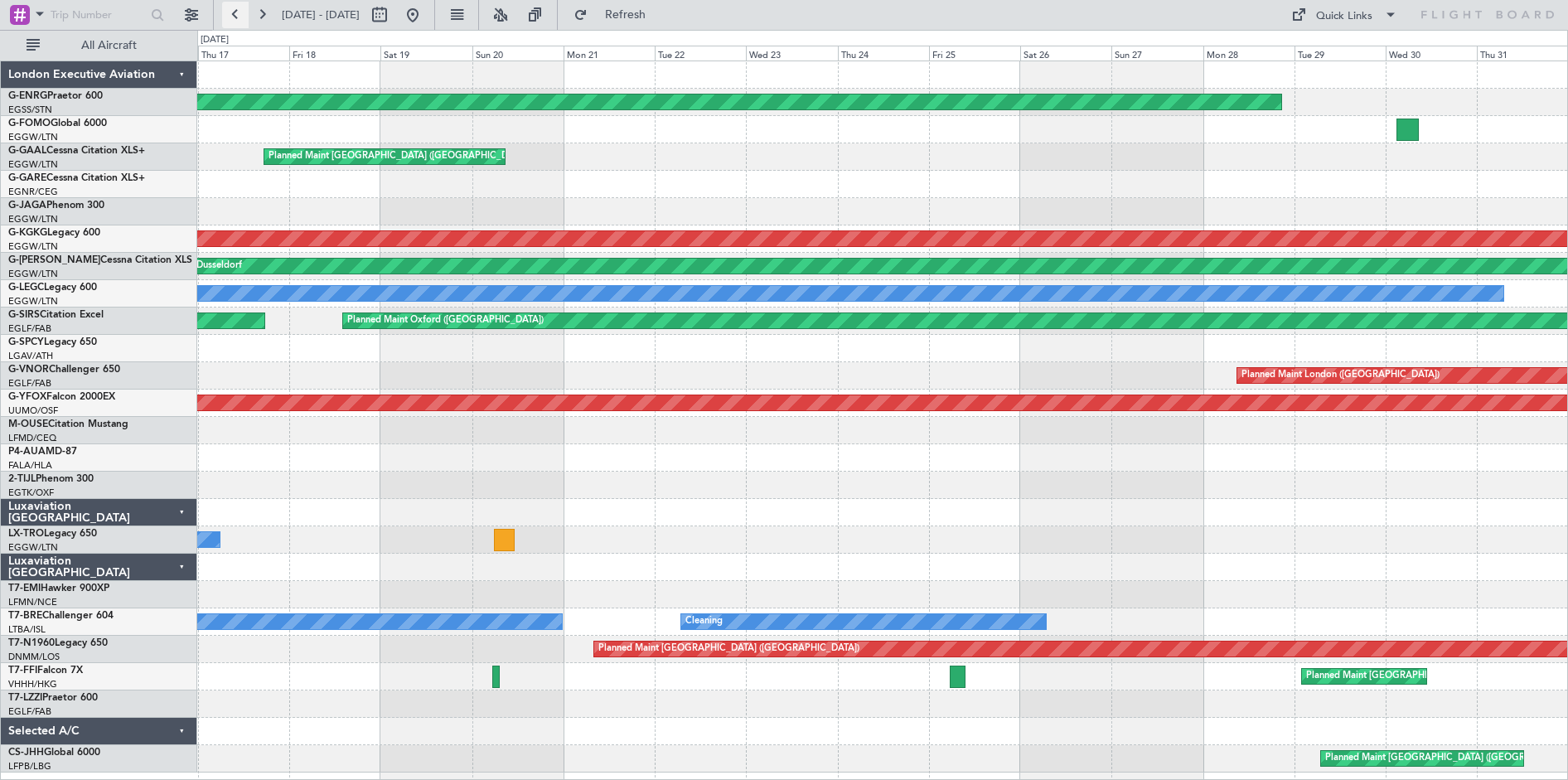
click at [239, 19] on button at bounding box center [235, 15] width 27 height 27
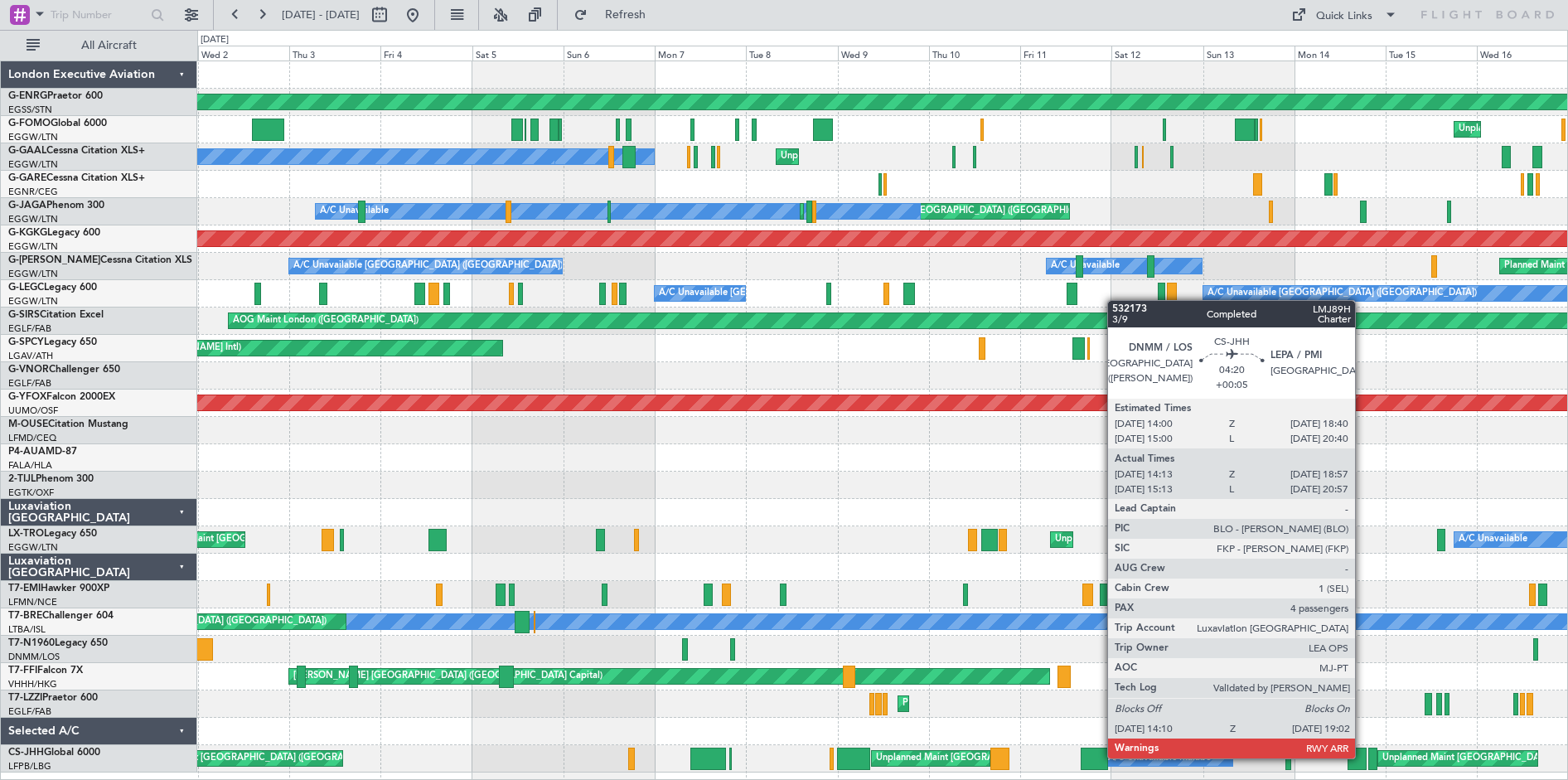
click at [1363, 757] on div at bounding box center [1357, 759] width 19 height 22
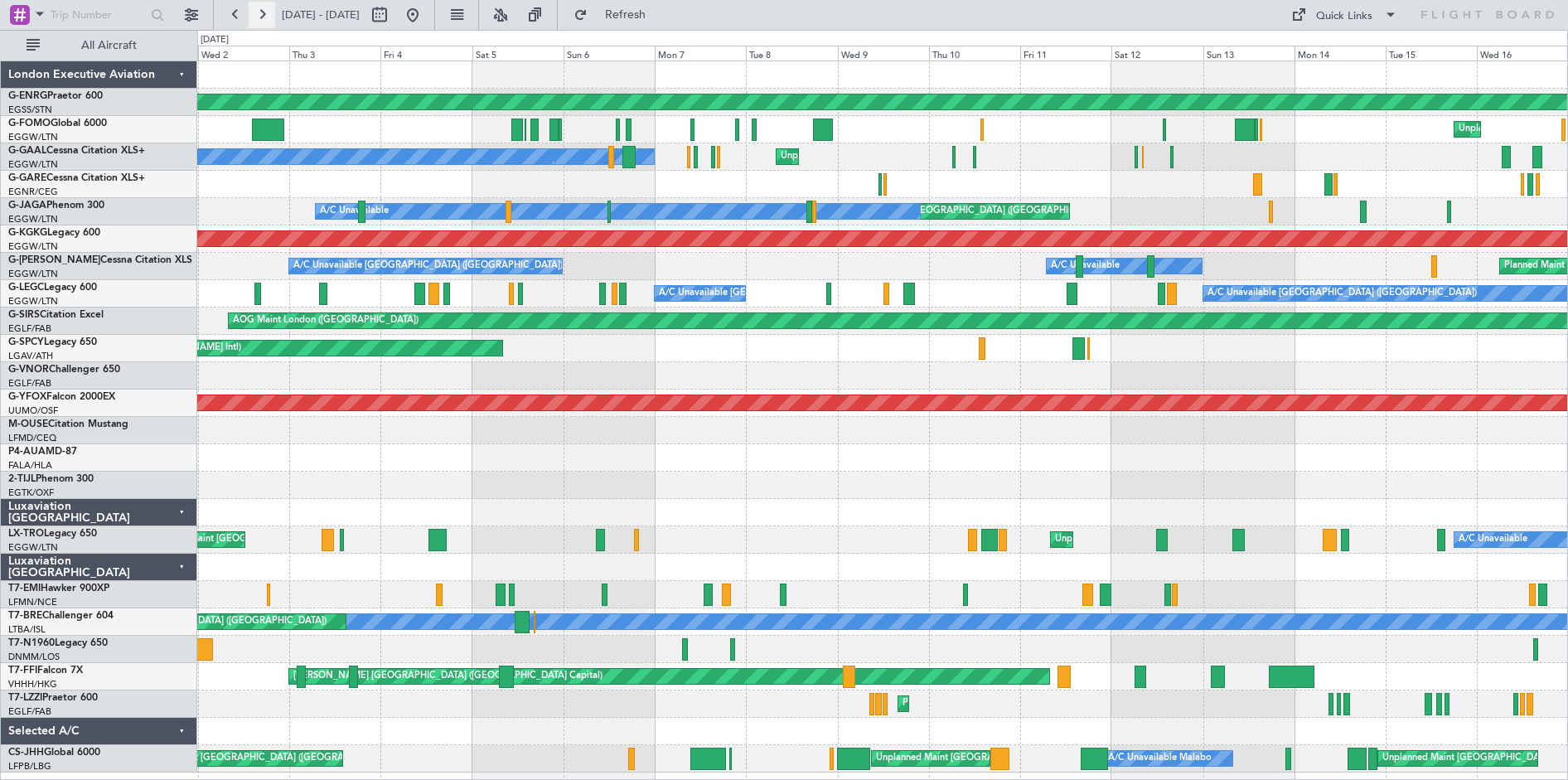
click at [267, 14] on button at bounding box center [262, 15] width 27 height 27
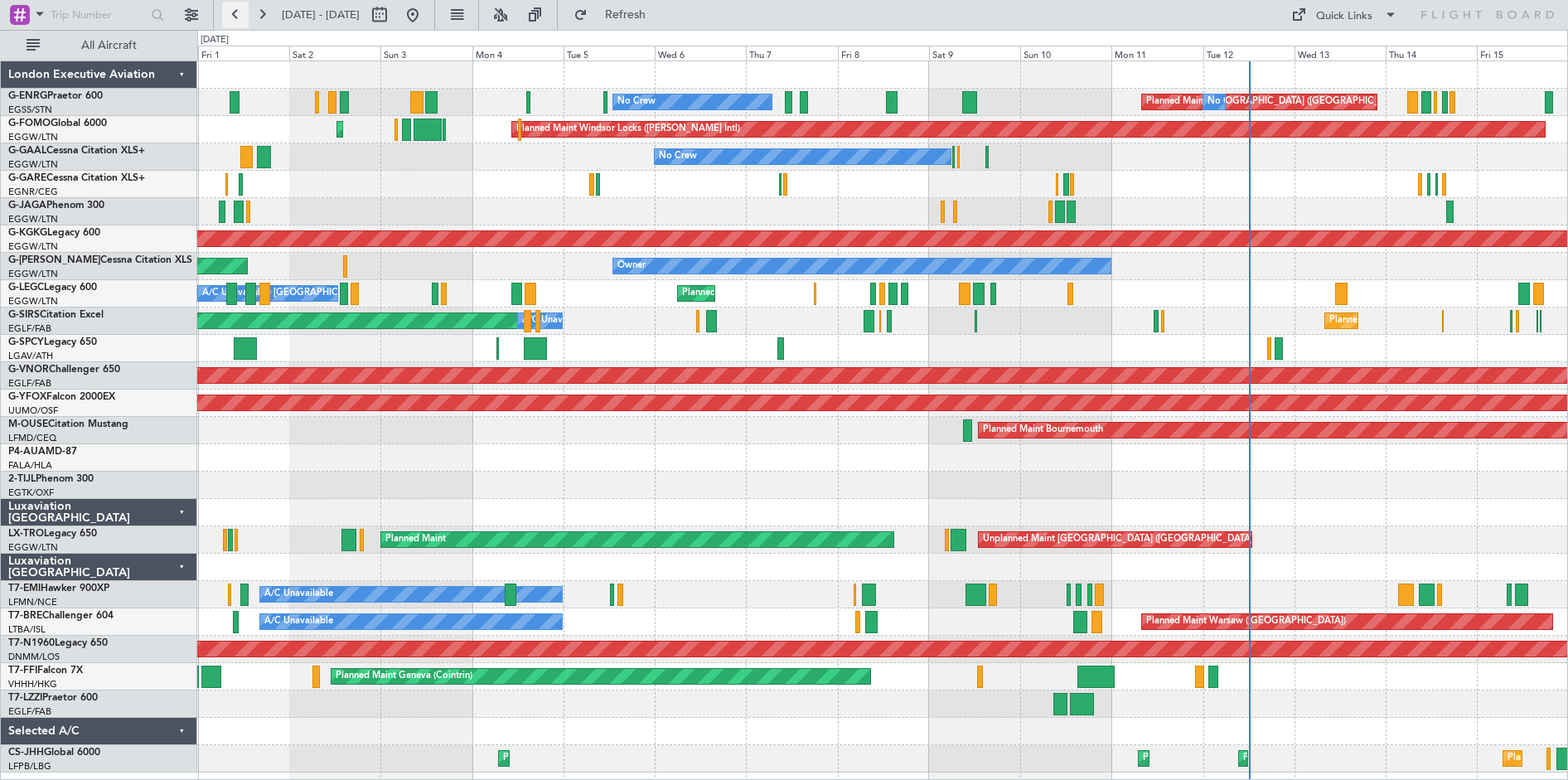
click at [233, 22] on button at bounding box center [235, 15] width 27 height 27
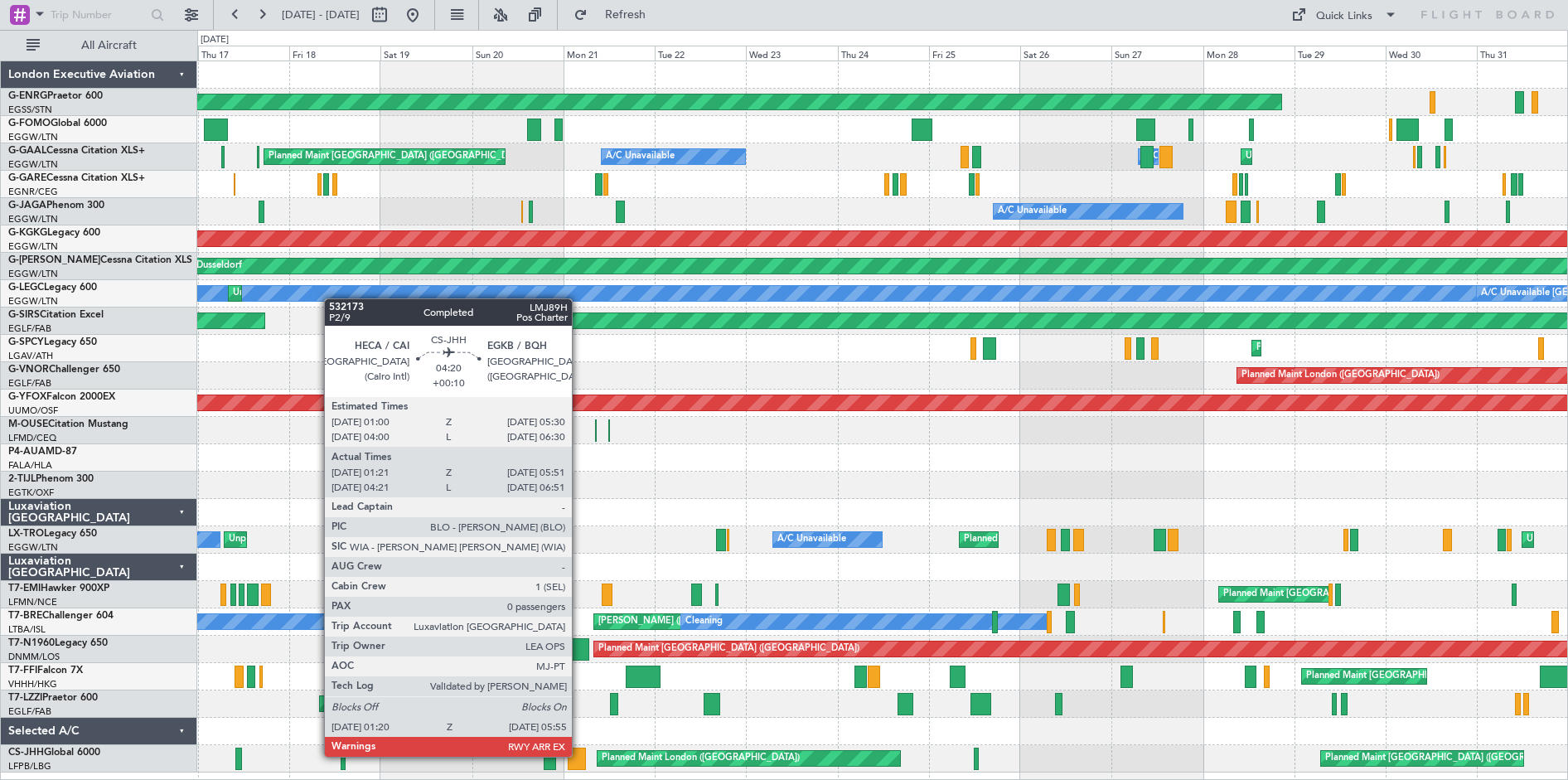
click at [579, 755] on div at bounding box center [577, 759] width 19 height 22
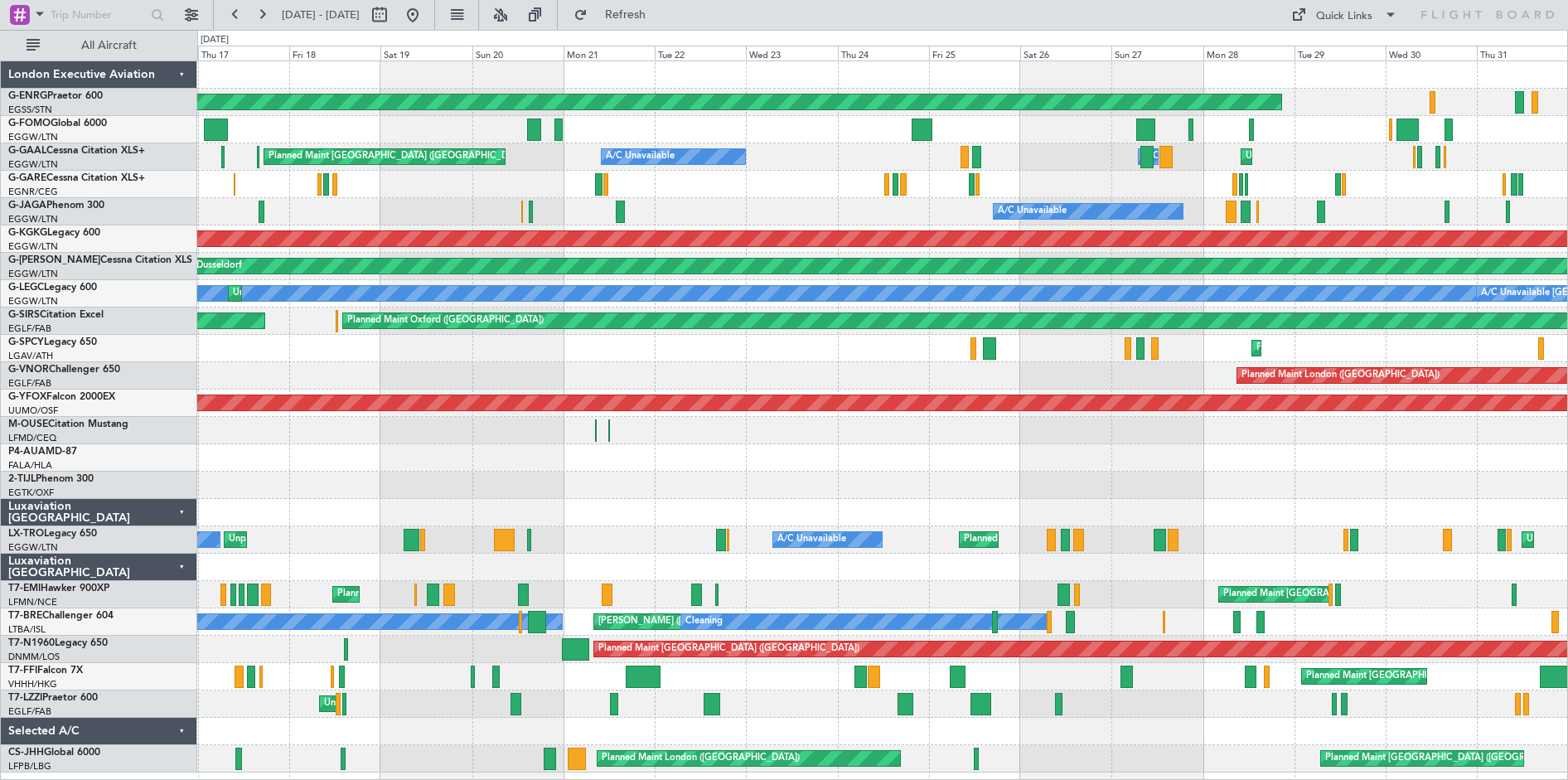
click at [1503, 417] on div at bounding box center [882, 431] width 1370 height 28
